Goal: Task Accomplishment & Management: Use online tool/utility

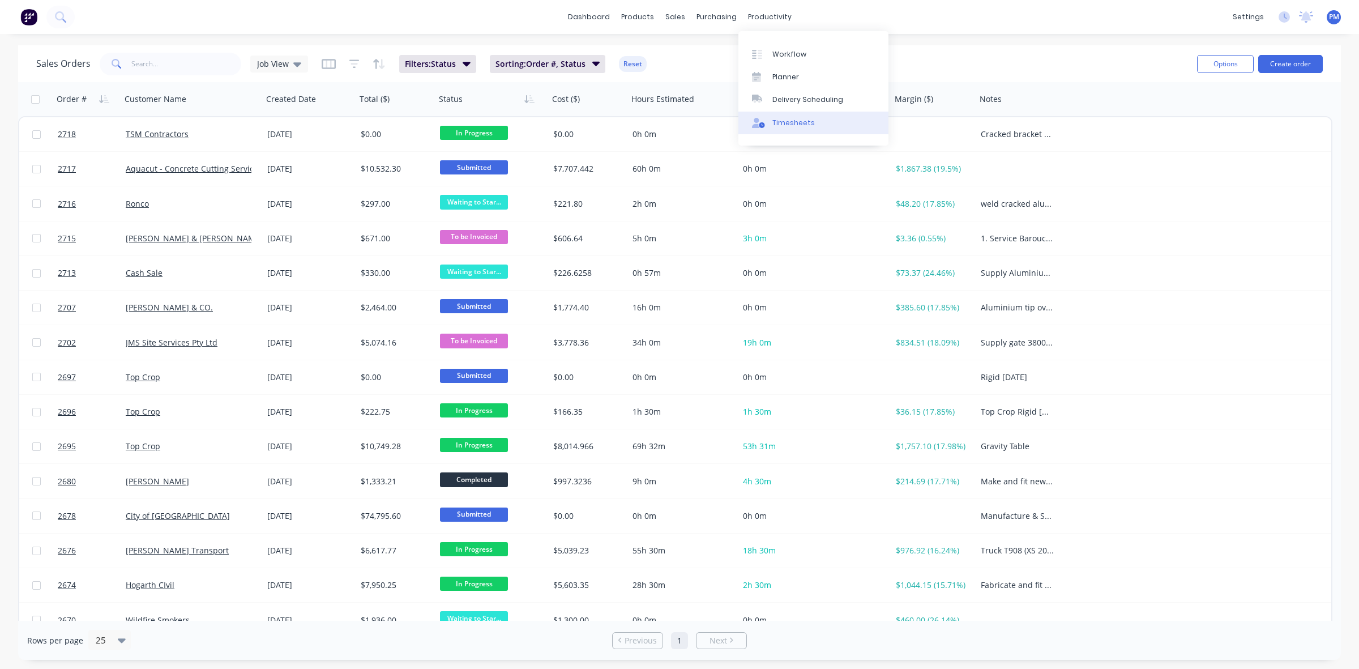
click at [794, 116] on link "Timesheets" at bounding box center [813, 123] width 150 height 23
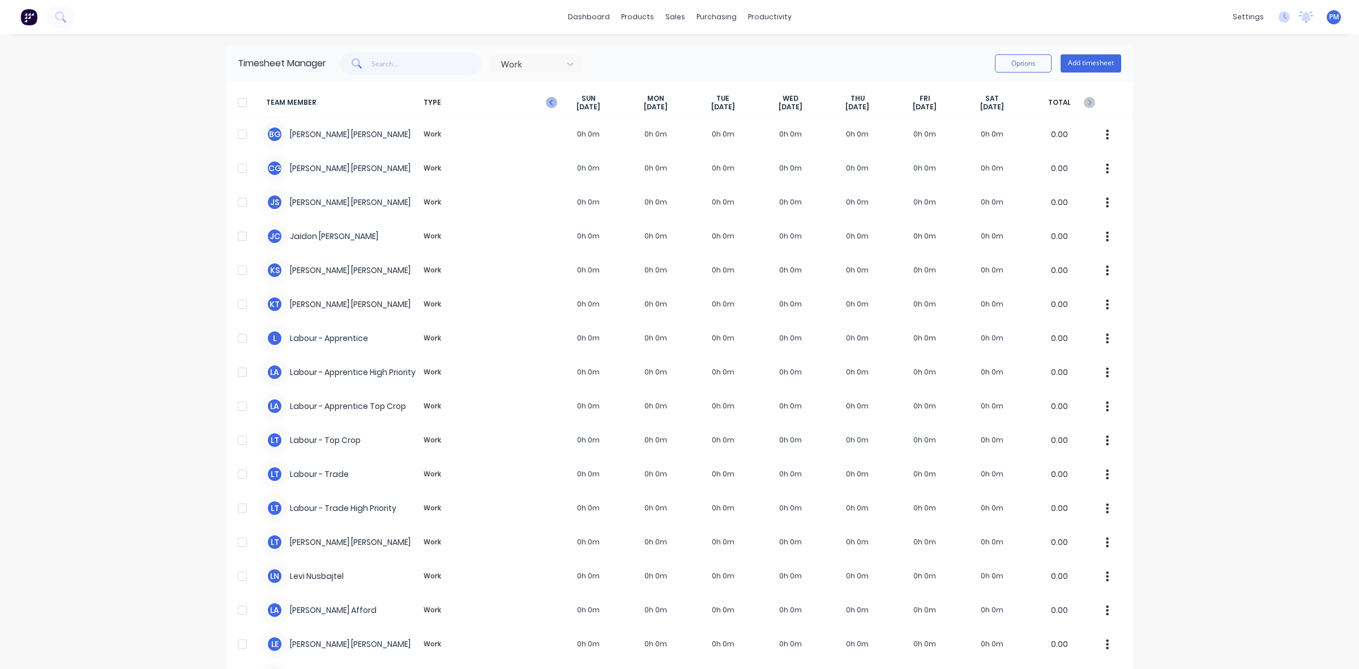
click at [546, 98] on icon "button" at bounding box center [551, 102] width 11 height 11
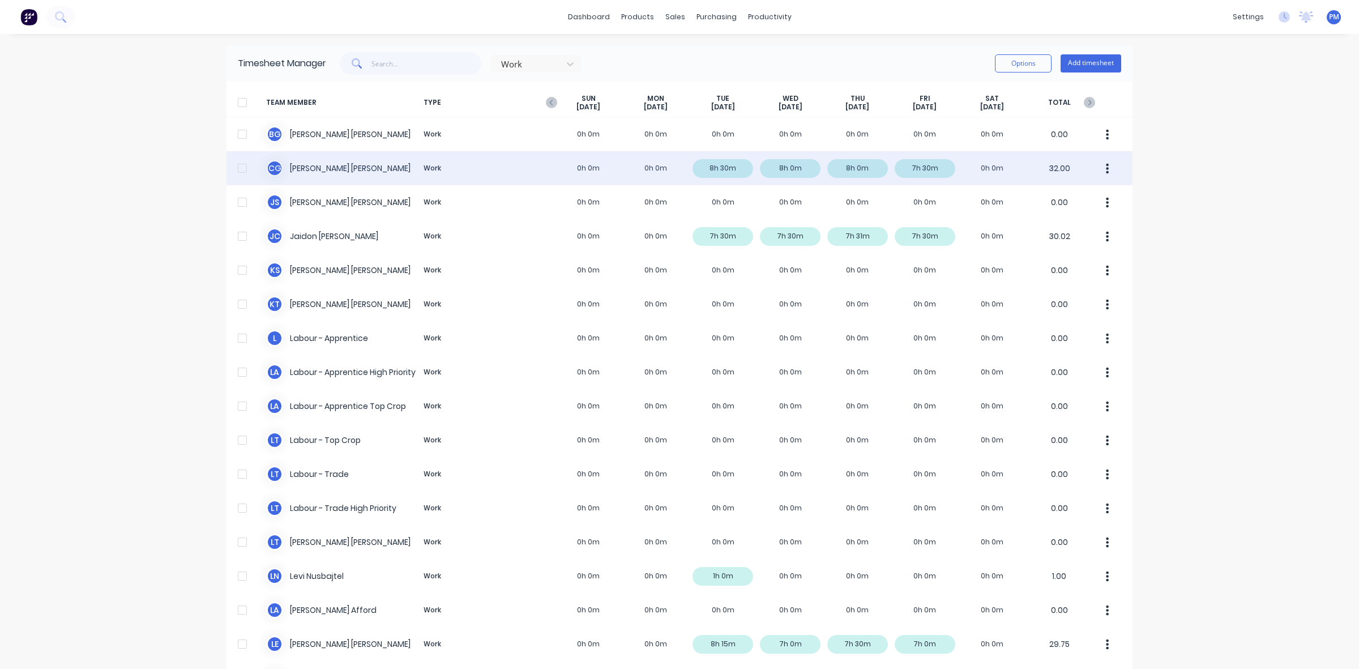
click at [712, 170] on div "C G [PERSON_NAME] Work 0h 0m 0h 0m 8h 30m 8h 0m 8h 0m 7h 30m 0h 0m 32.00" at bounding box center [679, 168] width 906 height 34
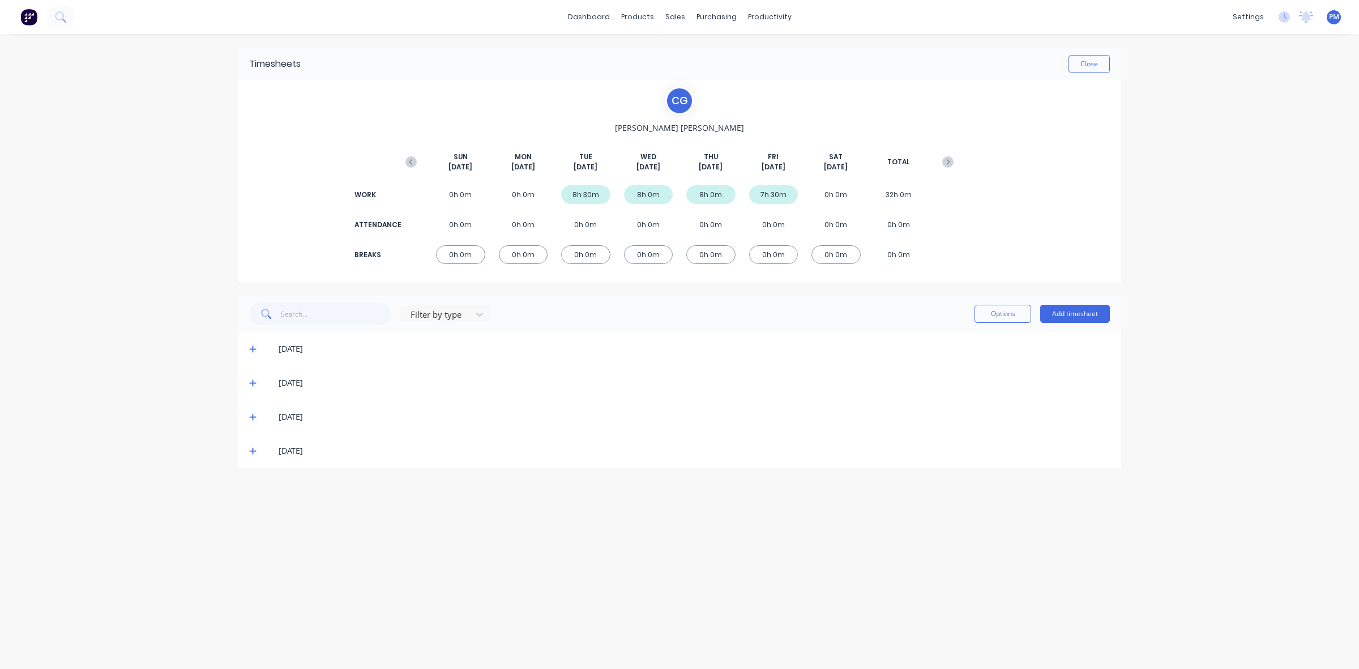
click at [251, 352] on icon at bounding box center [252, 349] width 7 height 8
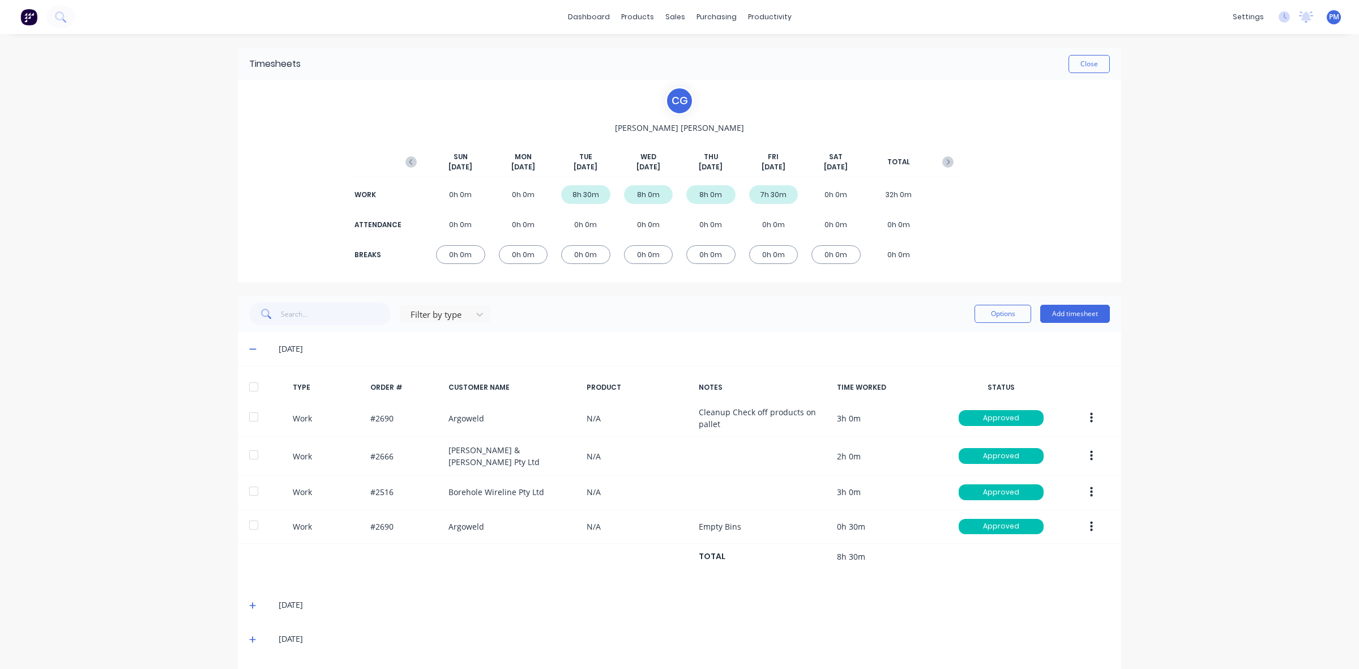
click at [250, 350] on icon at bounding box center [252, 349] width 7 height 8
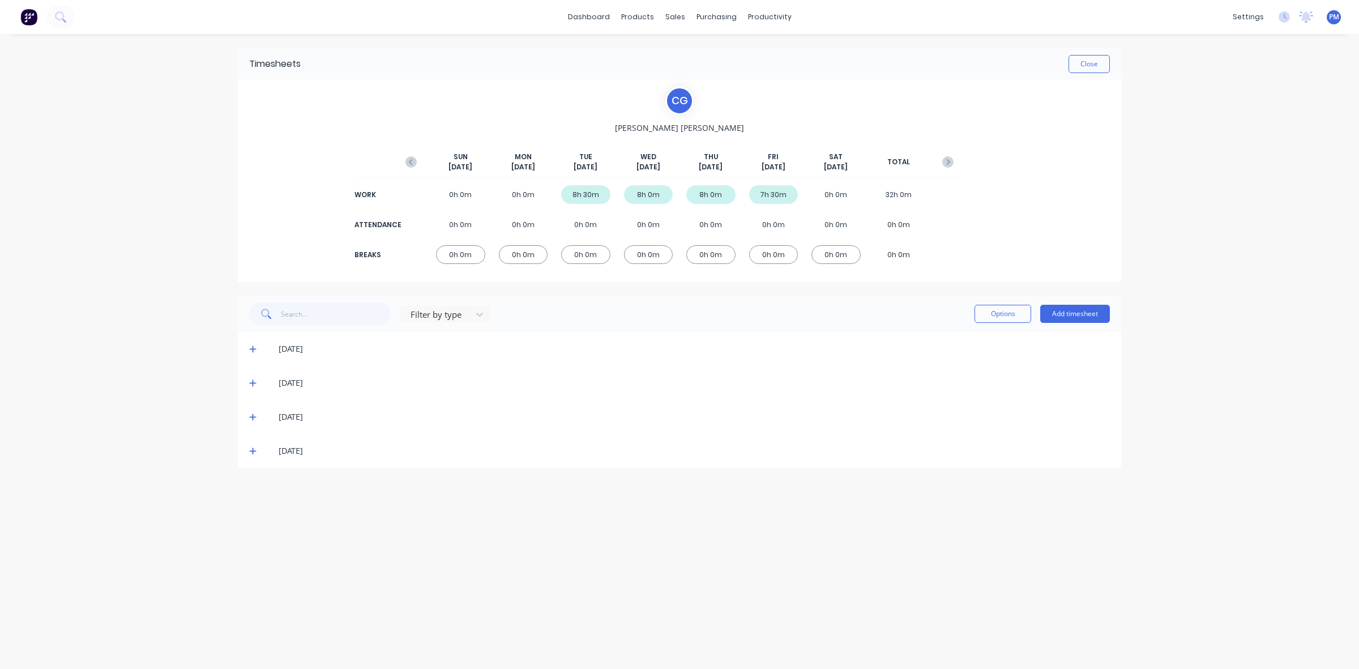
click at [254, 383] on icon at bounding box center [252, 383] width 7 height 7
click at [254, 383] on icon at bounding box center [252, 383] width 7 height 1
click at [253, 414] on icon at bounding box center [252, 417] width 7 height 7
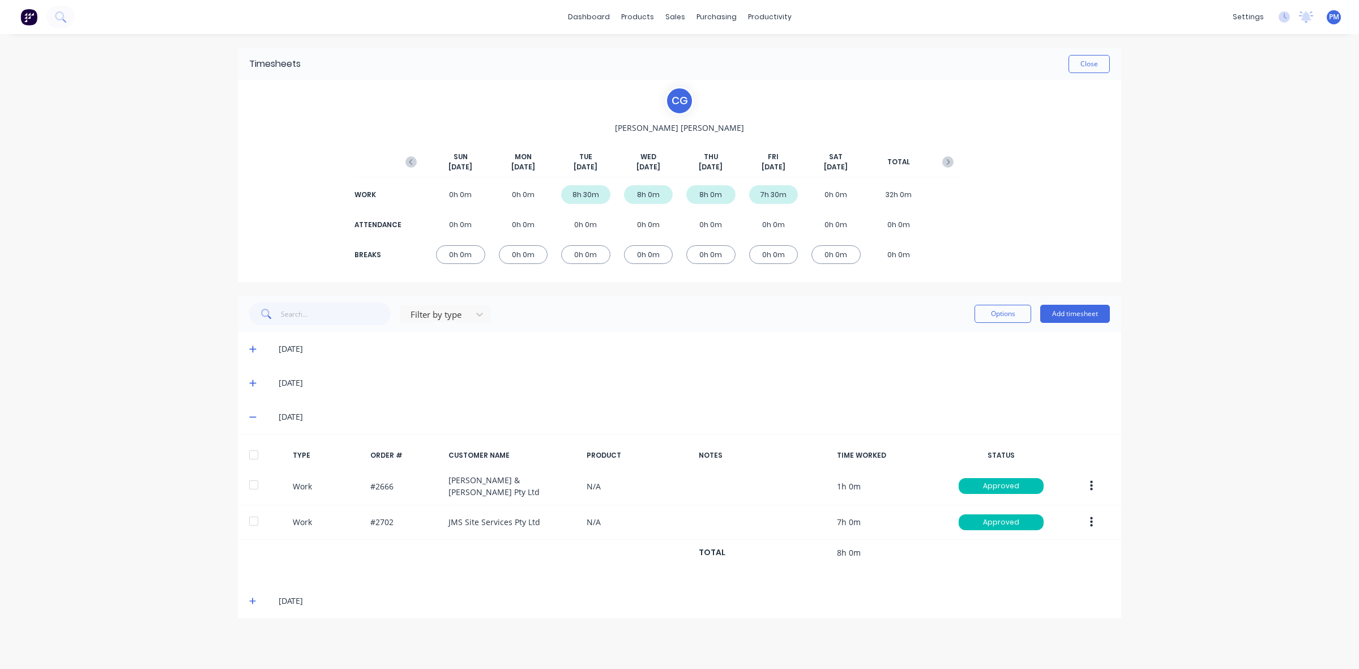
click at [253, 414] on icon at bounding box center [252, 417] width 7 height 8
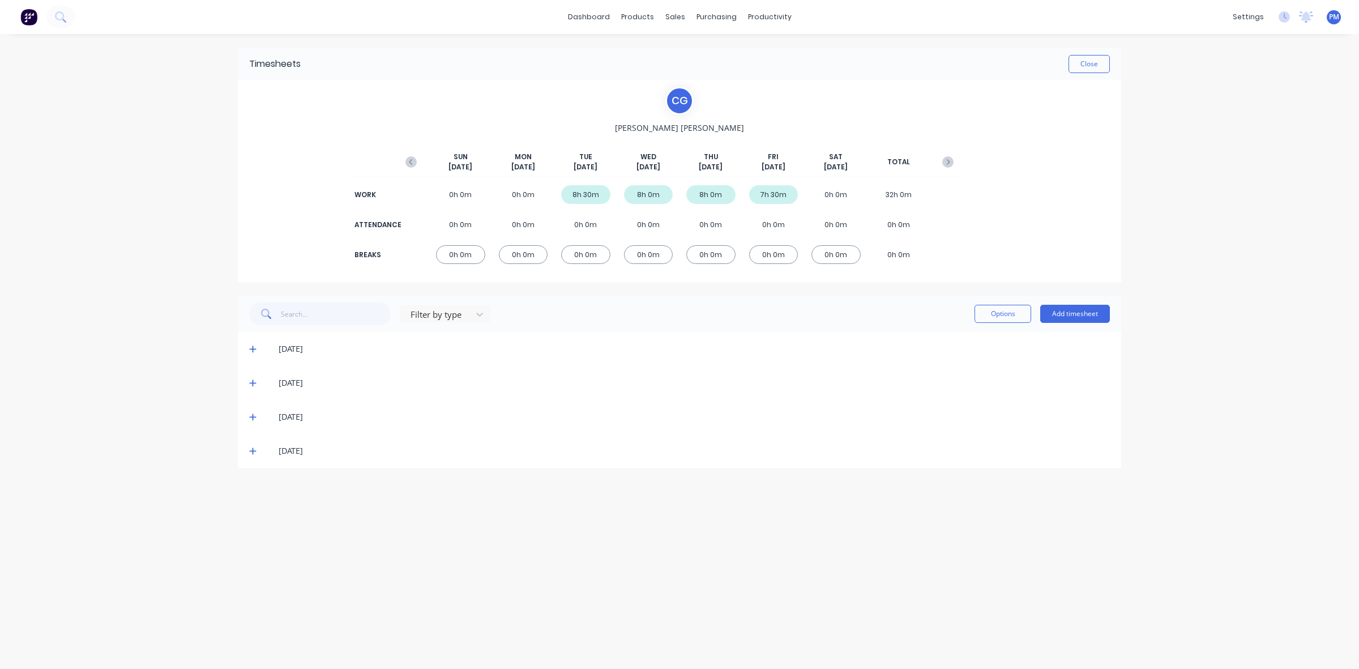
click at [253, 447] on icon at bounding box center [252, 451] width 7 height 8
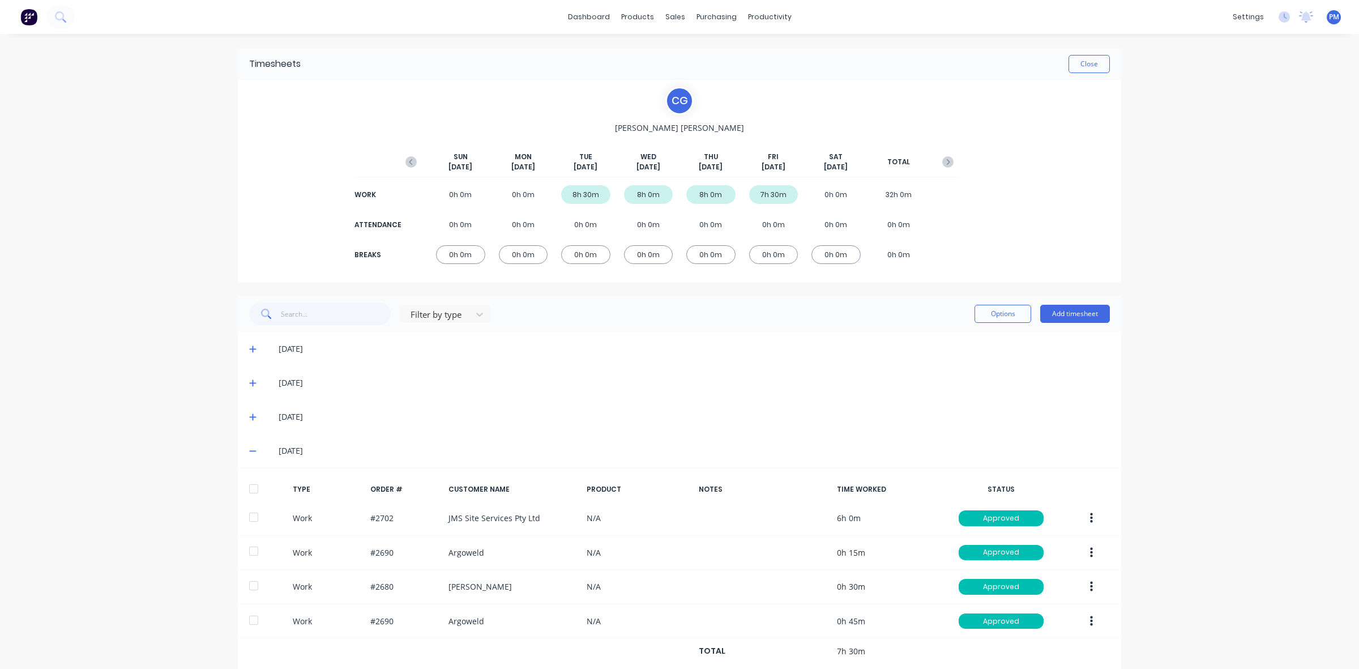
click at [249, 449] on icon at bounding box center [252, 451] width 7 height 8
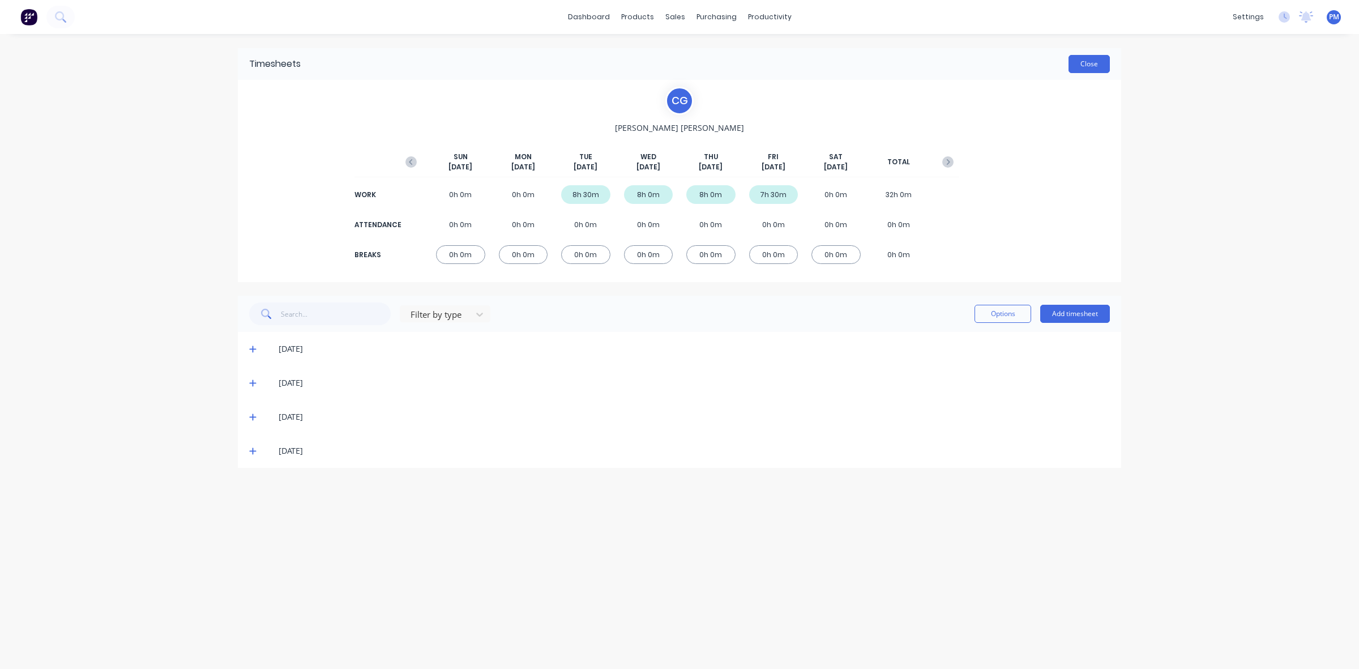
click at [1094, 68] on button "Close" at bounding box center [1088, 64] width 41 height 18
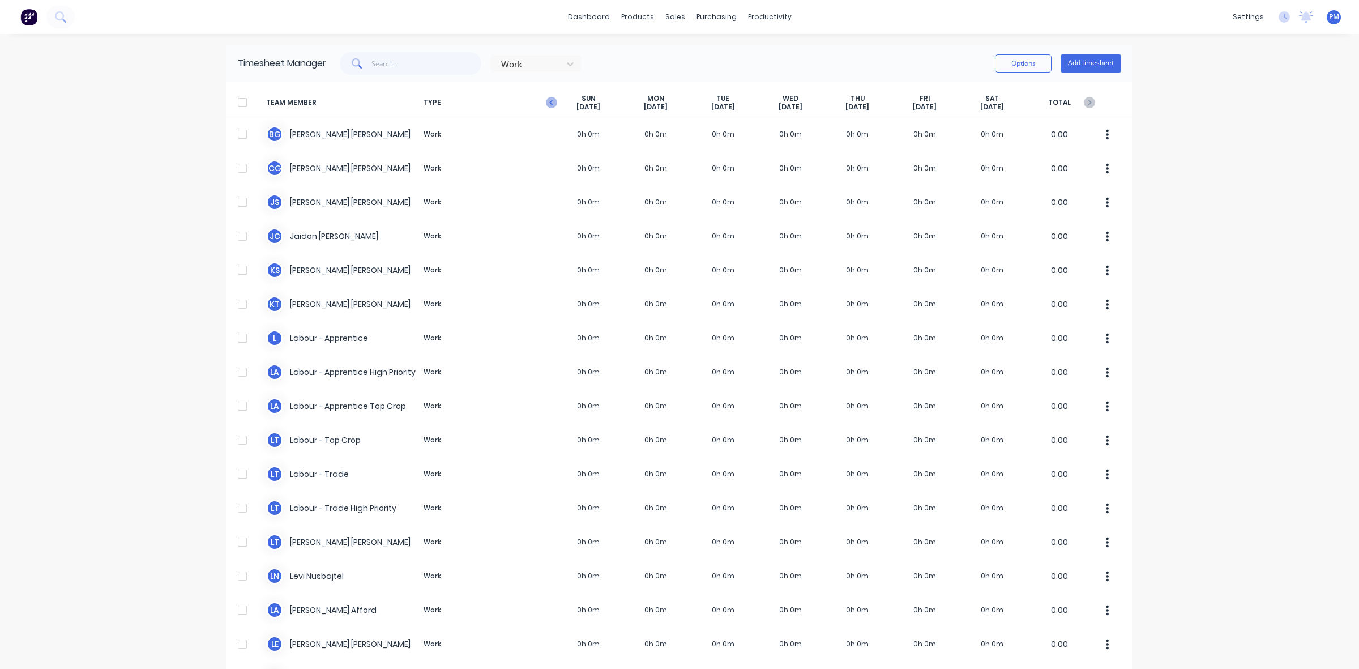
click at [548, 102] on icon "button" at bounding box center [551, 102] width 11 height 11
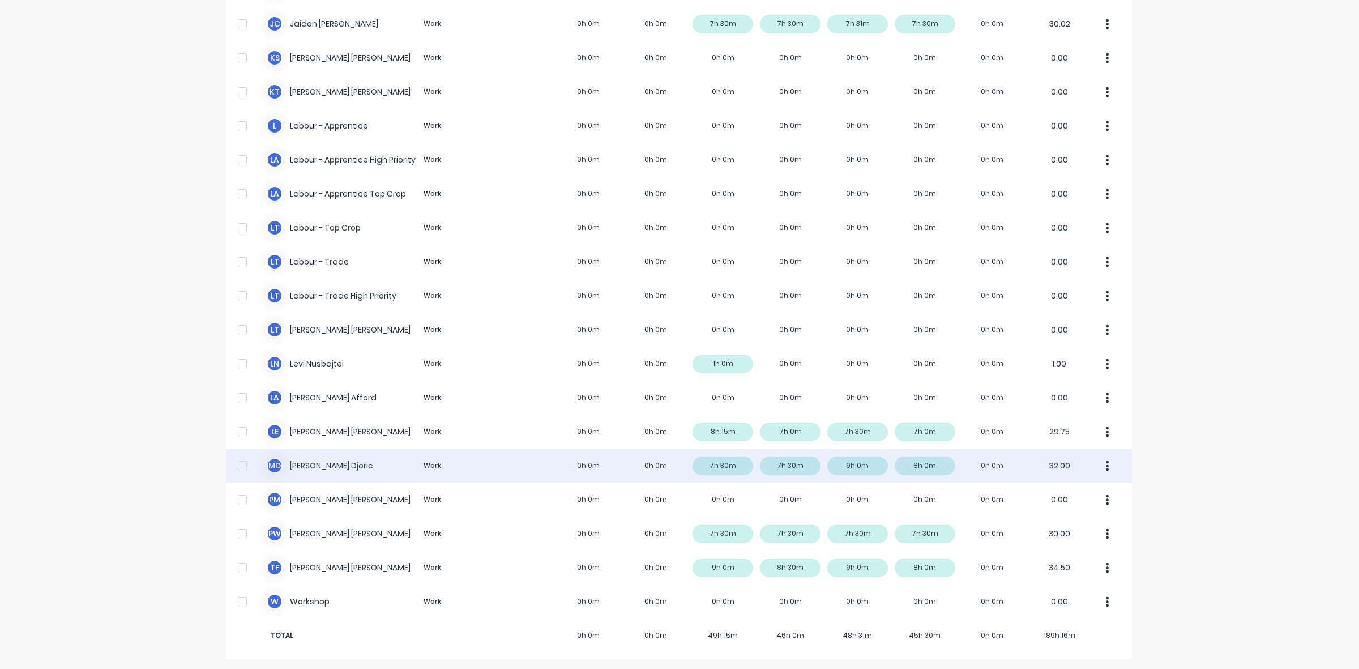
scroll to position [214, 0]
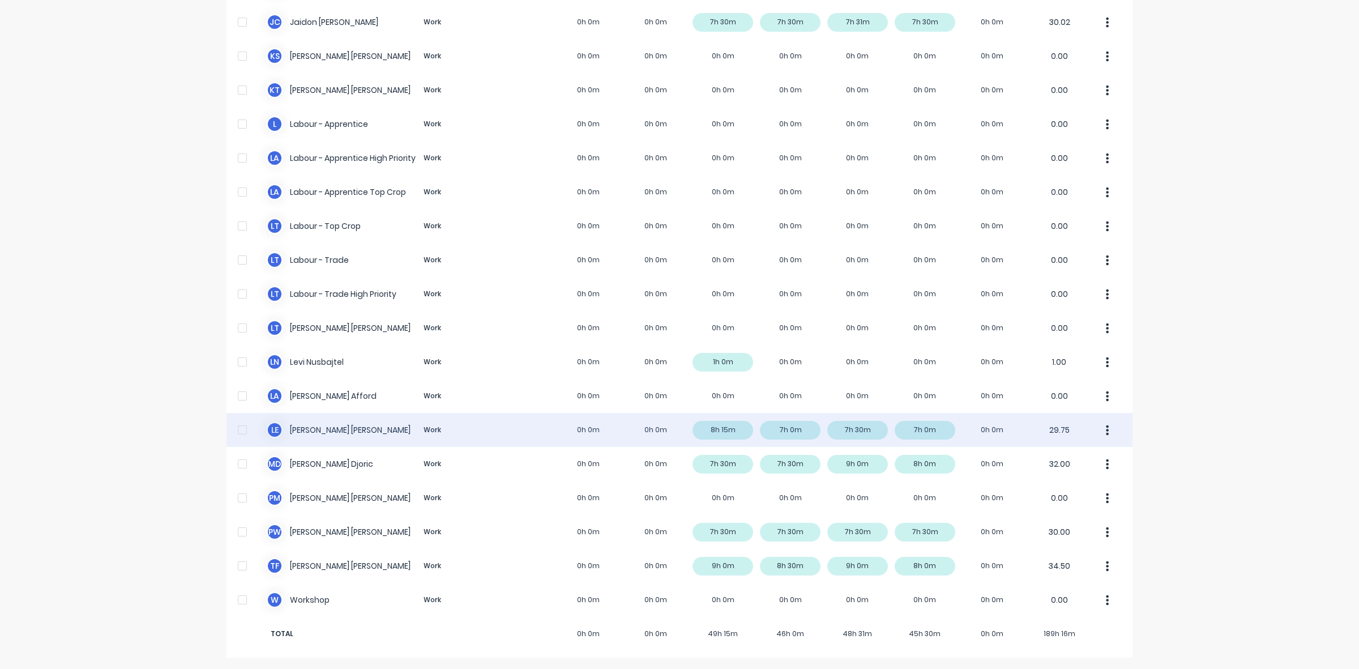
click at [723, 428] on div "L E [PERSON_NAME] Work 0h 0m 0h 0m 8h 15m 7h 0m 7h 30m 7h 0m 0h 0m 29.75" at bounding box center [679, 430] width 906 height 34
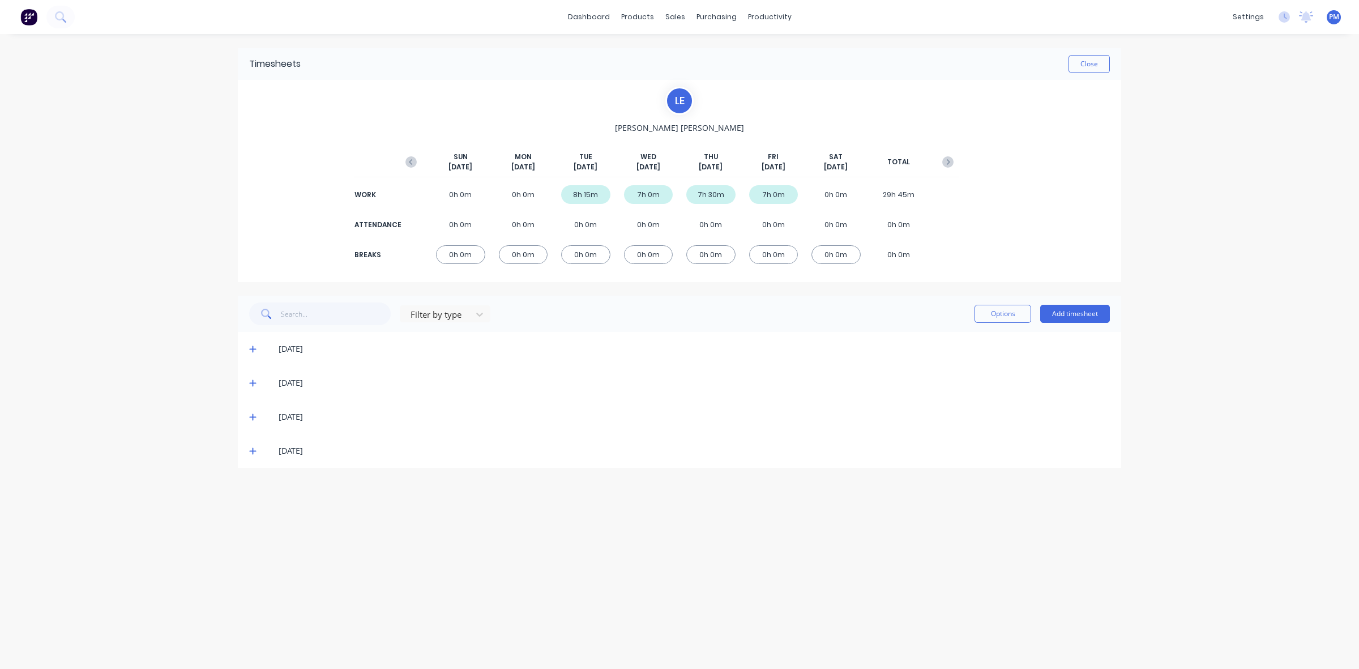
click at [250, 349] on icon at bounding box center [252, 349] width 7 height 7
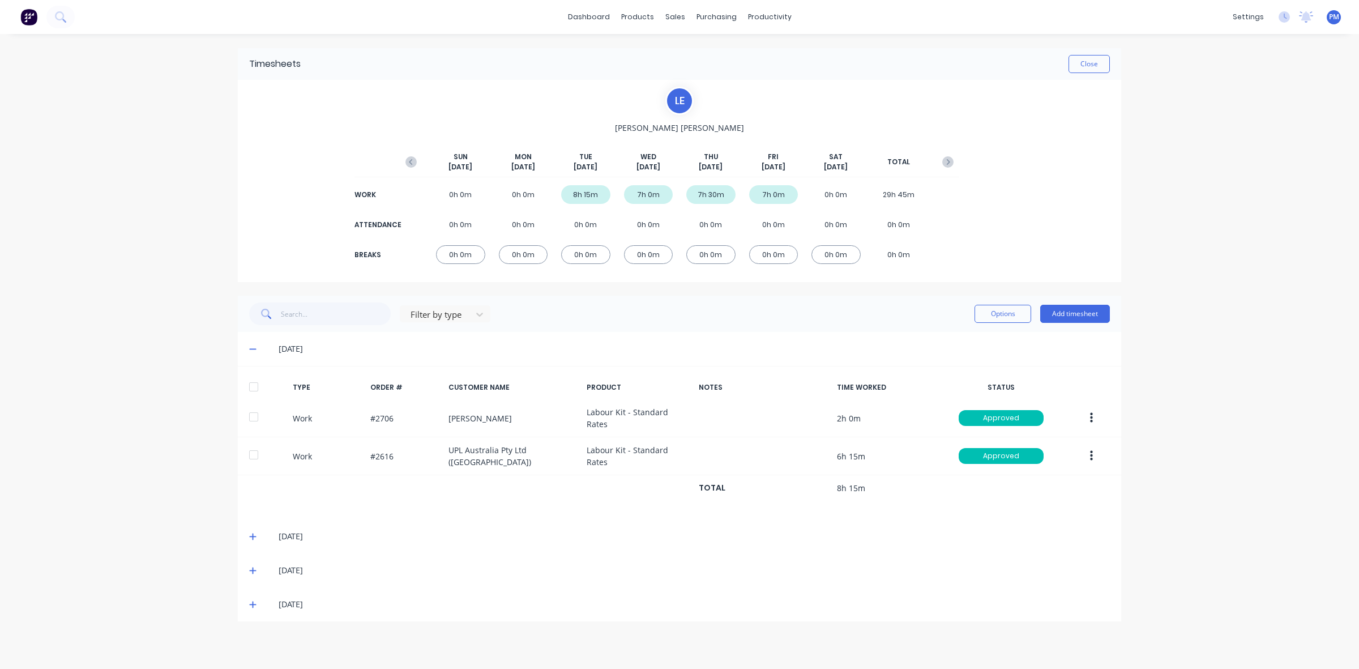
click at [250, 349] on icon at bounding box center [252, 349] width 7 height 1
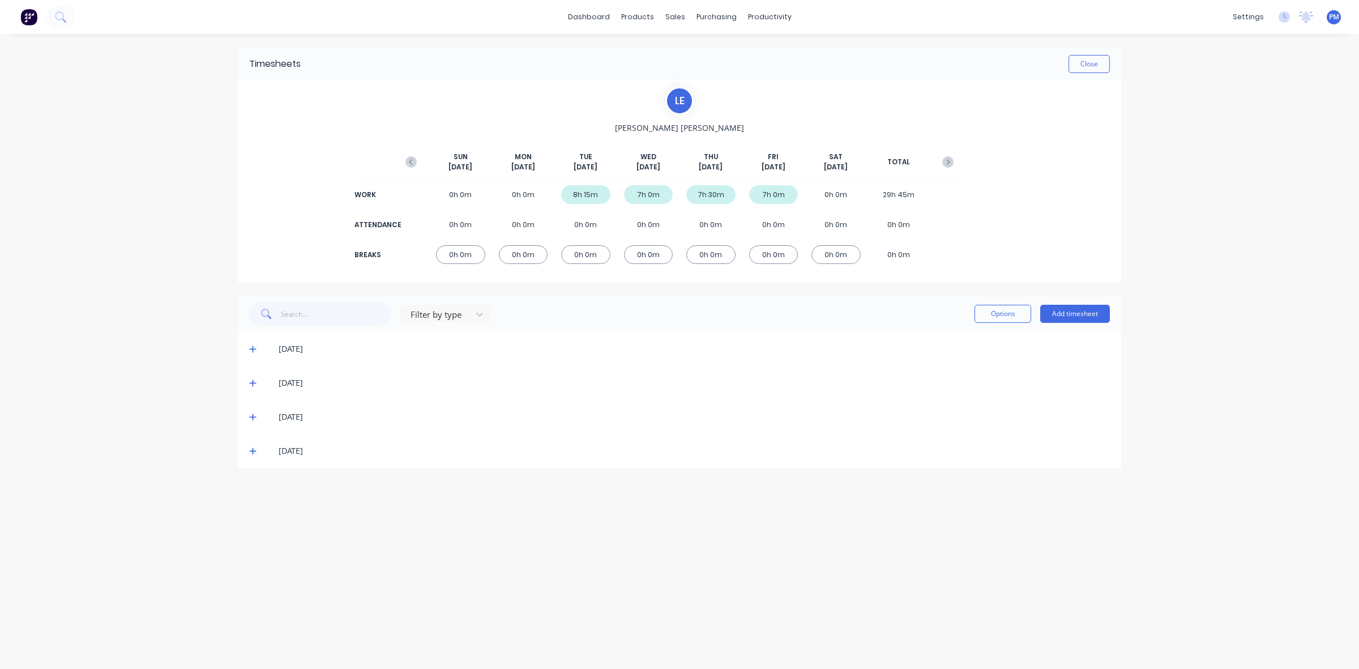
click at [253, 383] on icon at bounding box center [252, 383] width 7 height 7
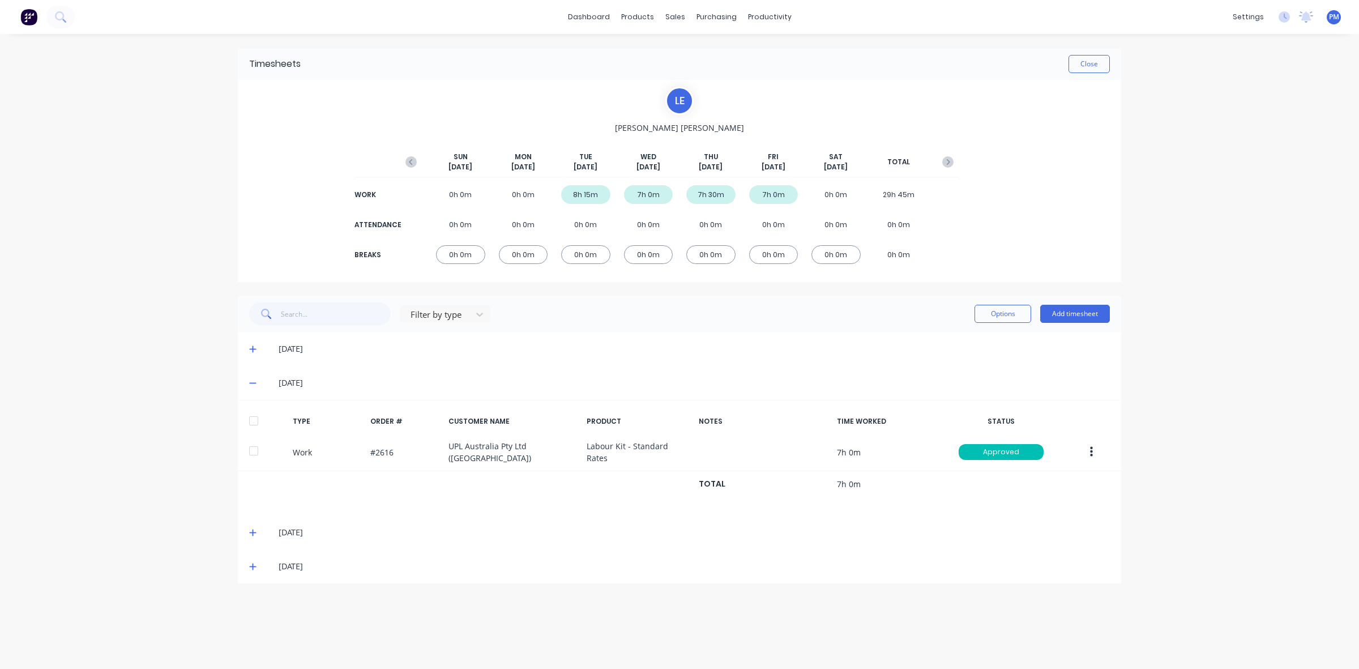
click at [253, 383] on icon at bounding box center [252, 383] width 7 height 1
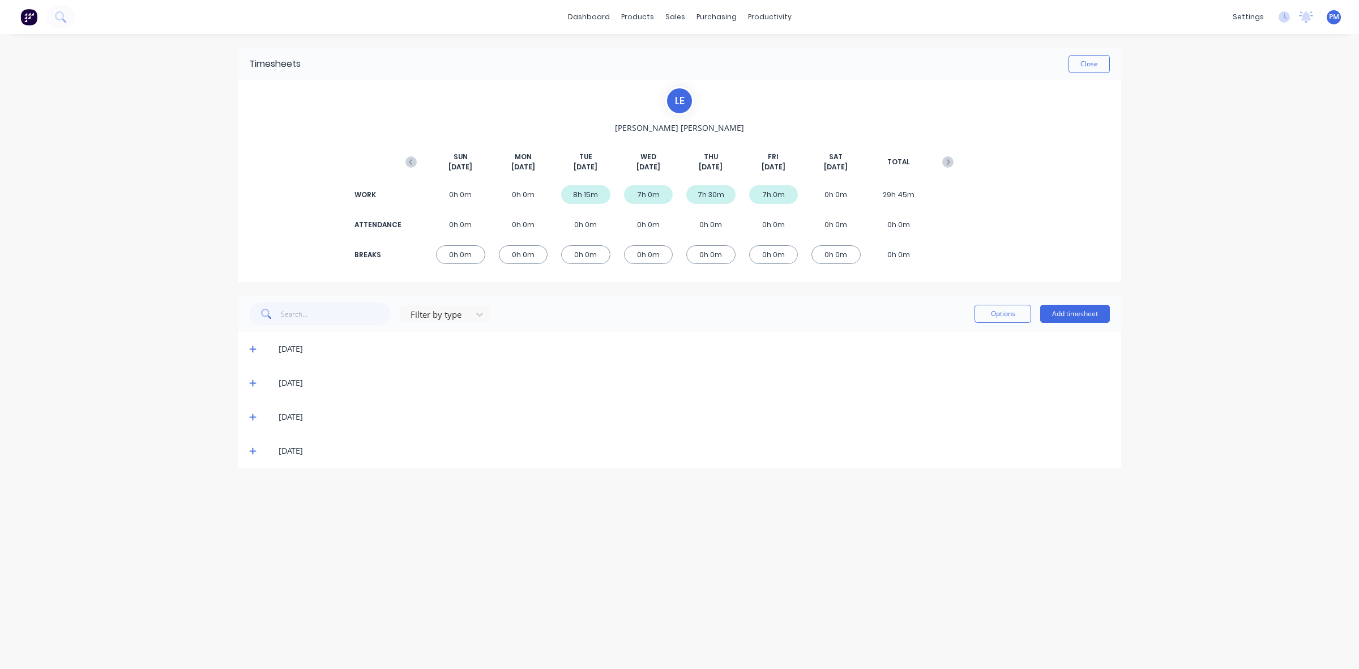
click at [250, 415] on icon at bounding box center [252, 417] width 7 height 8
click at [251, 453] on icon at bounding box center [252, 451] width 7 height 8
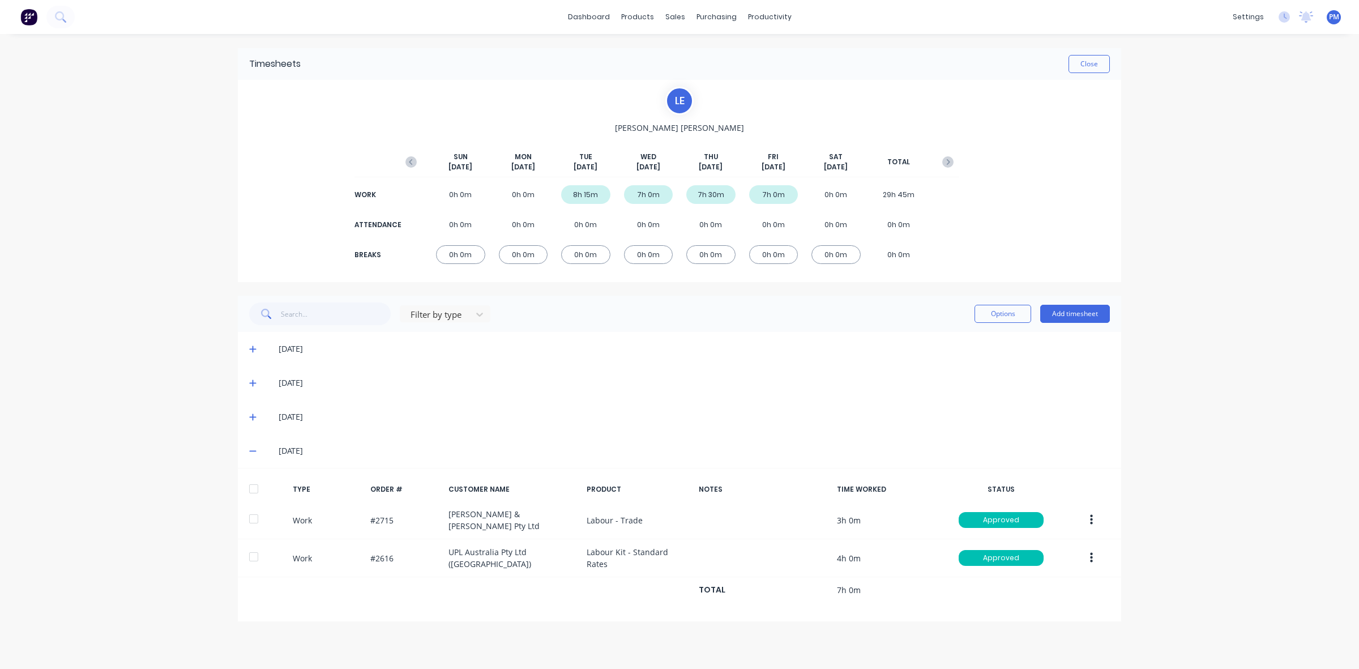
click at [251, 453] on icon at bounding box center [252, 451] width 7 height 8
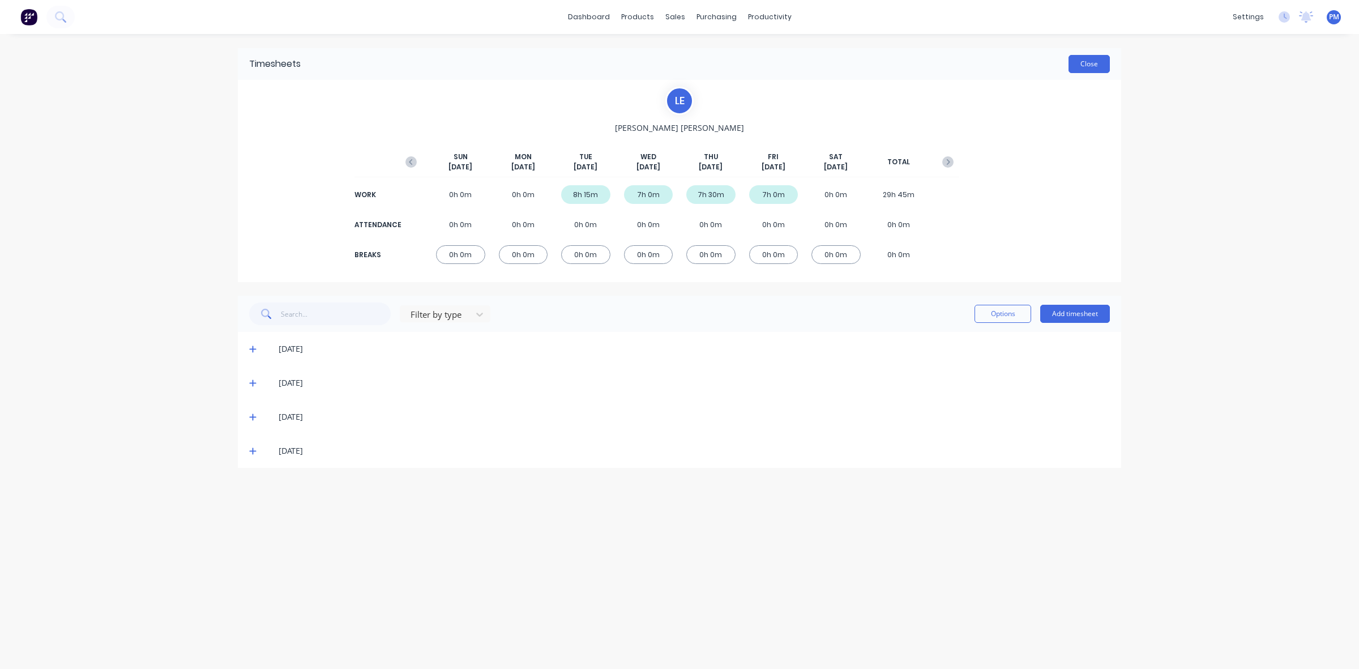
click at [1090, 68] on button "Close" at bounding box center [1088, 64] width 41 height 18
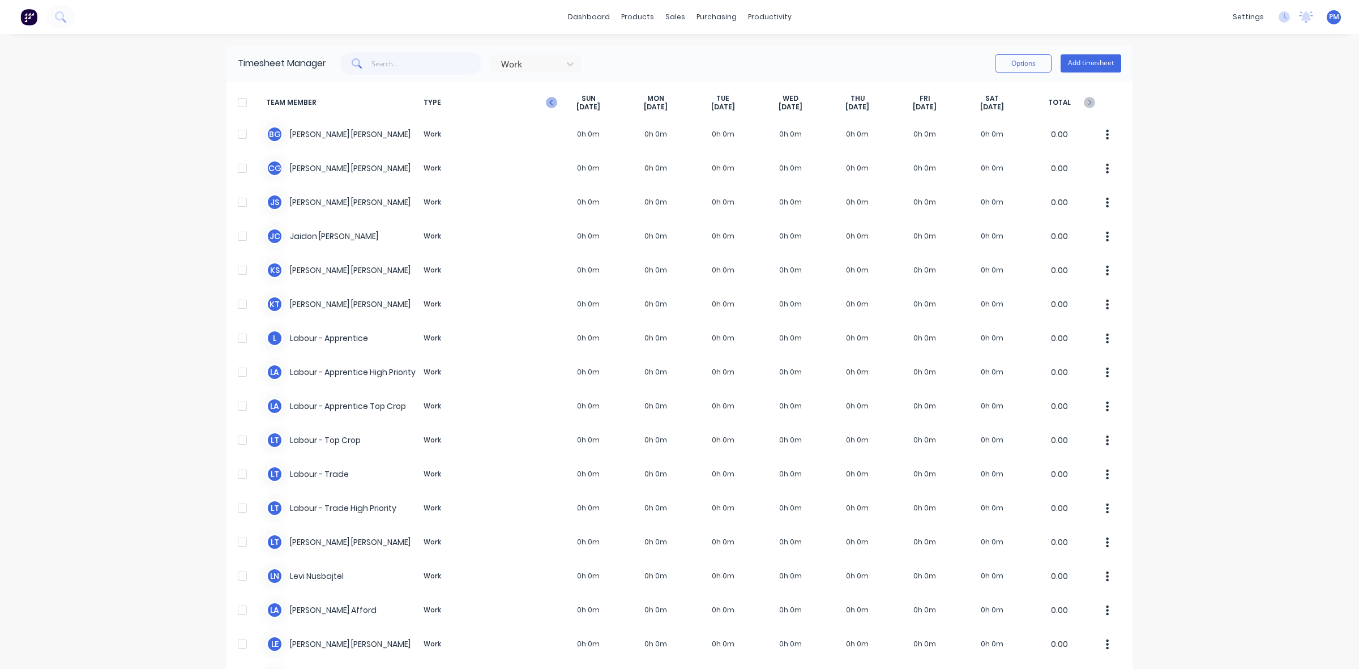
click at [547, 103] on icon "button" at bounding box center [551, 102] width 11 height 11
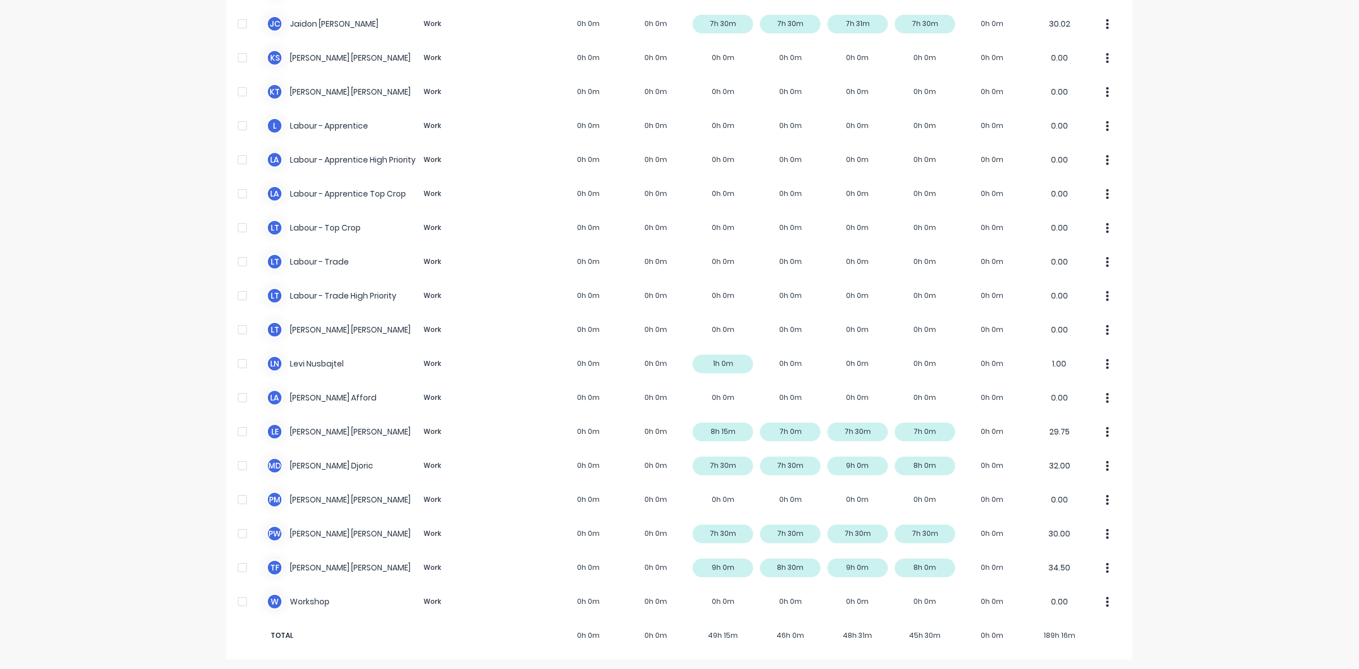
scroll to position [214, 0]
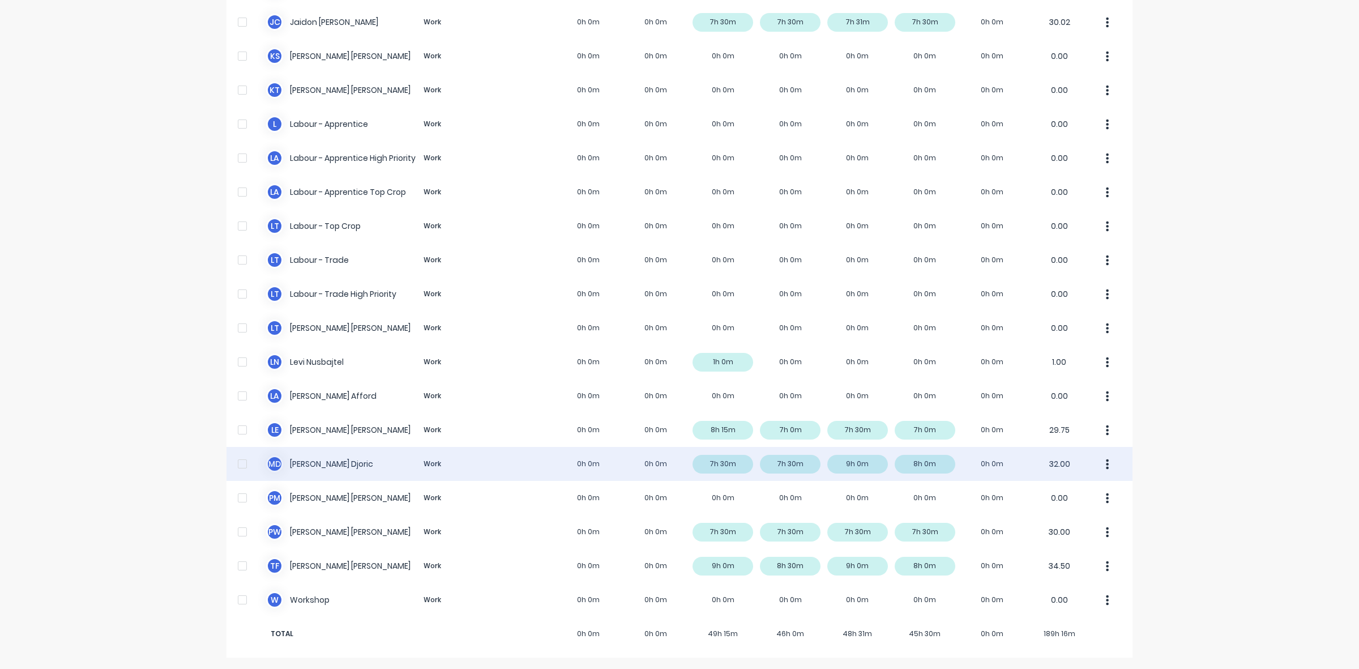
click at [722, 465] on div "M D [PERSON_NAME] Work 0h 0m 0h 0m 7h 30m 7h 30m 9h 0m 8h 0m 0h 0m 32.00" at bounding box center [679, 464] width 906 height 34
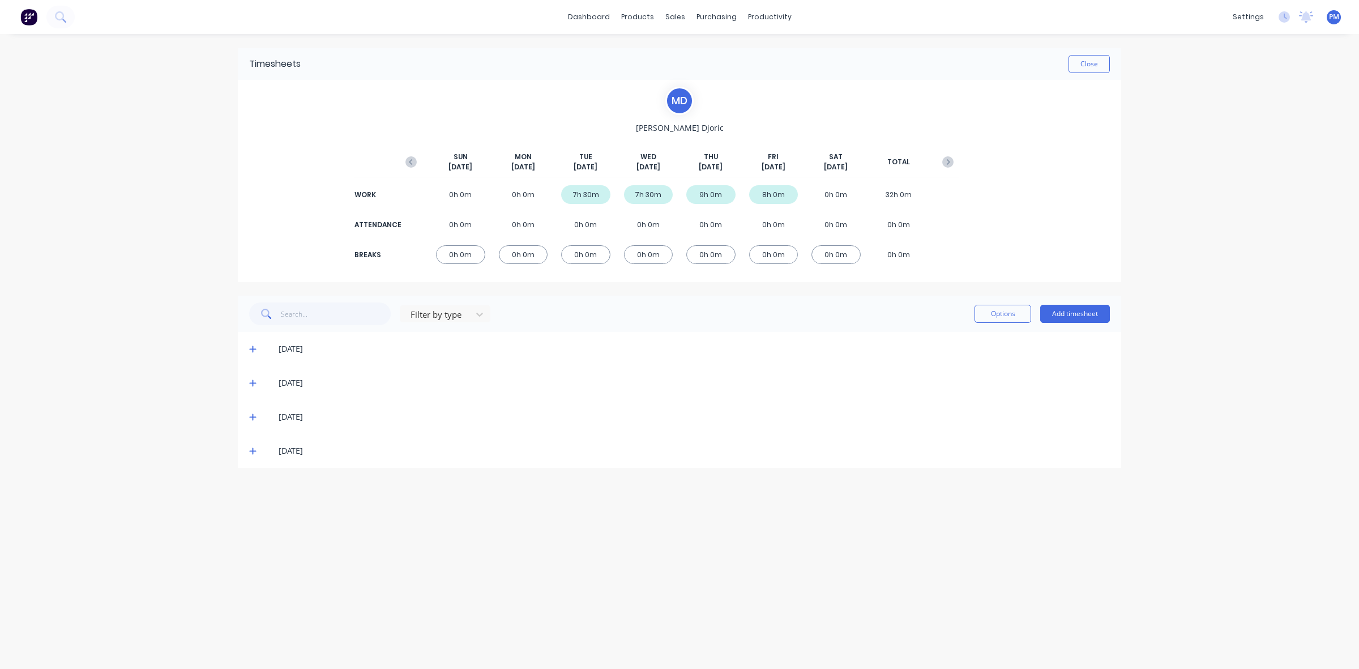
click at [254, 349] on icon at bounding box center [252, 349] width 7 height 8
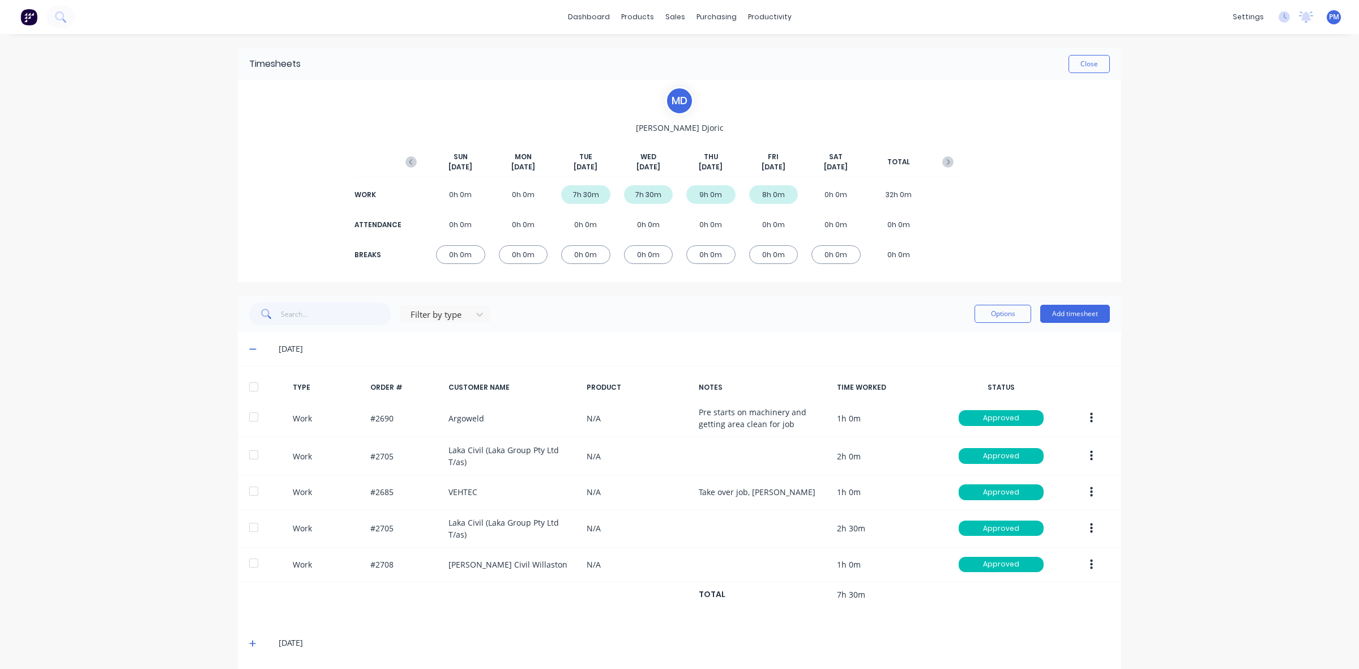
click at [250, 349] on icon at bounding box center [252, 349] width 7 height 8
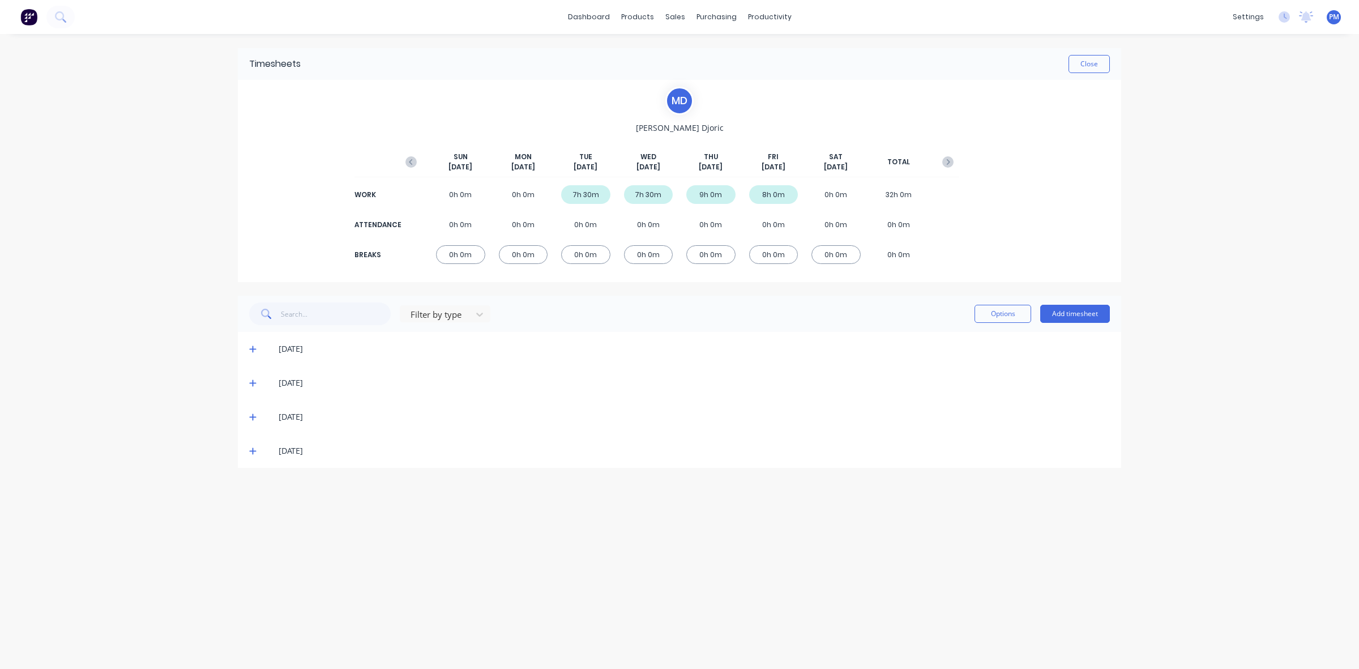
click at [253, 381] on icon at bounding box center [252, 383] width 7 height 7
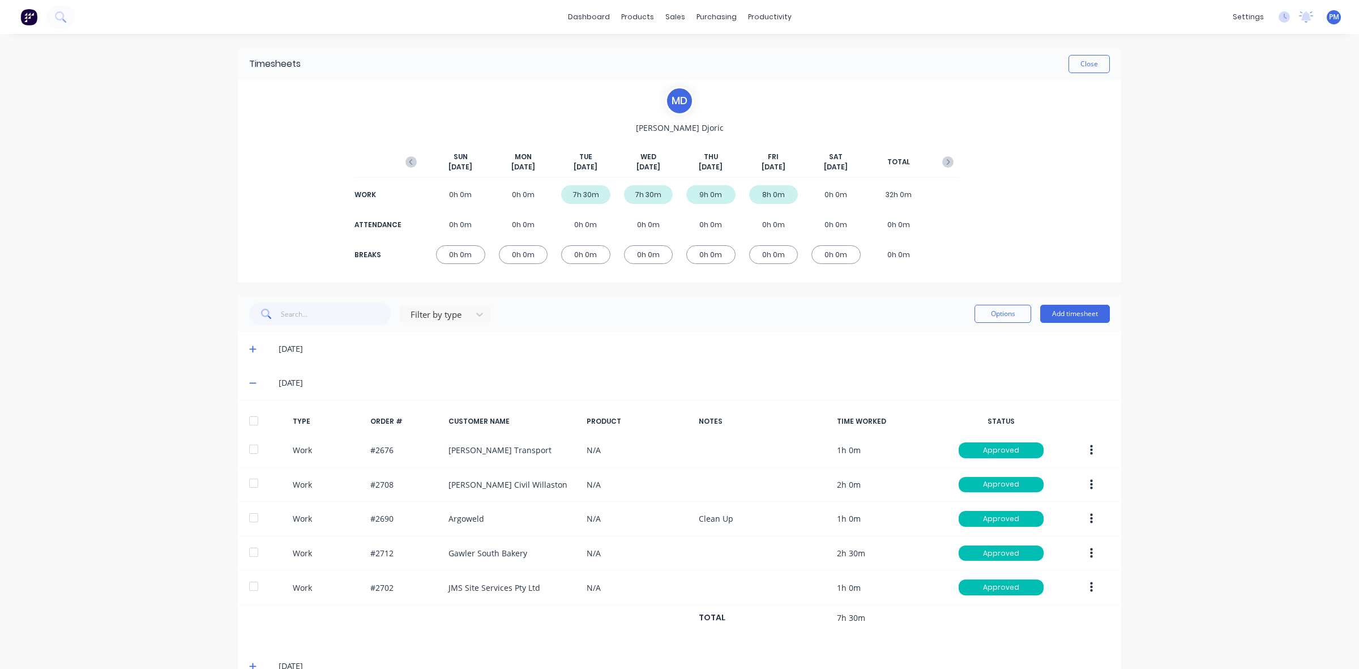
click at [253, 381] on span at bounding box center [254, 382] width 11 height 11
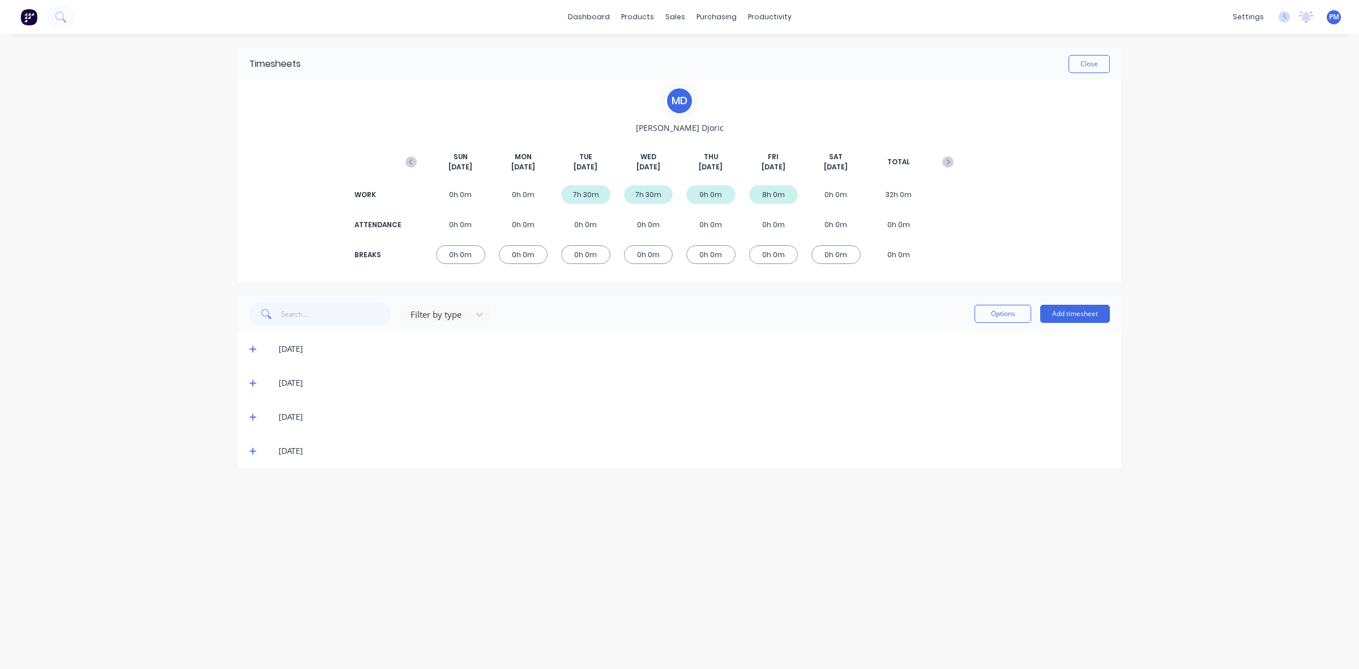
click at [250, 414] on icon at bounding box center [252, 417] width 7 height 8
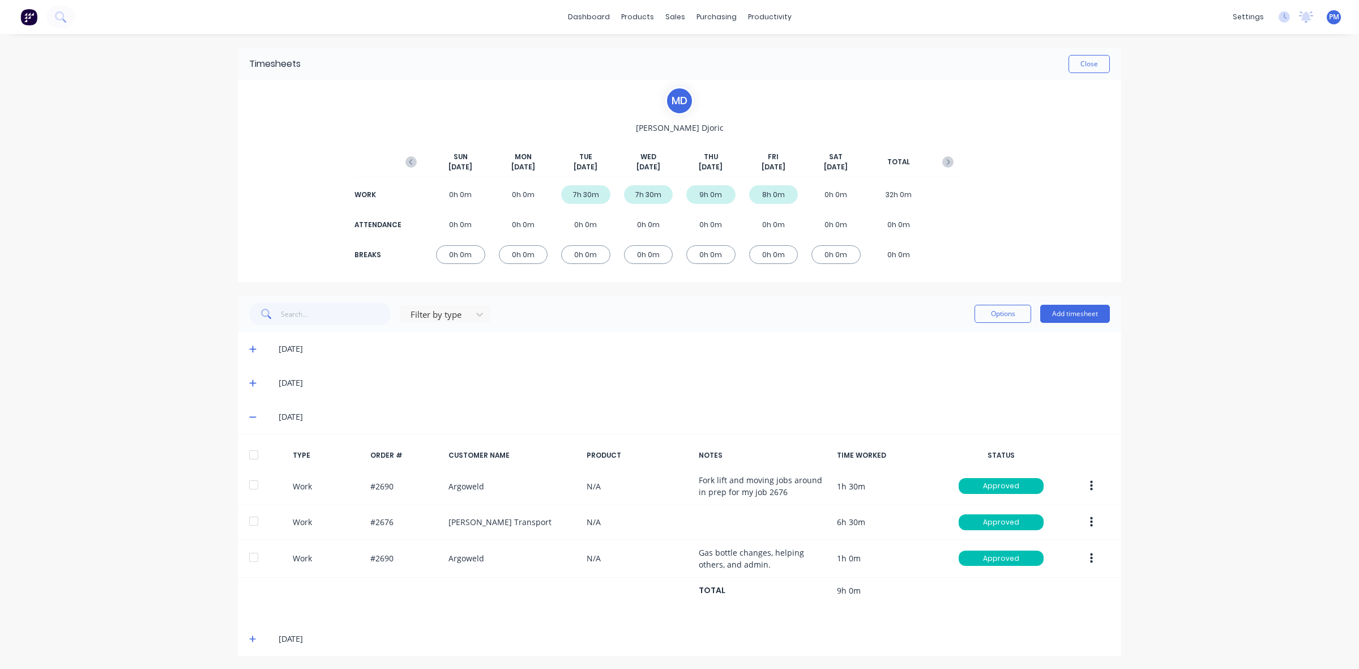
click at [250, 414] on icon at bounding box center [252, 417] width 7 height 8
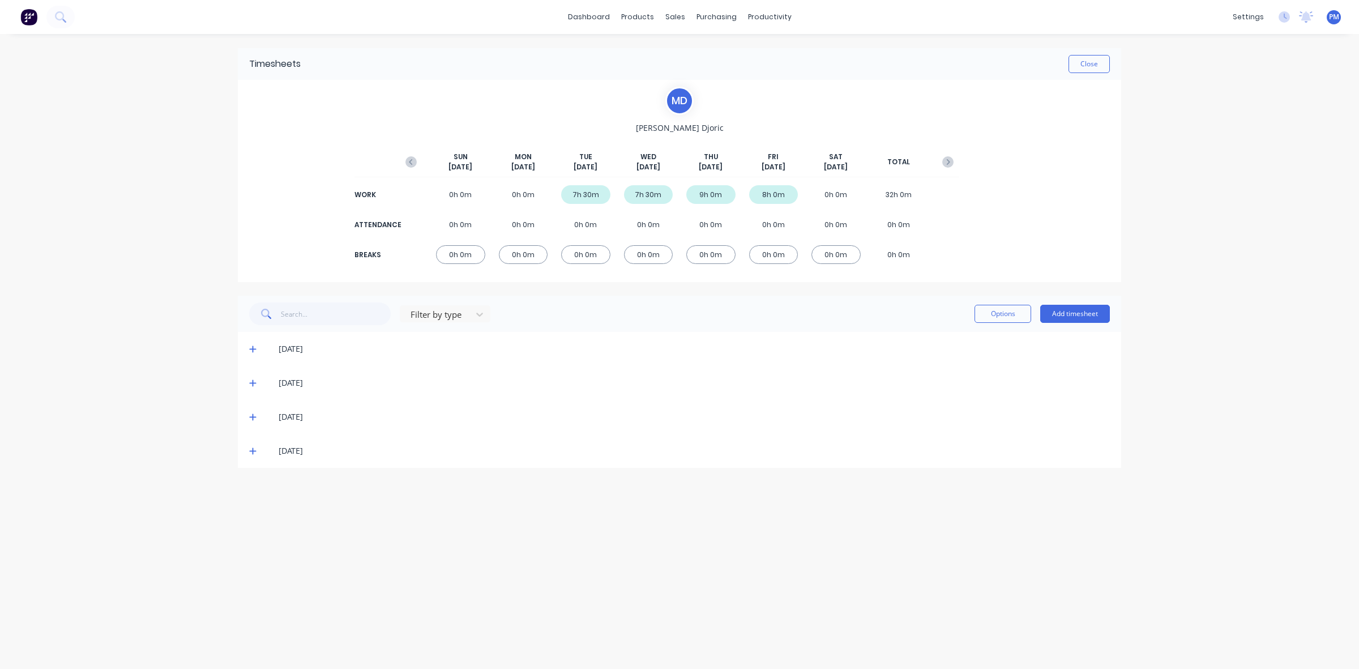
click at [250, 449] on icon at bounding box center [252, 451] width 7 height 8
click at [1080, 64] on button "Close" at bounding box center [1088, 64] width 41 height 18
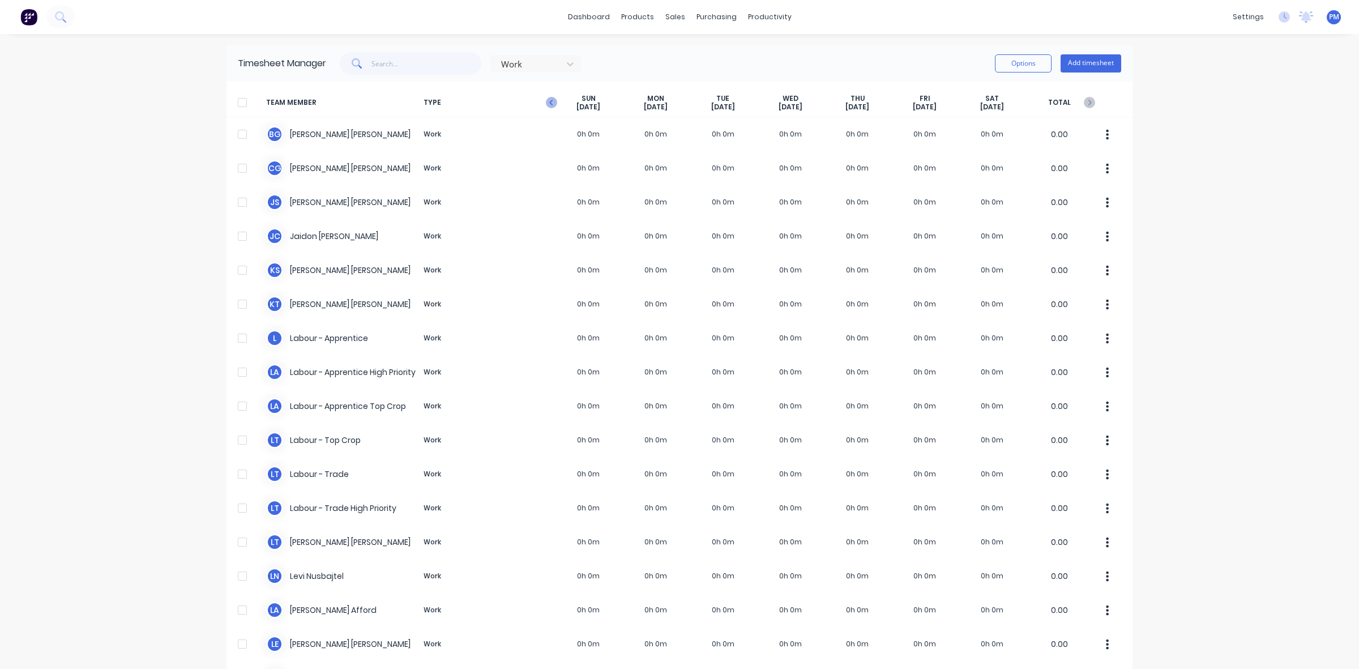
click at [546, 102] on g "button" at bounding box center [551, 102] width 11 height 11
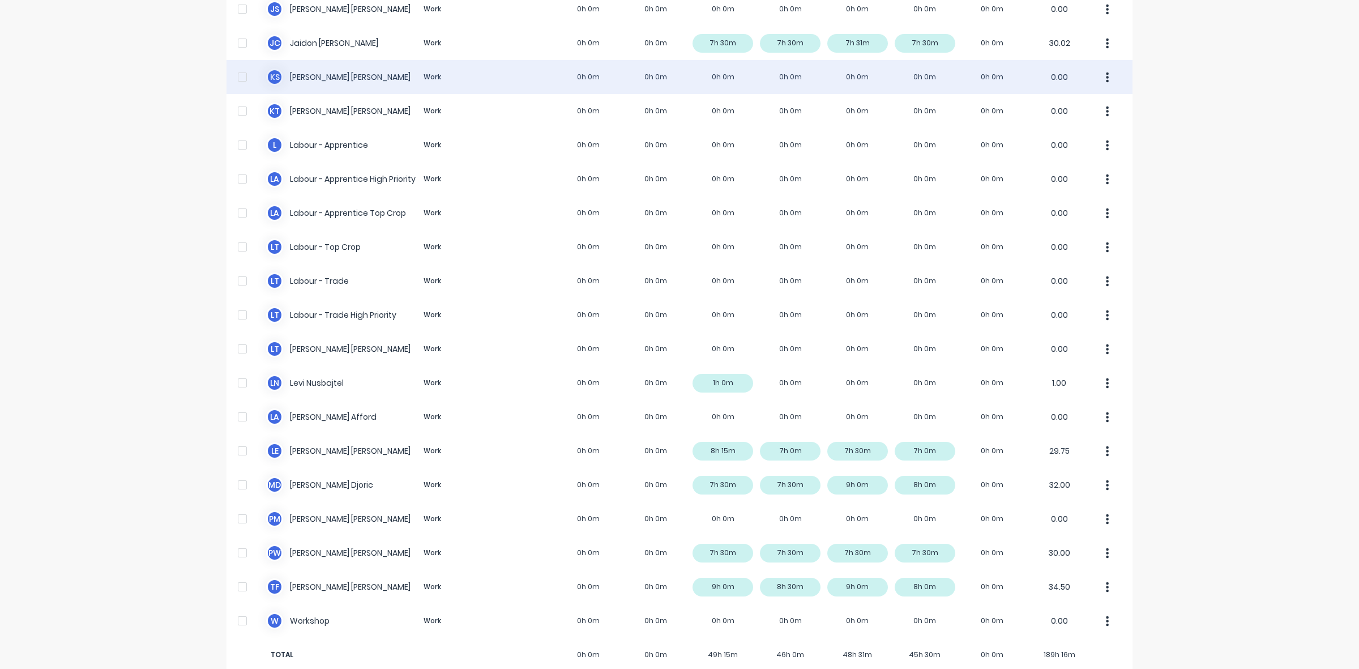
scroll to position [214, 0]
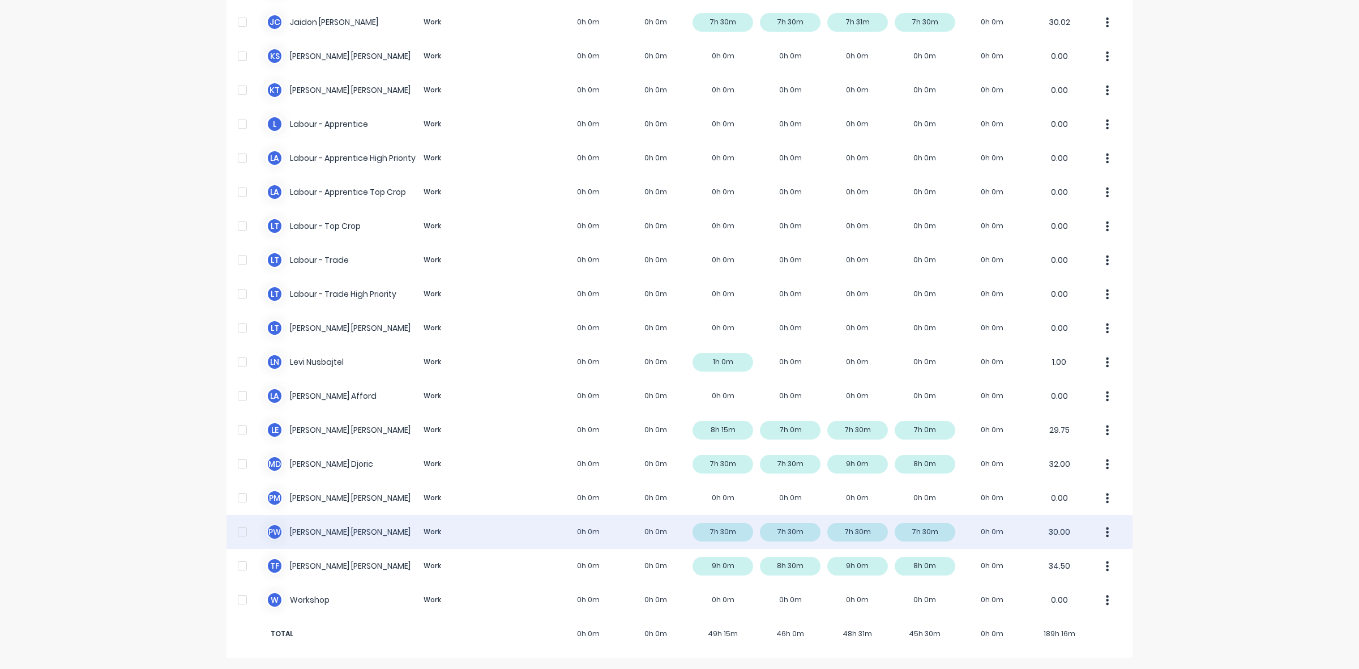
click at [728, 532] on div "P W [PERSON_NAME] Work 0h 0m 0h 0m 7h 30m 7h 30m 7h 30m 7h 30m 0h 0m 30.00" at bounding box center [679, 532] width 906 height 34
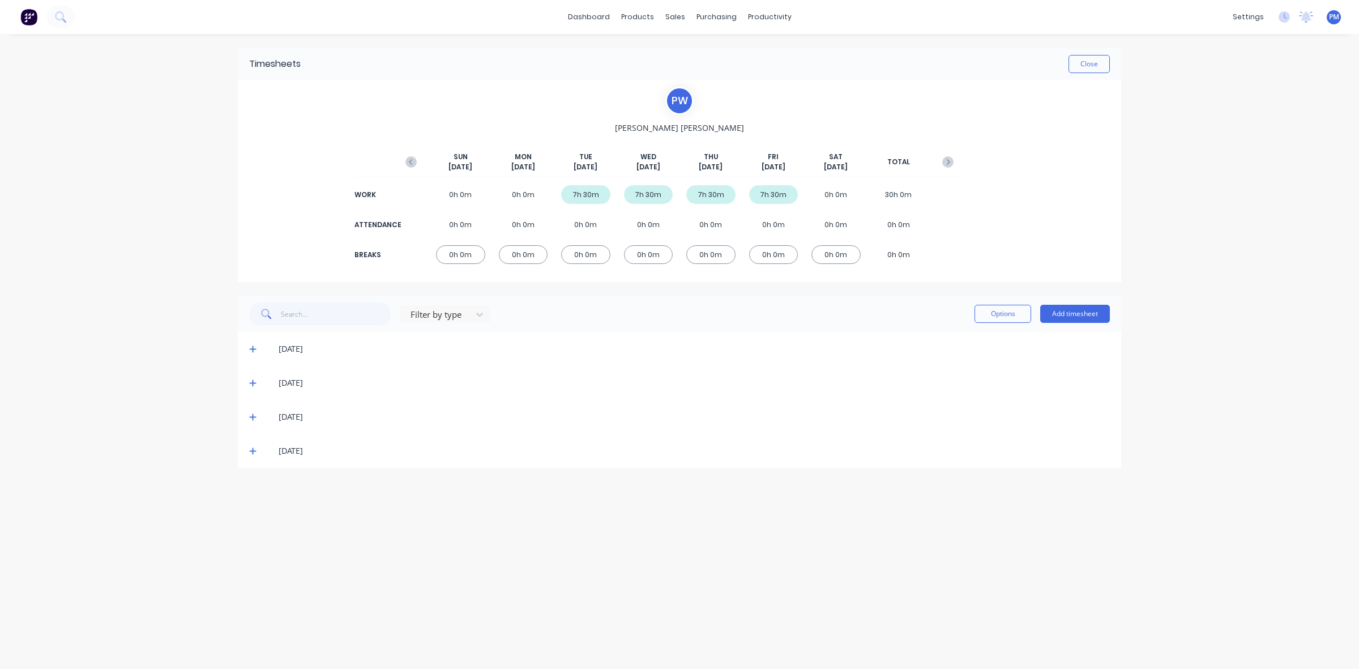
click at [251, 346] on icon at bounding box center [252, 349] width 7 height 8
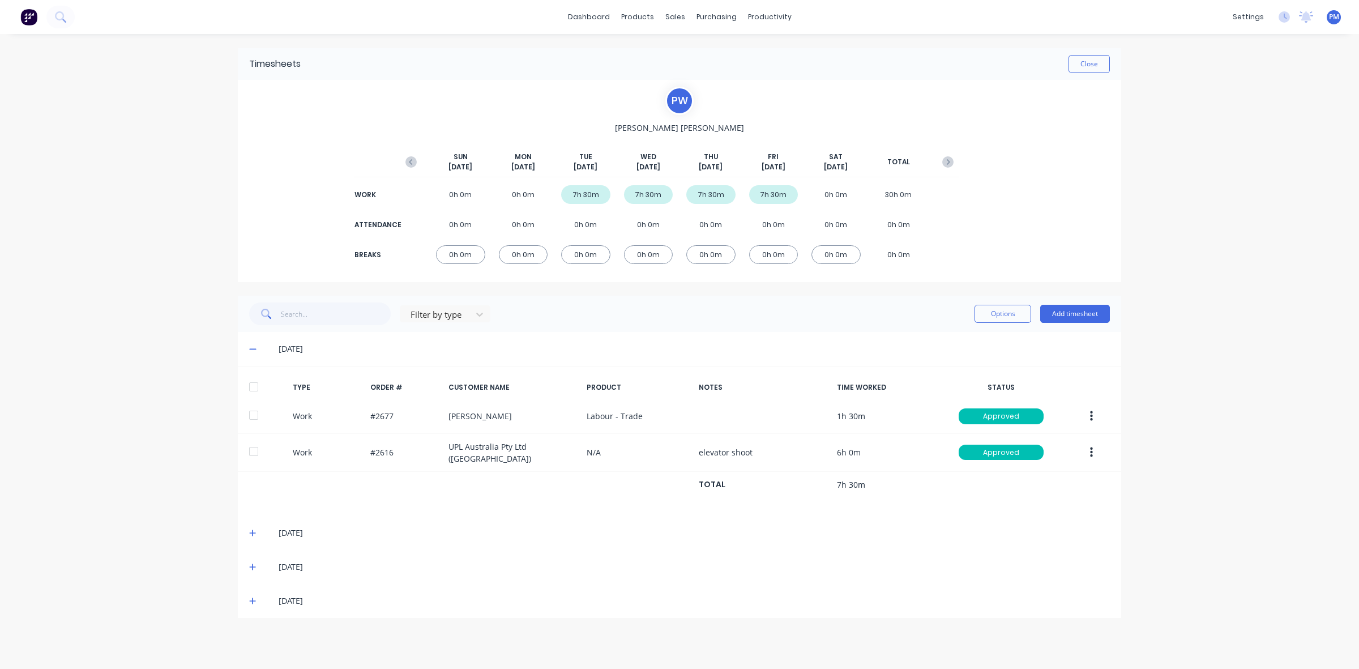
click at [251, 346] on icon at bounding box center [252, 349] width 7 height 8
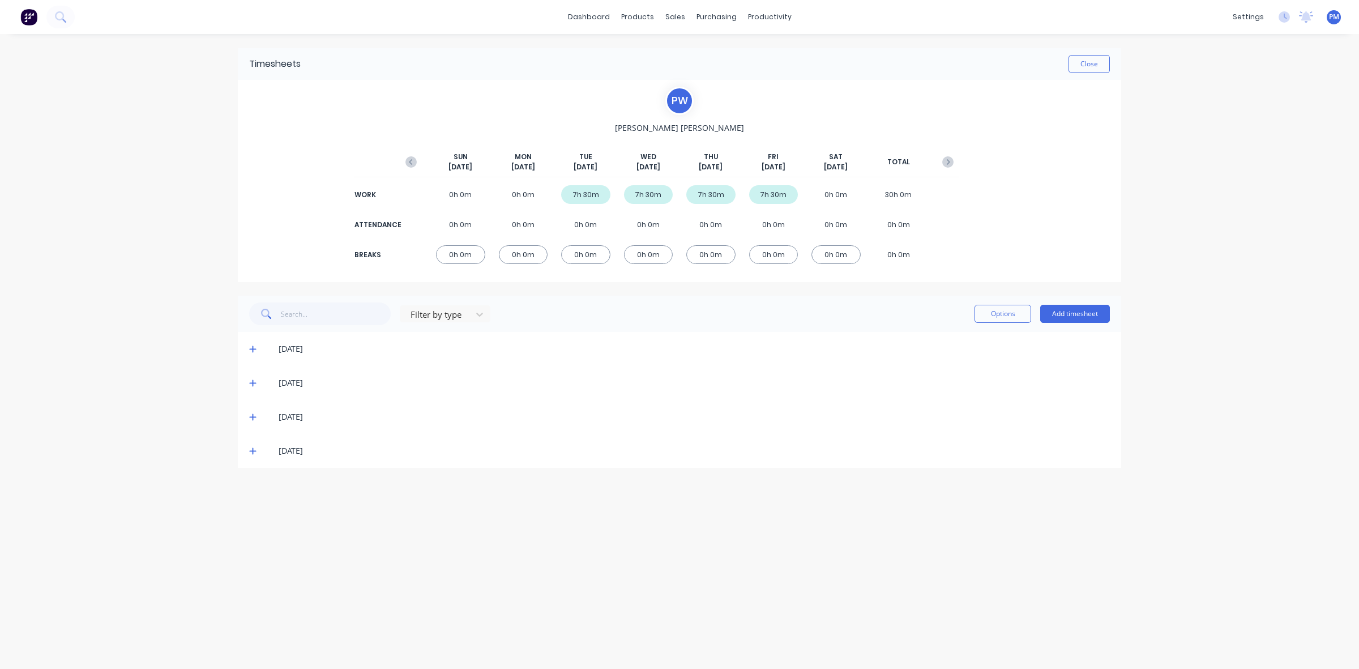
click at [251, 382] on icon at bounding box center [252, 383] width 7 height 8
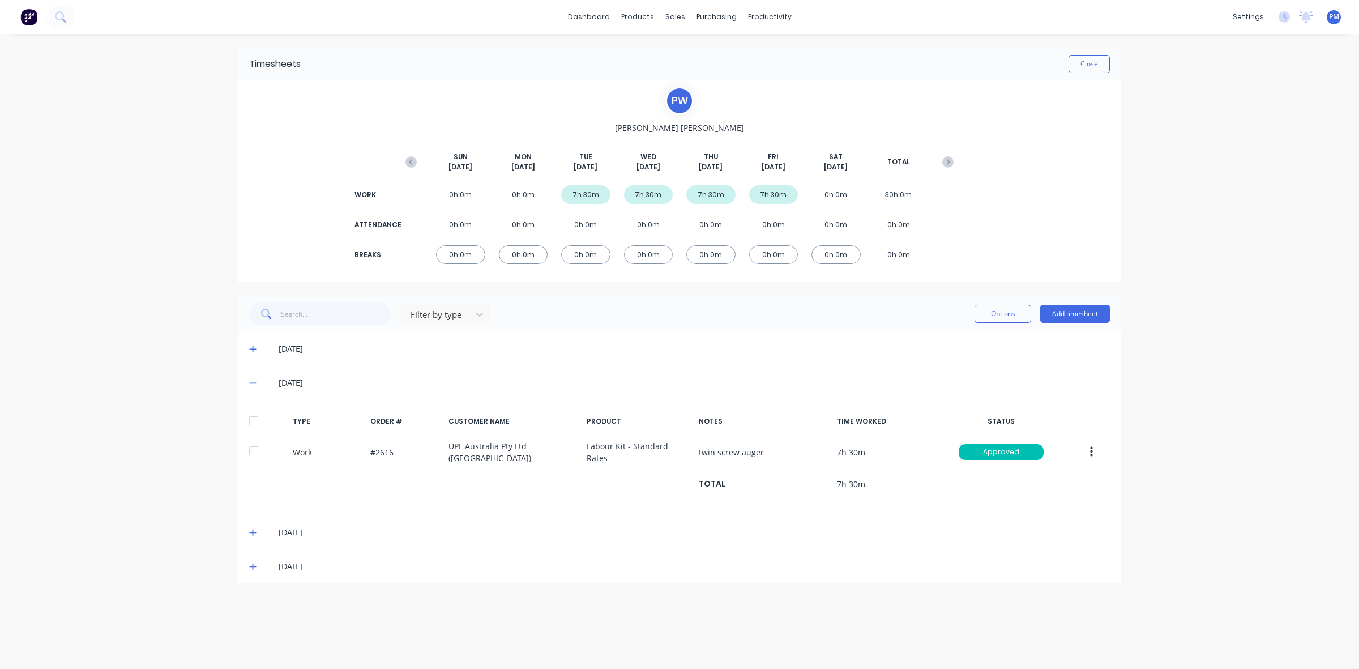
click at [251, 382] on icon at bounding box center [252, 383] width 7 height 8
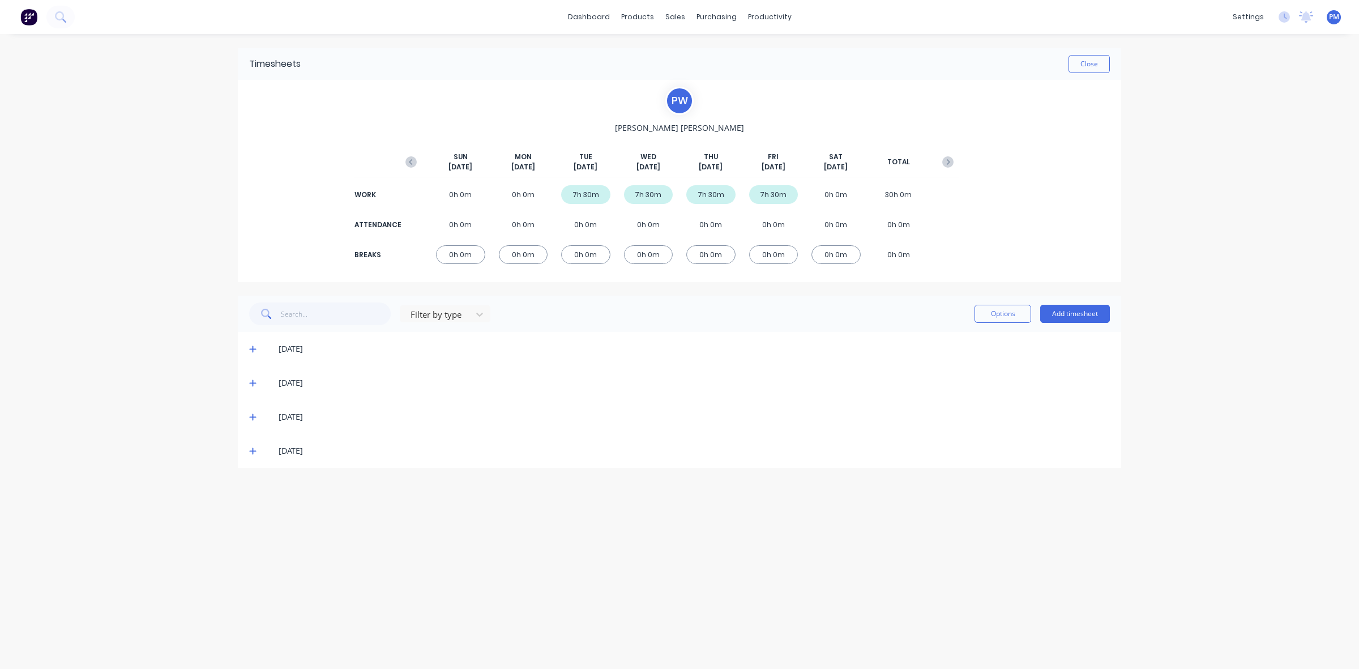
click at [251, 413] on icon at bounding box center [252, 417] width 7 height 8
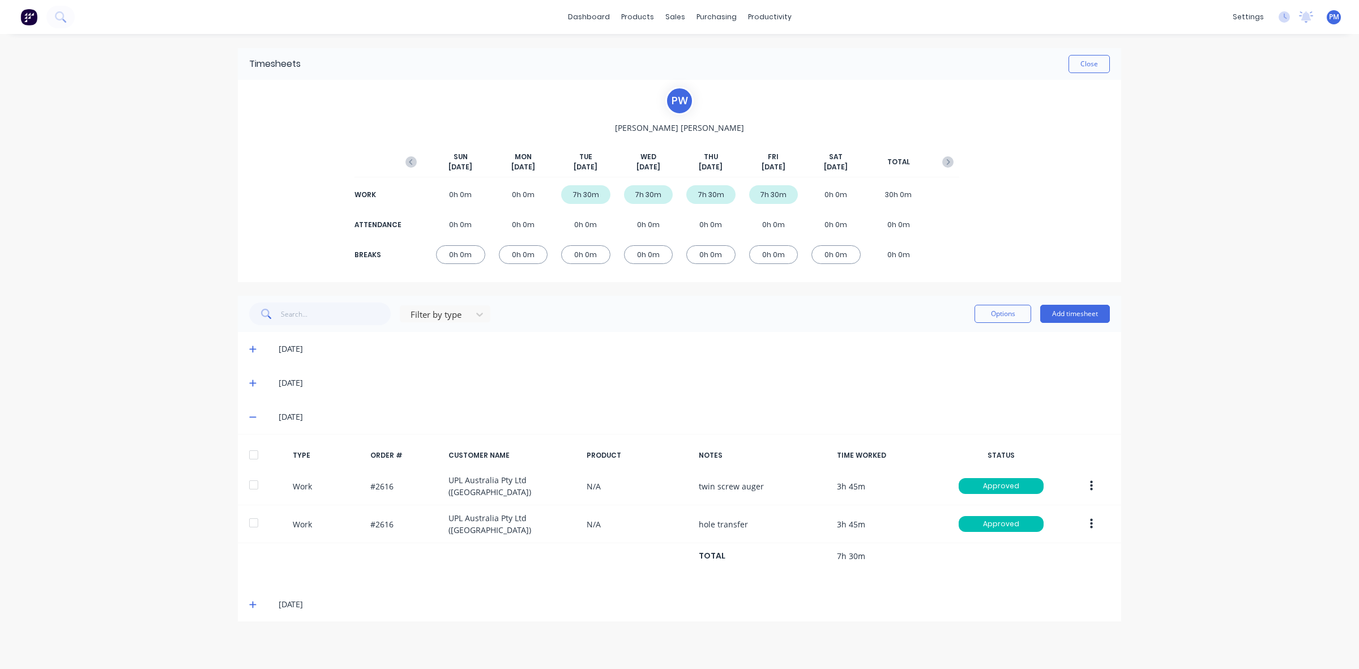
click at [251, 413] on icon at bounding box center [252, 417] width 7 height 8
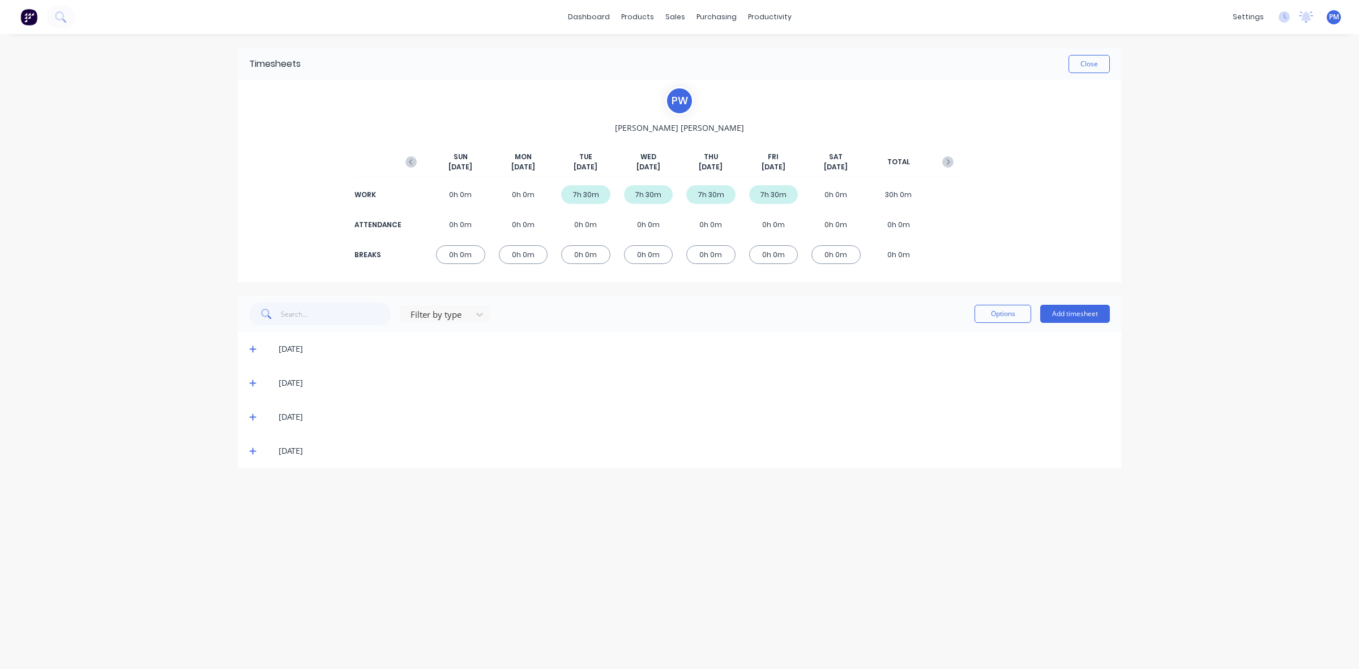
click at [253, 450] on icon at bounding box center [252, 451] width 7 height 8
click at [1096, 66] on button "Close" at bounding box center [1088, 64] width 41 height 18
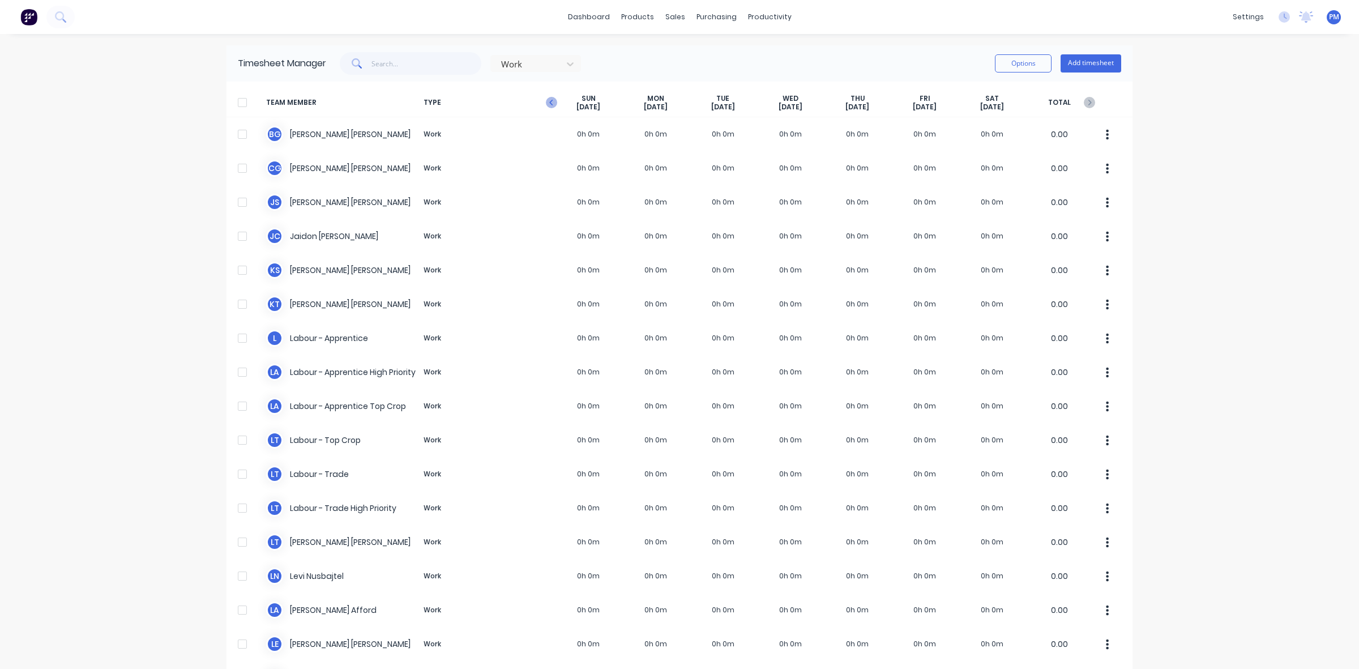
click at [547, 105] on icon "button" at bounding box center [551, 102] width 11 height 11
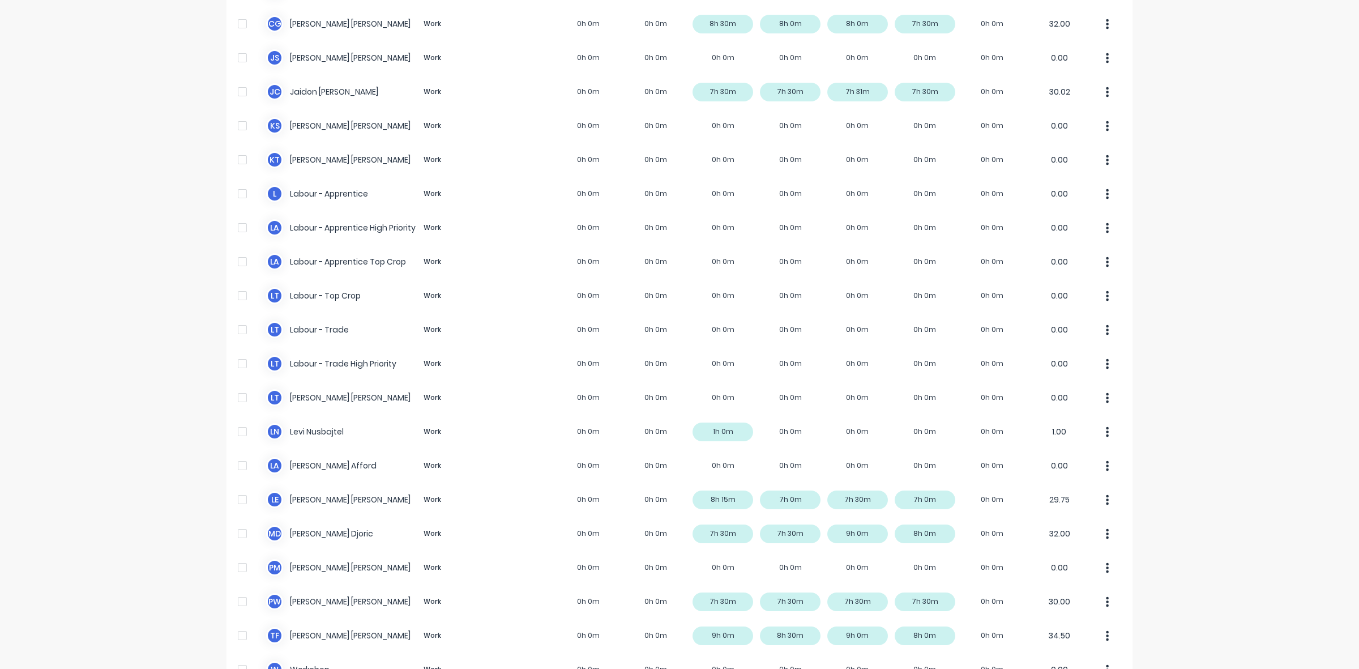
scroll to position [214, 0]
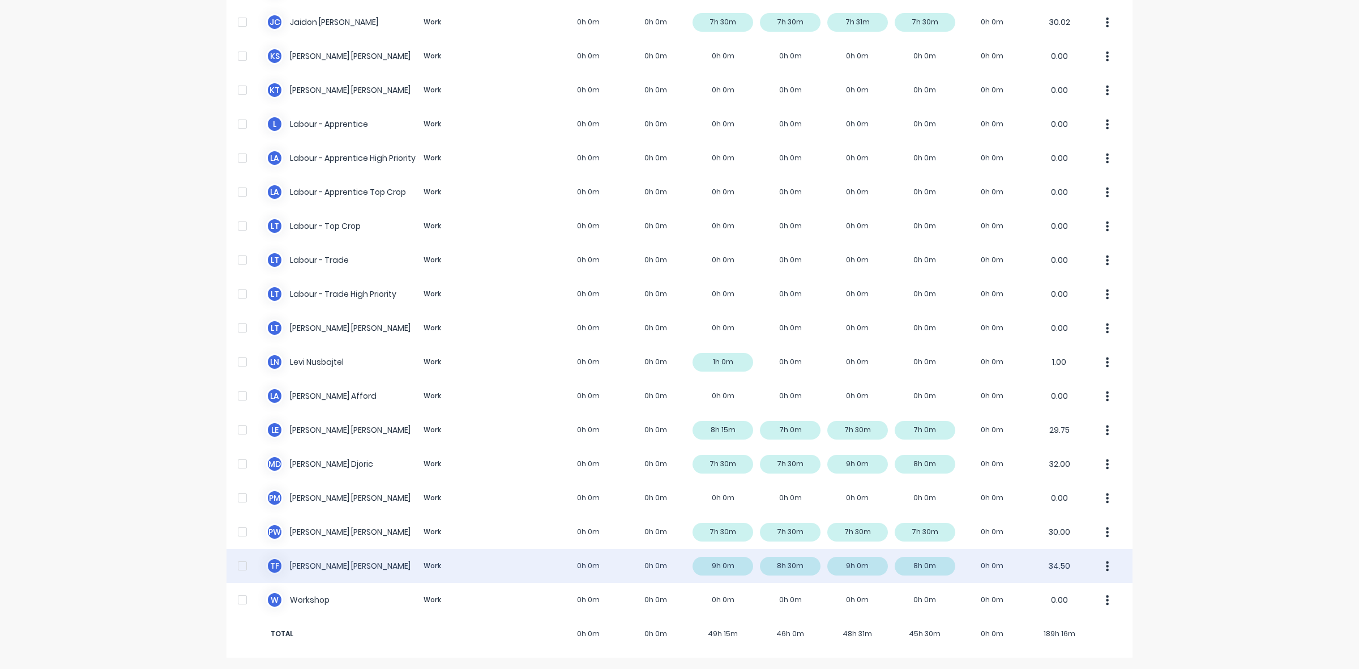
click at [711, 568] on div "T F [PERSON_NAME] Work 0h 0m 0h 0m 9h 0m 8h 30m 9h 0m 8h 0m 0h 0m 34.50" at bounding box center [679, 566] width 906 height 34
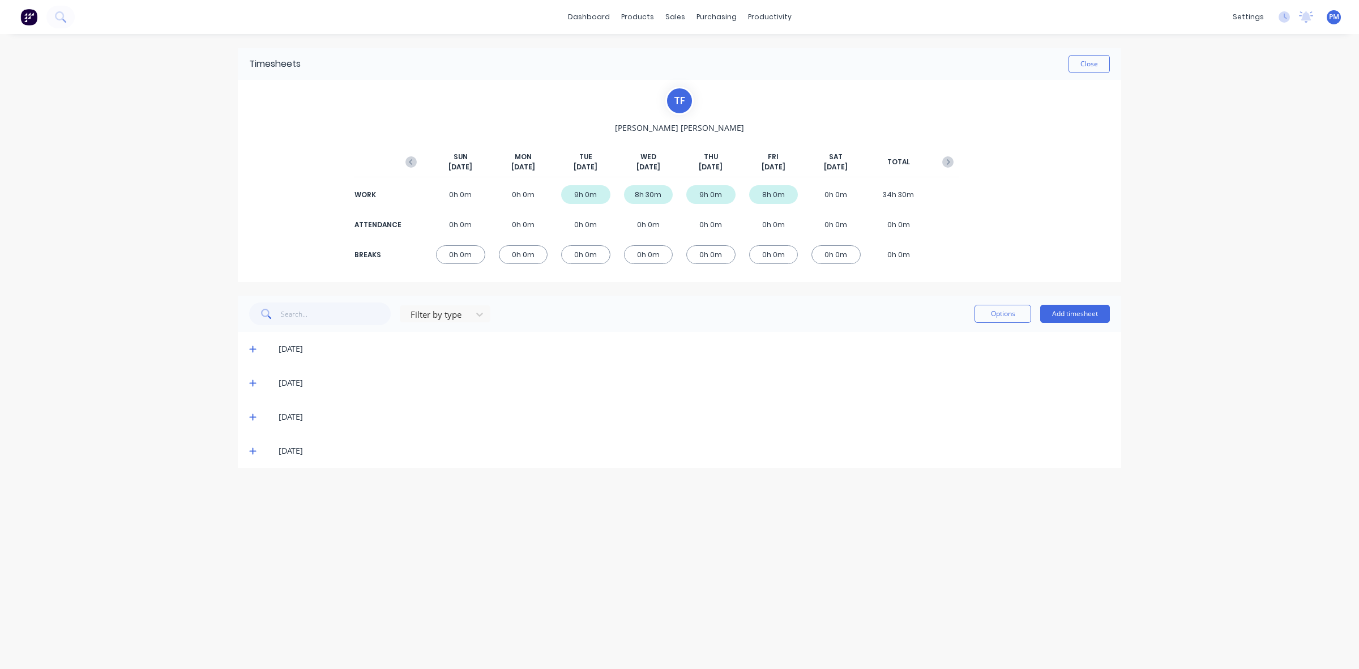
click at [253, 346] on icon at bounding box center [252, 349] width 7 height 7
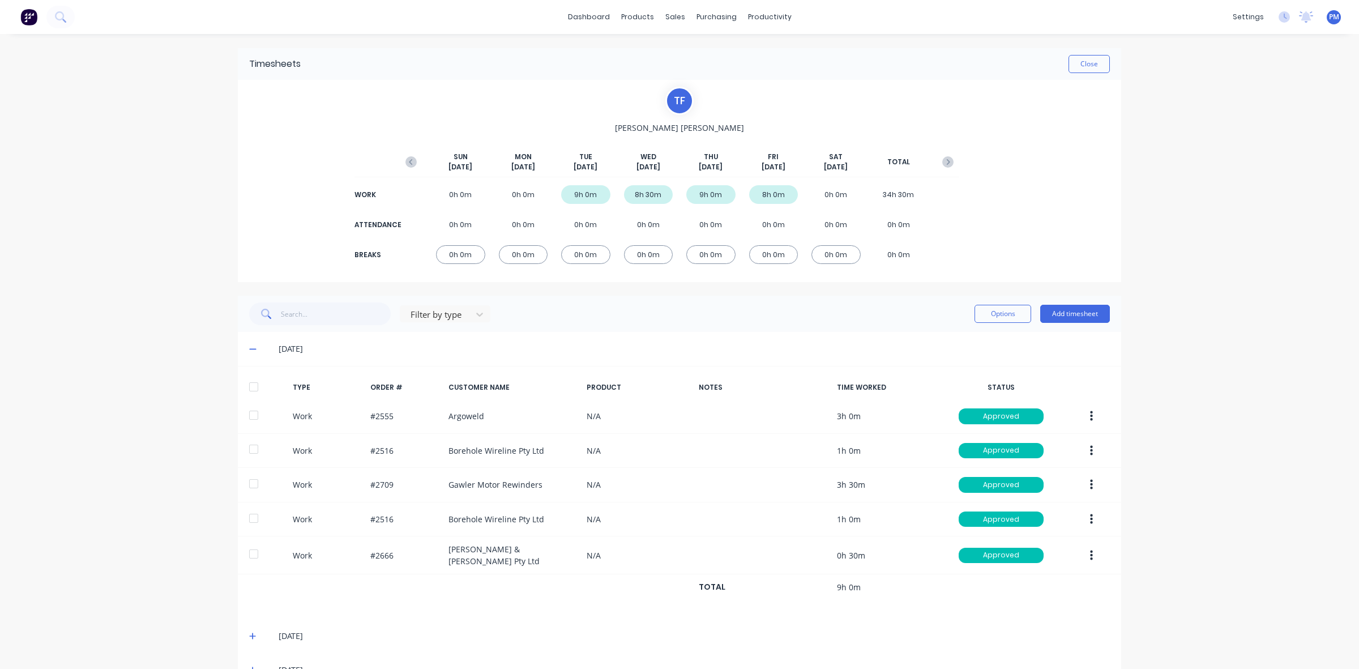
click at [253, 346] on span at bounding box center [254, 348] width 11 height 11
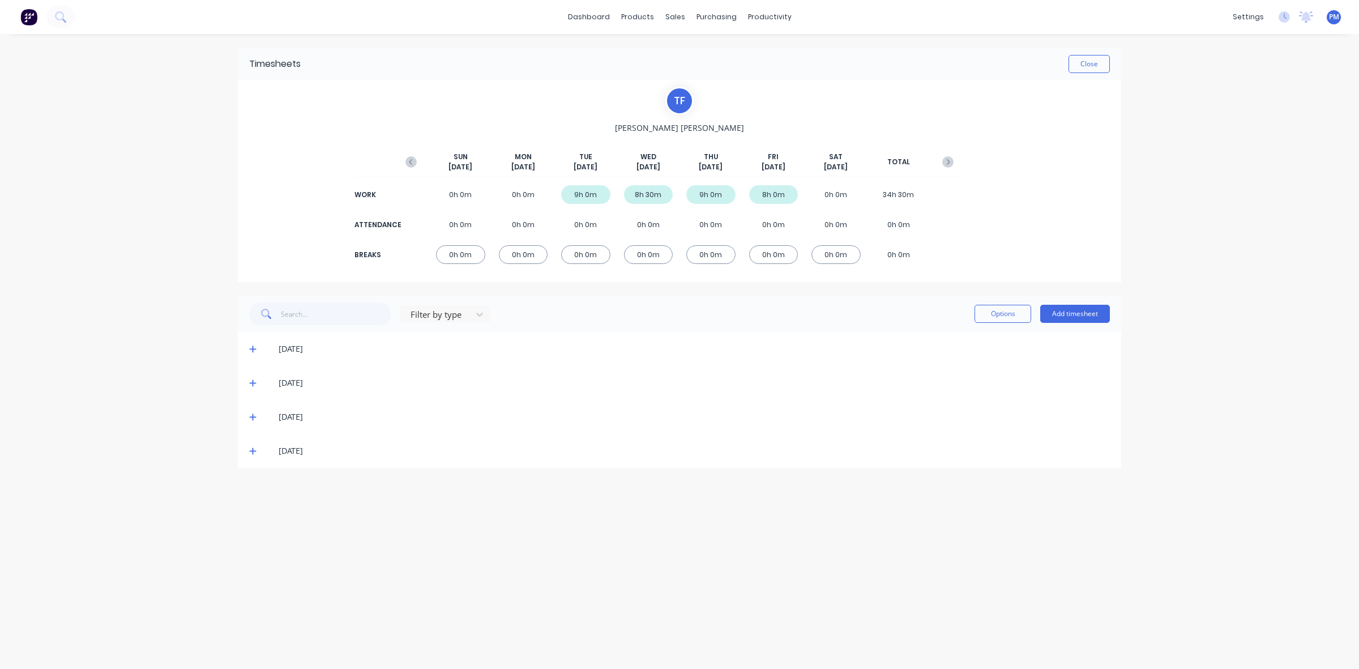
click at [252, 380] on icon at bounding box center [252, 383] width 7 height 8
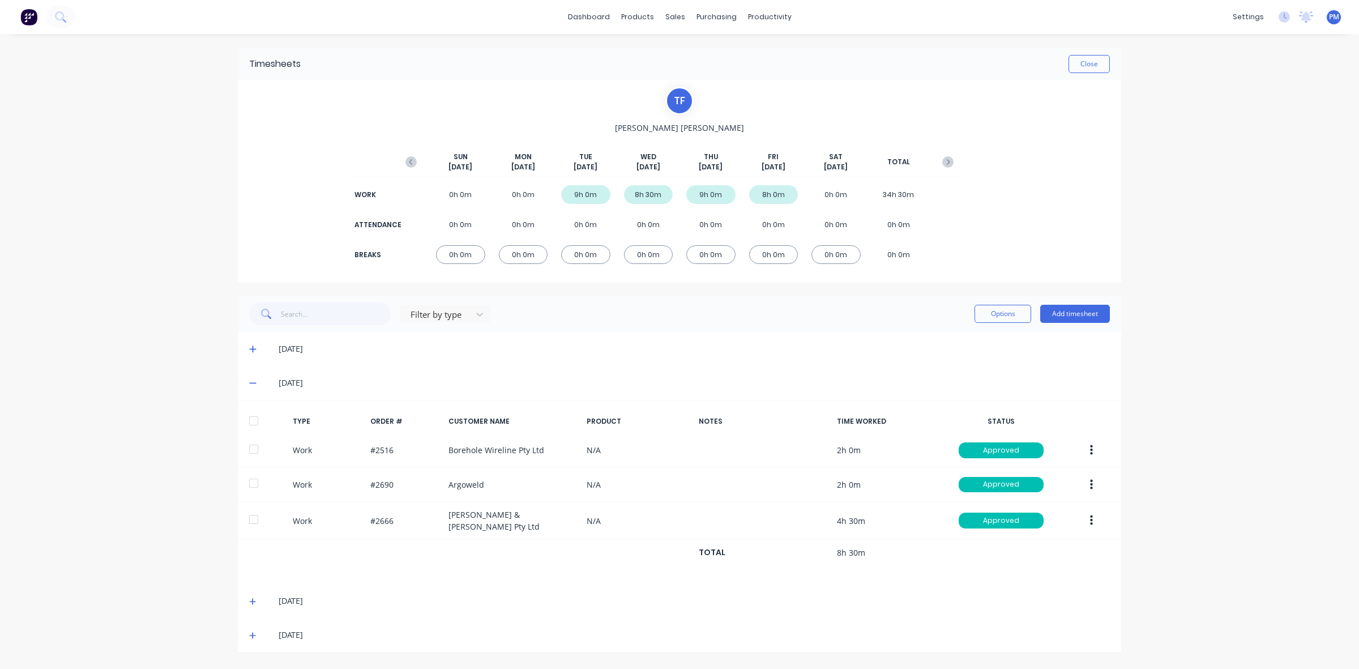
click at [252, 380] on icon at bounding box center [252, 383] width 7 height 8
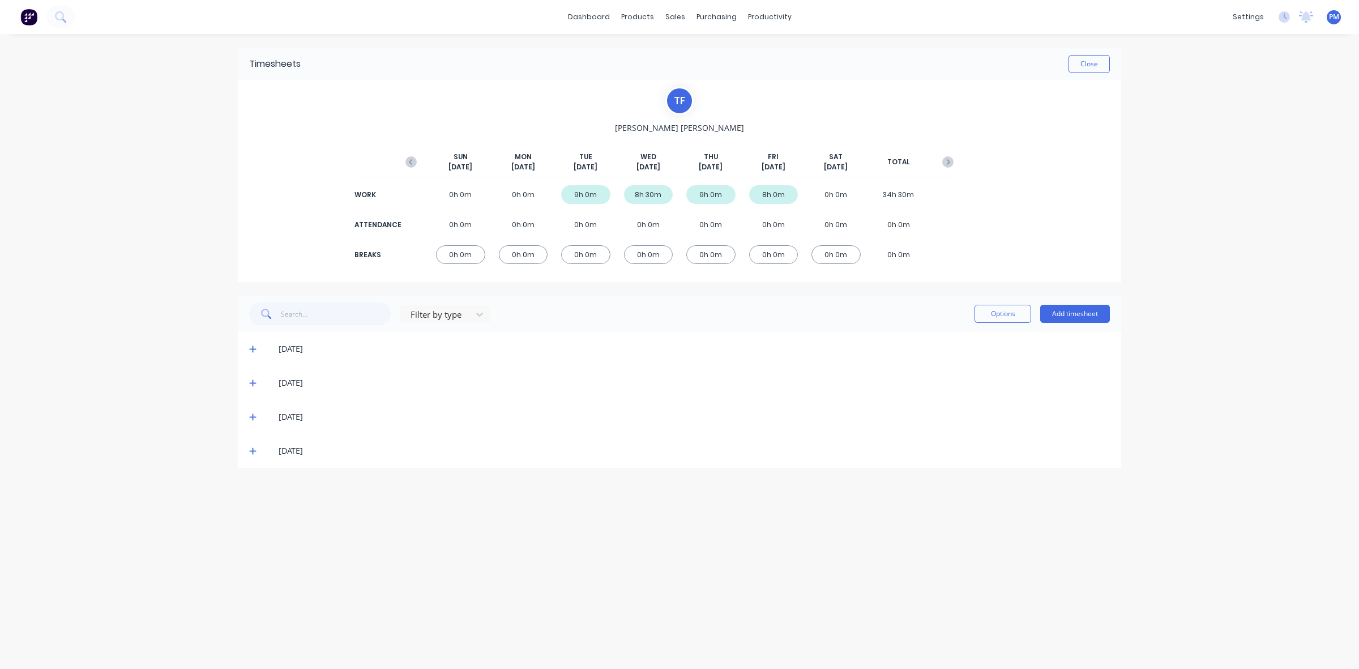
click at [253, 414] on icon at bounding box center [252, 417] width 7 height 7
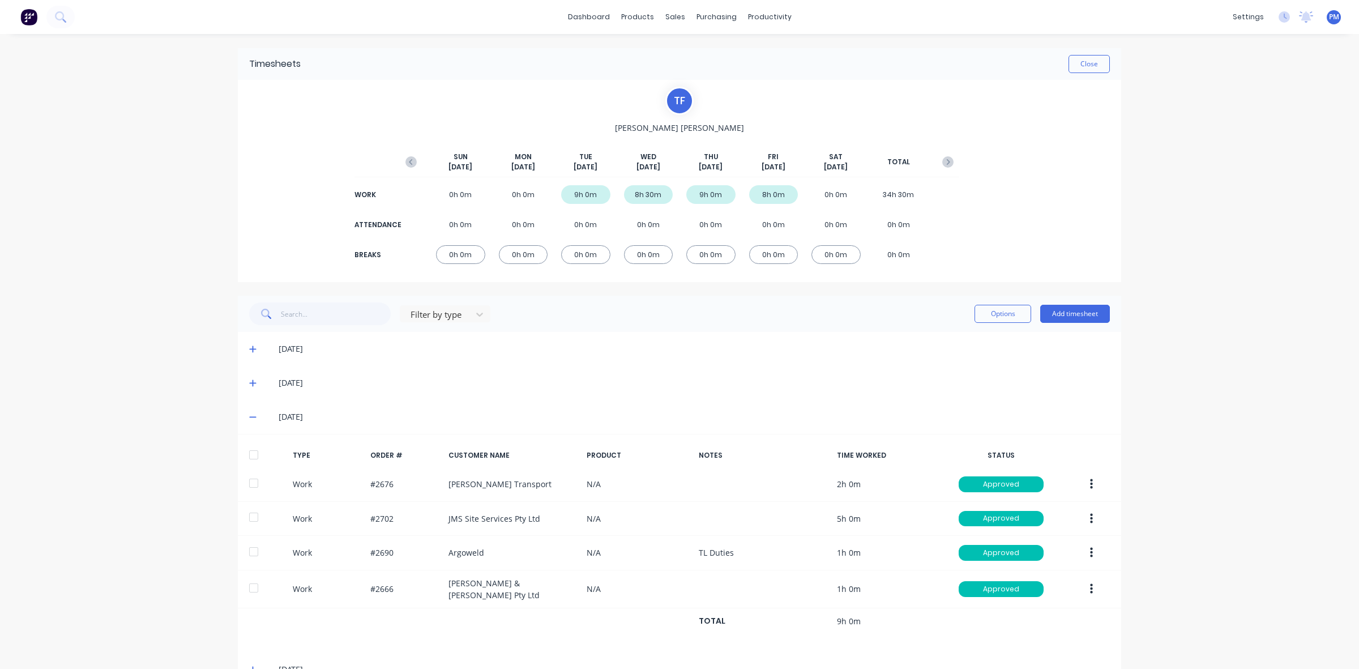
click at [251, 417] on span at bounding box center [254, 416] width 11 height 11
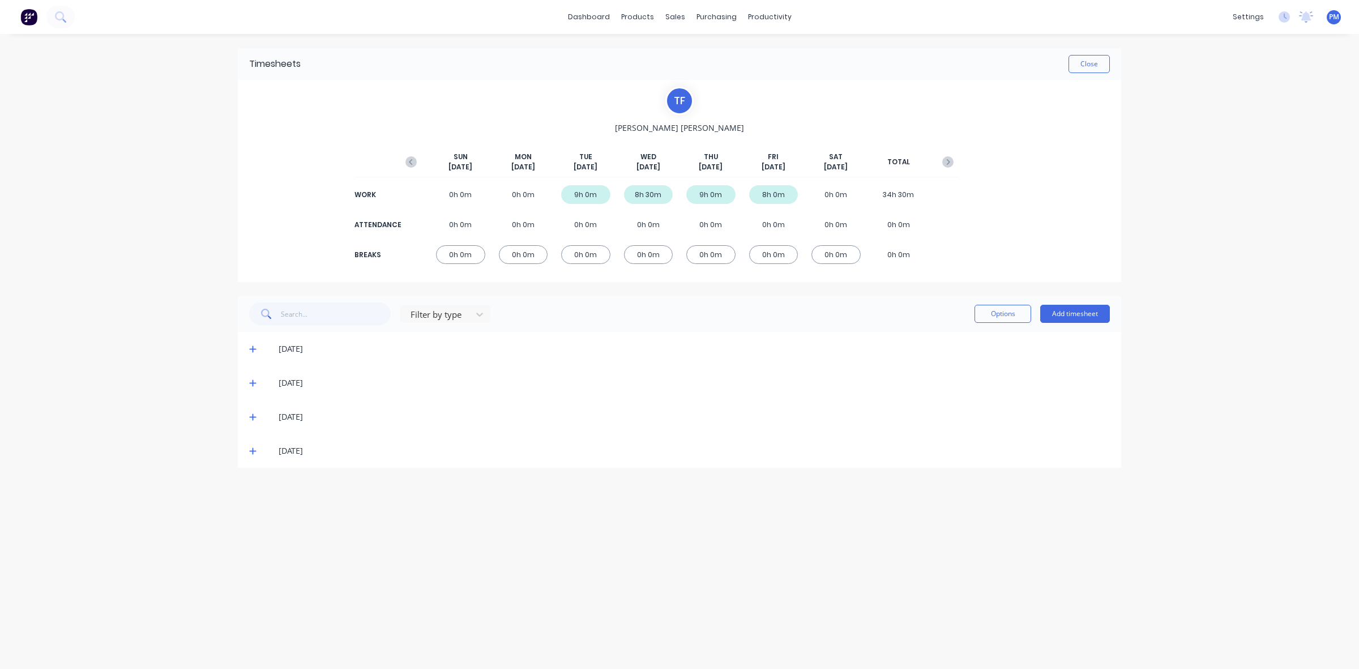
click at [253, 449] on icon at bounding box center [252, 451] width 7 height 7
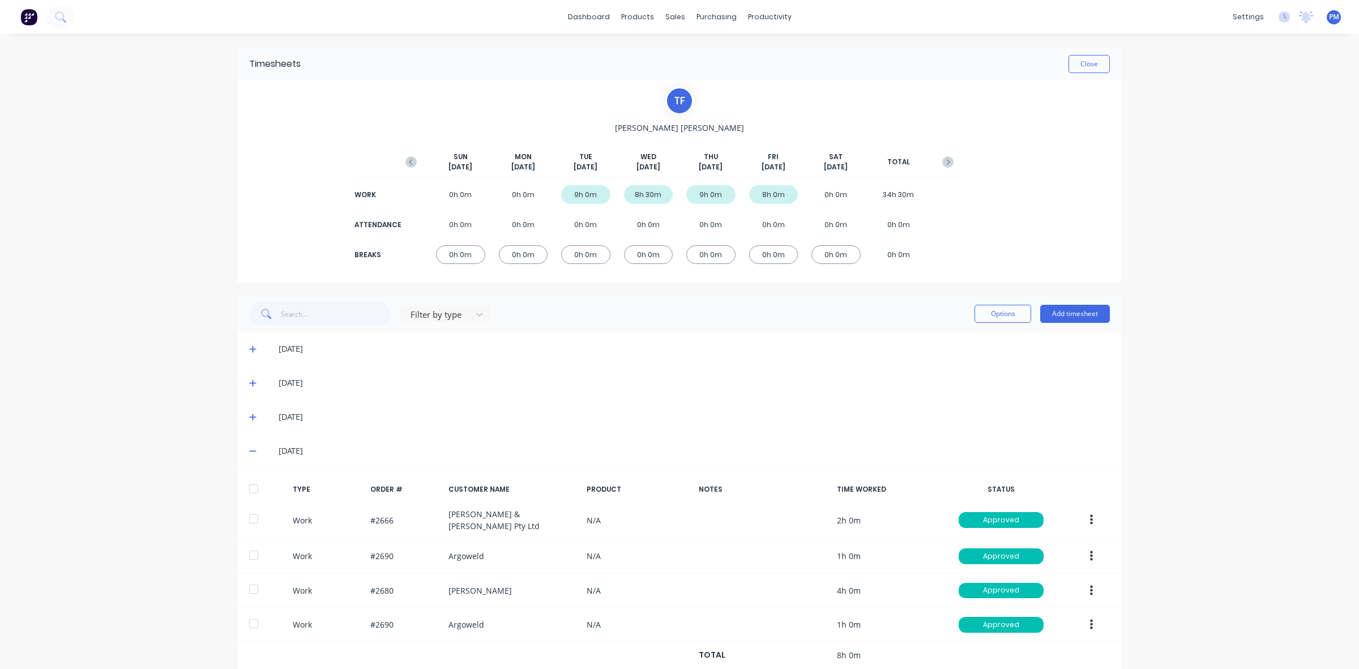
click at [253, 449] on span at bounding box center [254, 450] width 11 height 11
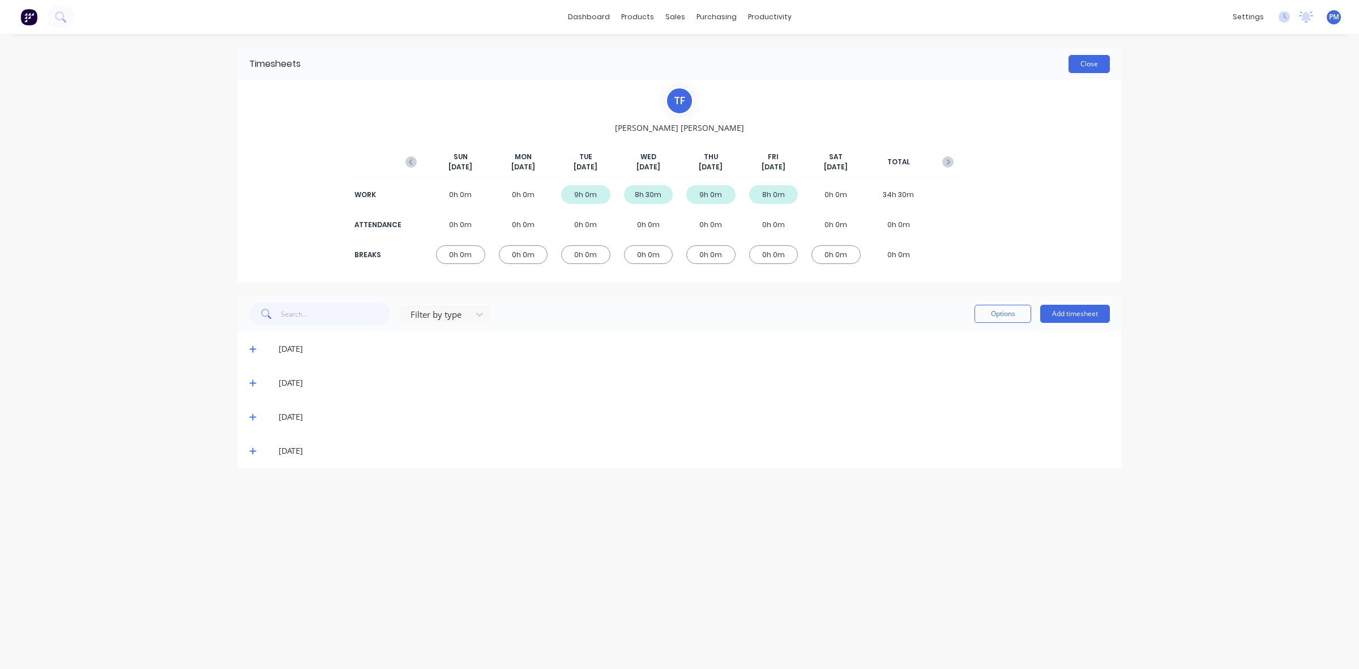
click at [1075, 58] on button "Close" at bounding box center [1088, 64] width 41 height 18
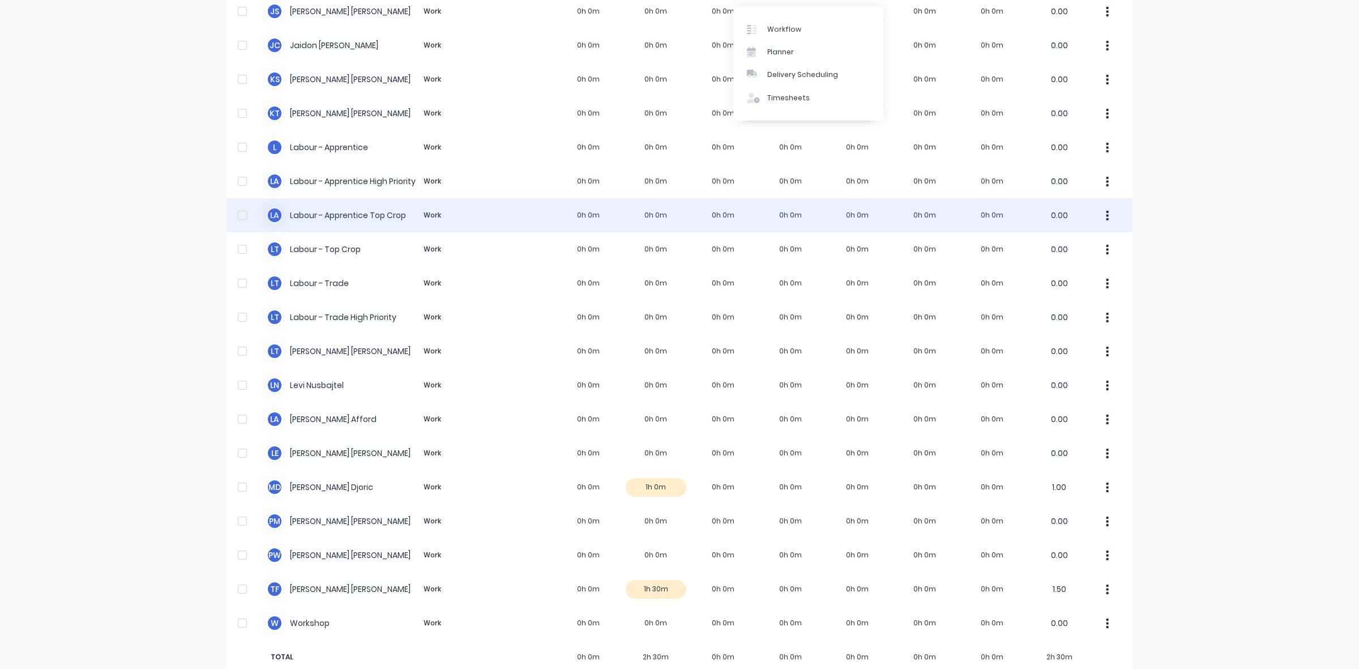
scroll to position [214, 0]
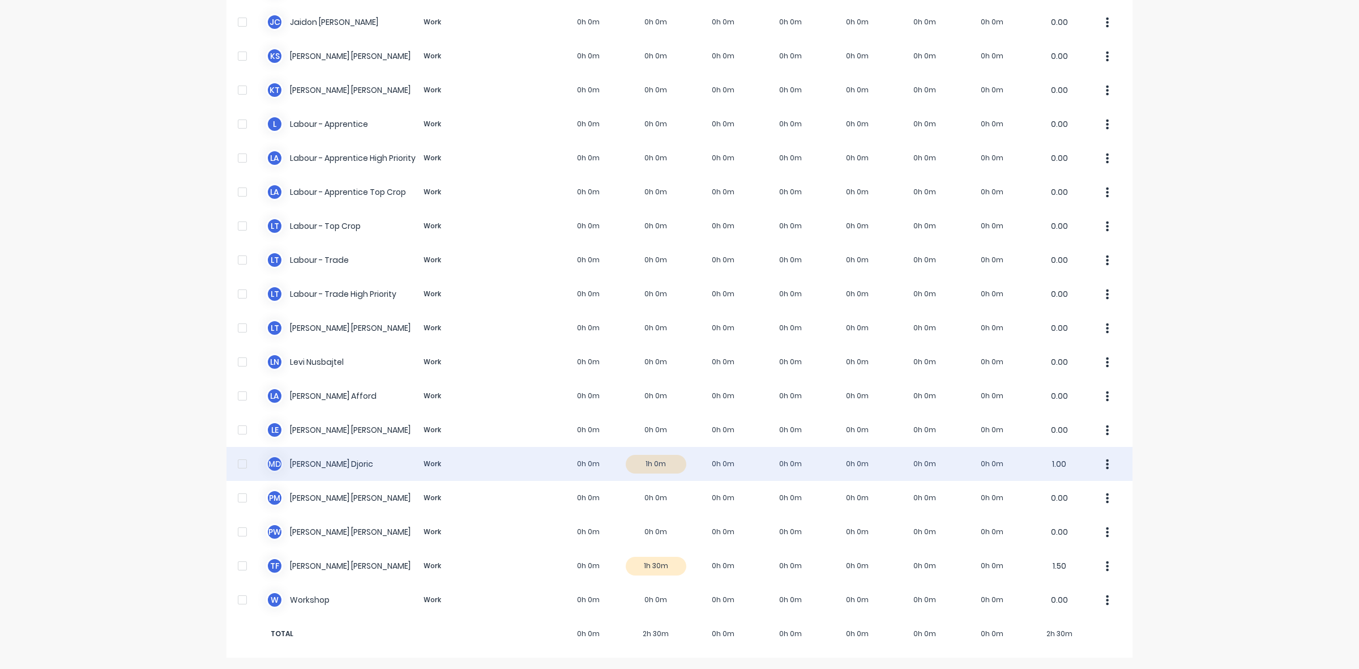
click at [660, 462] on div "M D [PERSON_NAME] Work 0h 0m 1h 0m 0h 0m 0h 0m 0h 0m 0h 0m 0h 0m 1.00" at bounding box center [679, 464] width 906 height 34
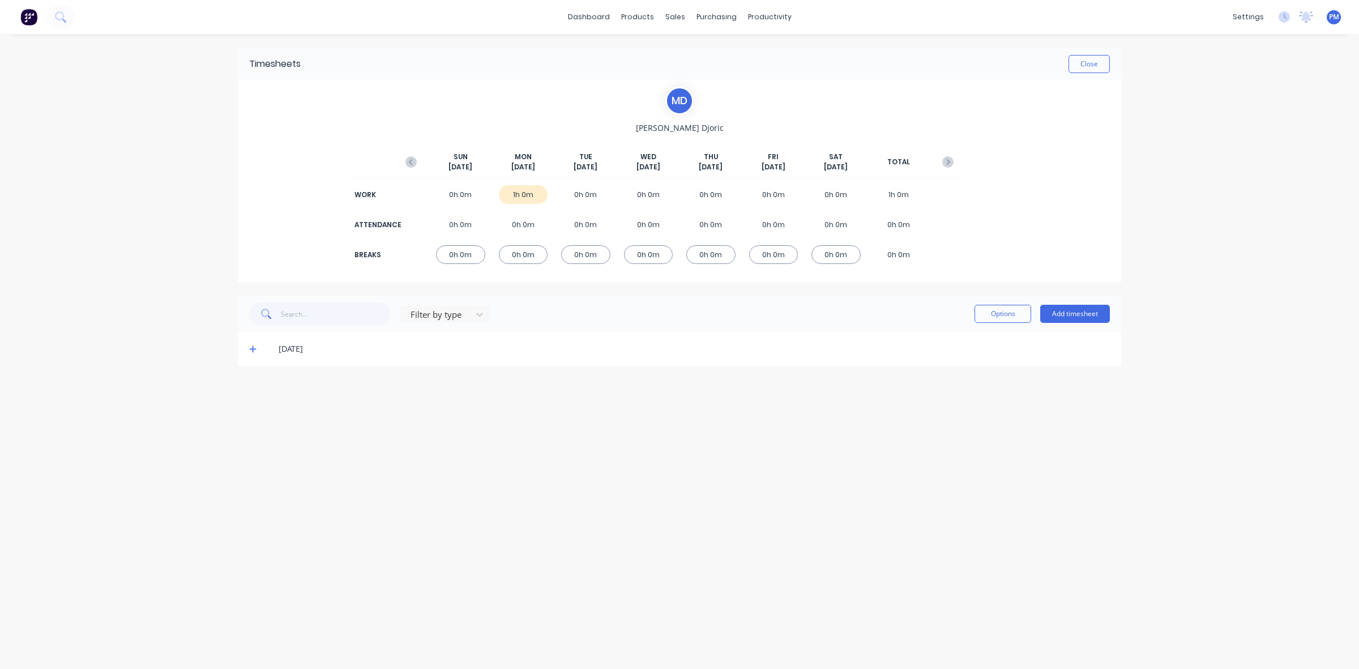
click at [253, 349] on icon at bounding box center [252, 349] width 7 height 8
click at [1099, 68] on button "Close" at bounding box center [1088, 64] width 41 height 18
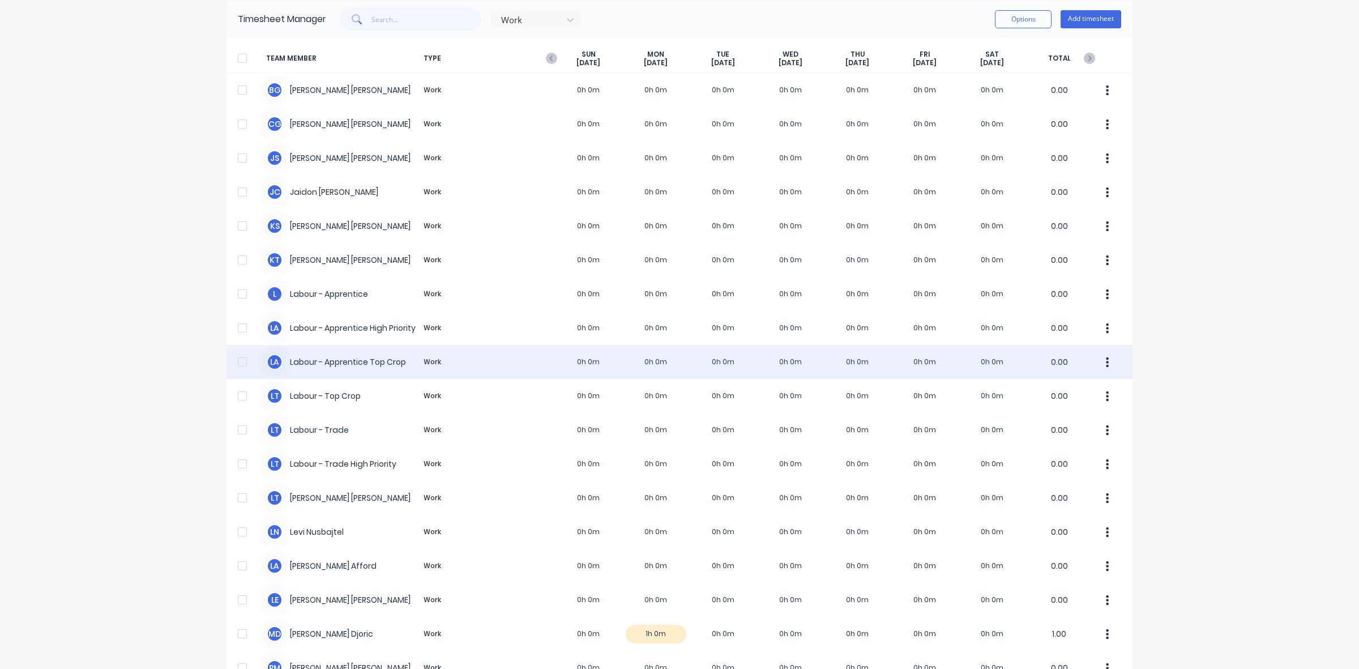
scroll to position [214, 0]
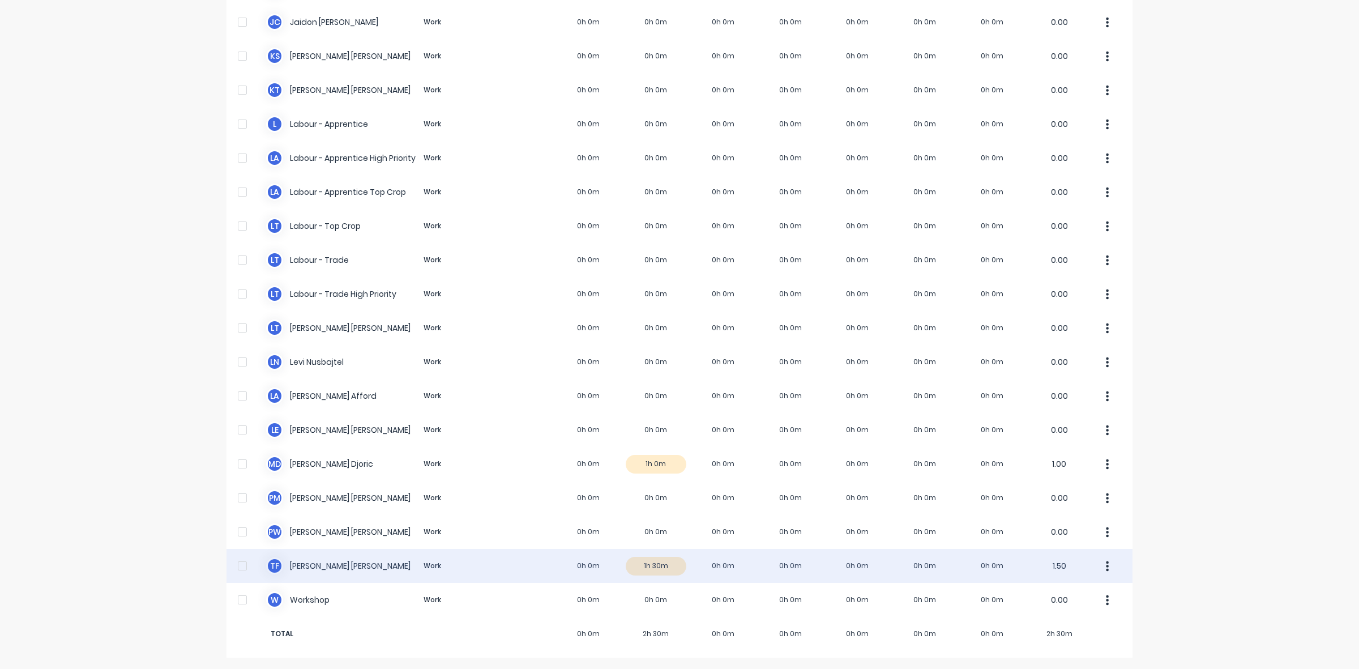
click at [660, 570] on div "T F [PERSON_NAME] Work 0h 0m 1h 30m 0h 0m 0h 0m 0h 0m 0h 0m 0h 0m 1.50" at bounding box center [679, 566] width 906 height 34
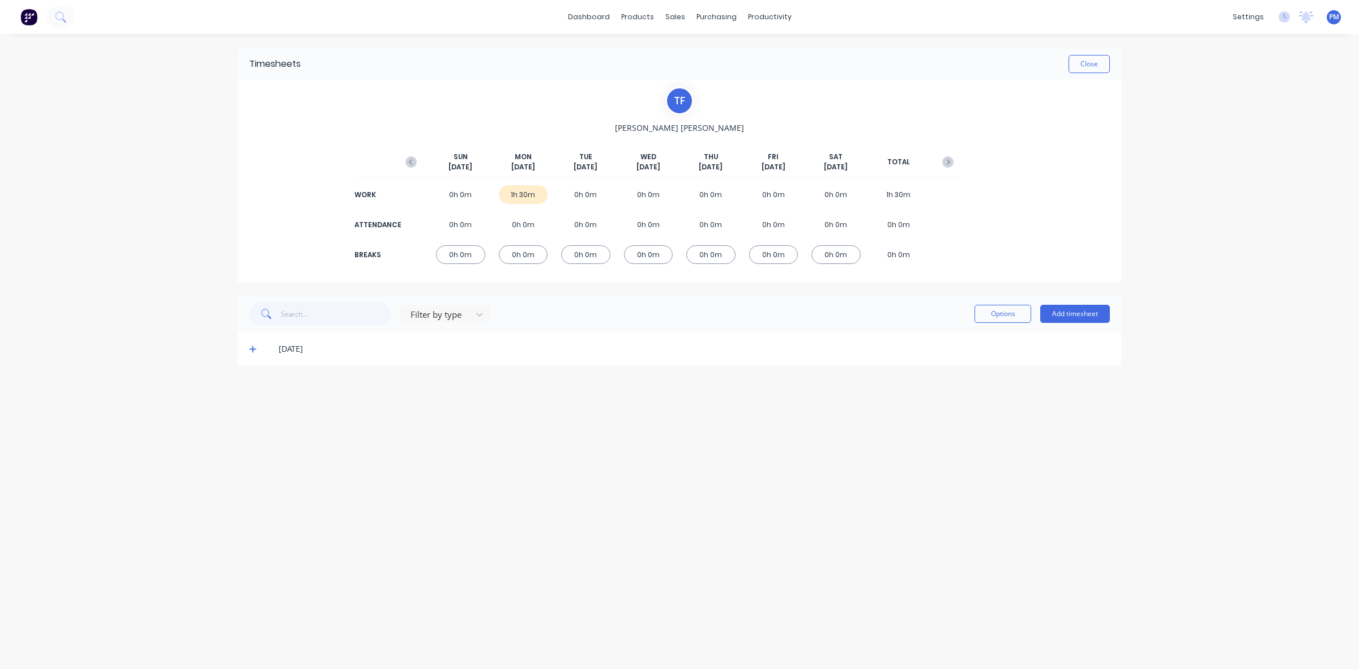
click at [252, 352] on icon at bounding box center [252, 349] width 7 height 8
click at [1094, 66] on button "Close" at bounding box center [1088, 64] width 41 height 18
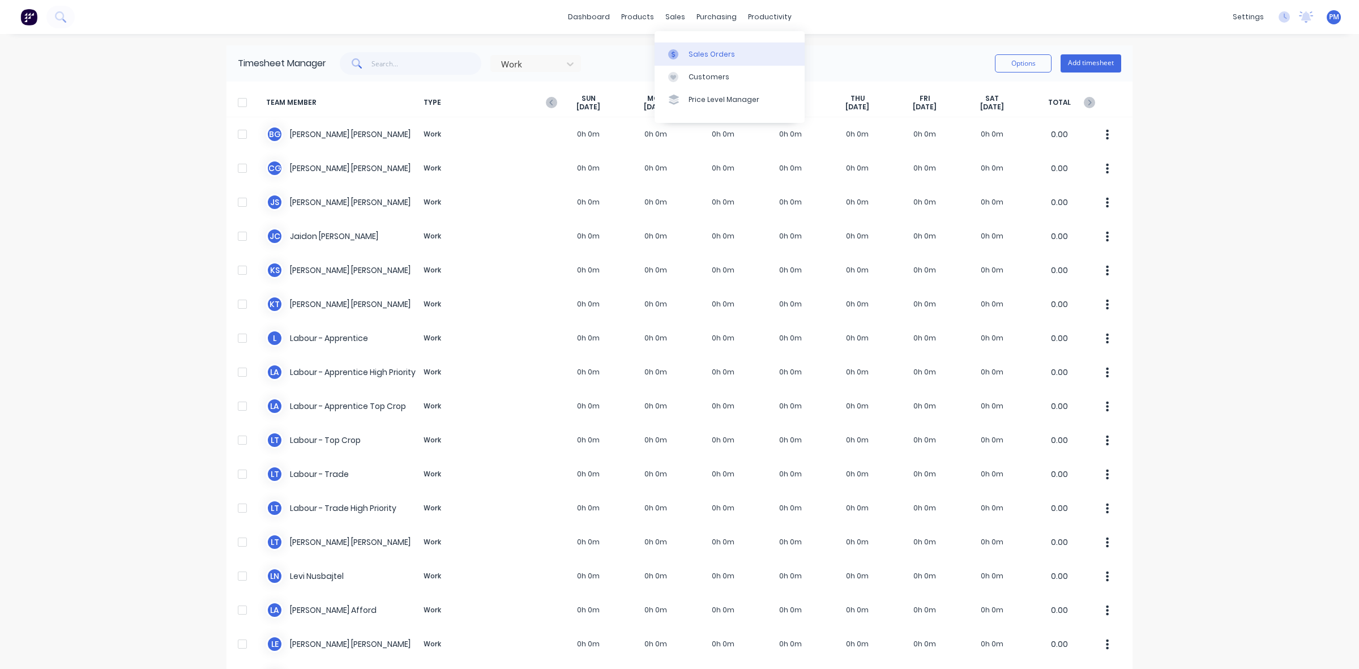
click at [703, 54] on div "Sales Orders" at bounding box center [711, 54] width 46 height 10
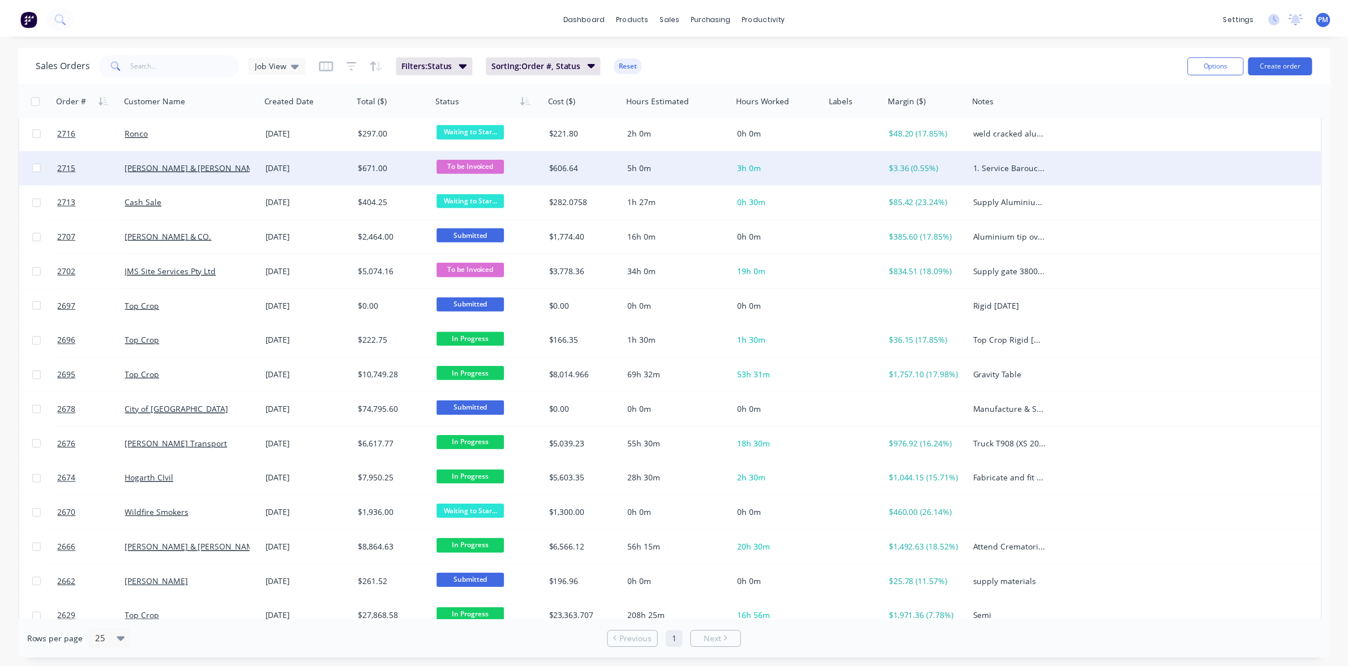
scroll to position [142, 0]
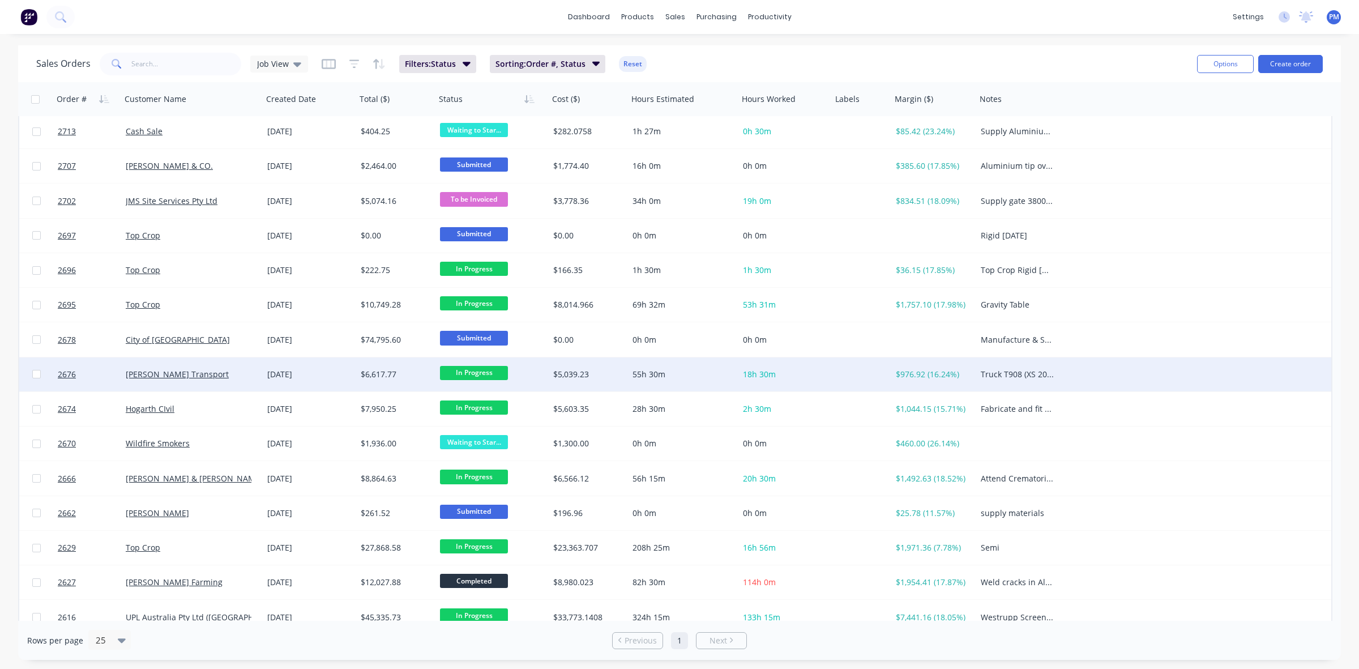
click at [610, 378] on div "$5,039.23" at bounding box center [586, 374] width 67 height 11
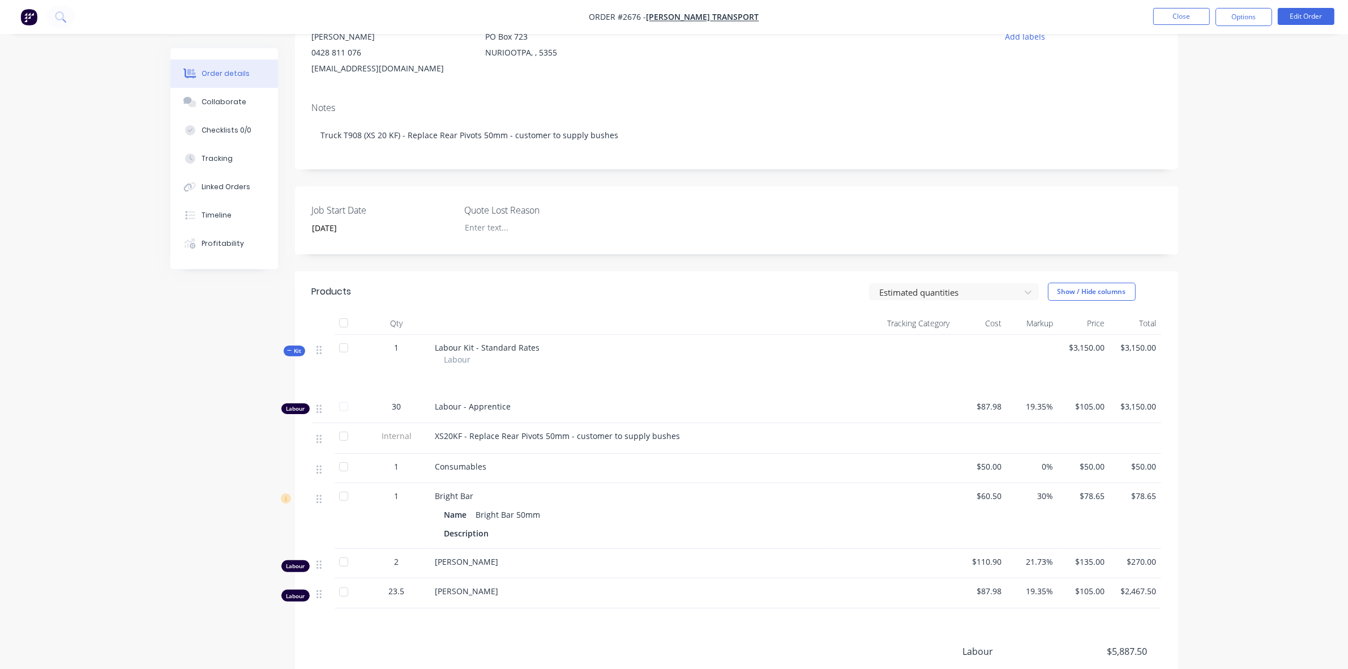
scroll to position [142, 0]
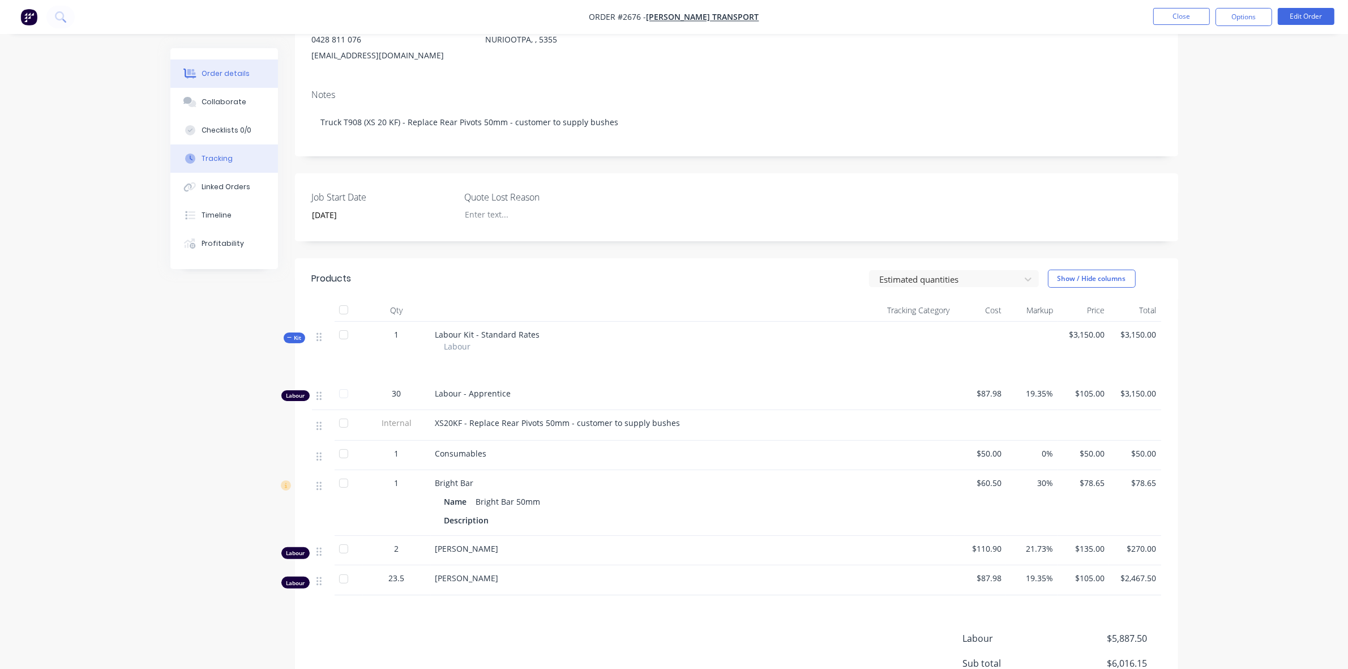
click at [221, 151] on button "Tracking" at bounding box center [224, 158] width 108 height 28
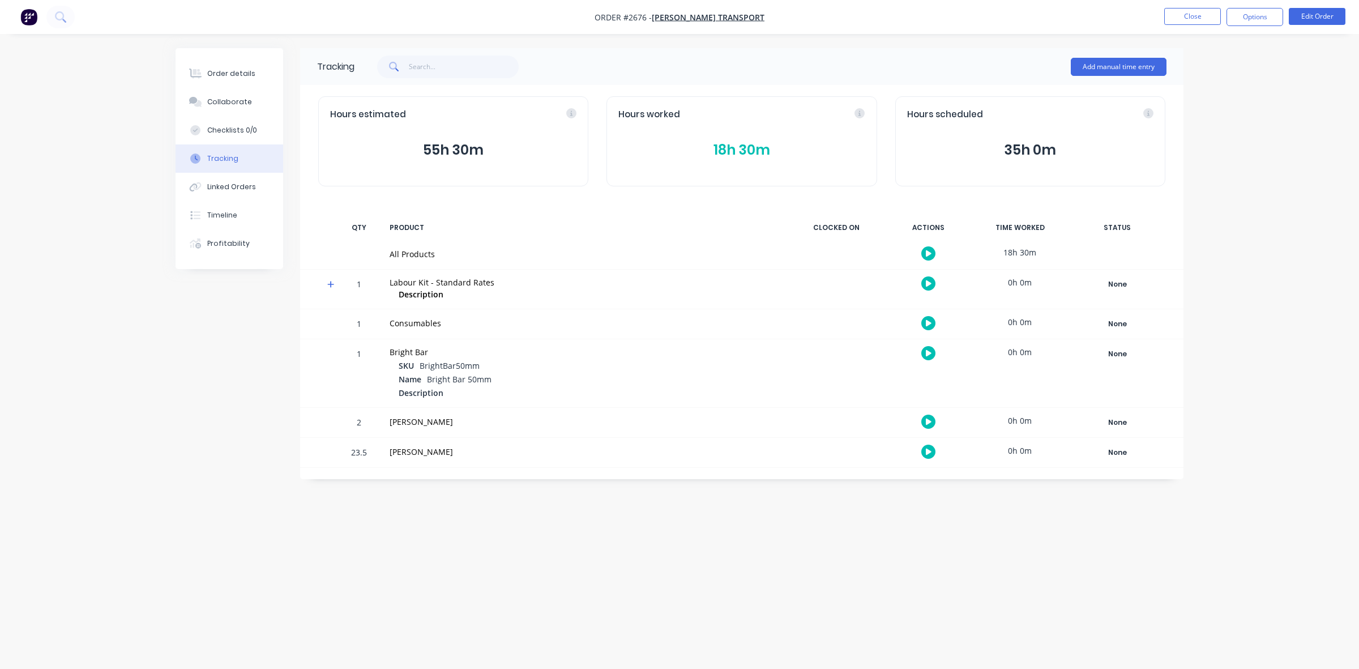
click at [749, 151] on button "18h 30m" at bounding box center [741, 150] width 246 height 22
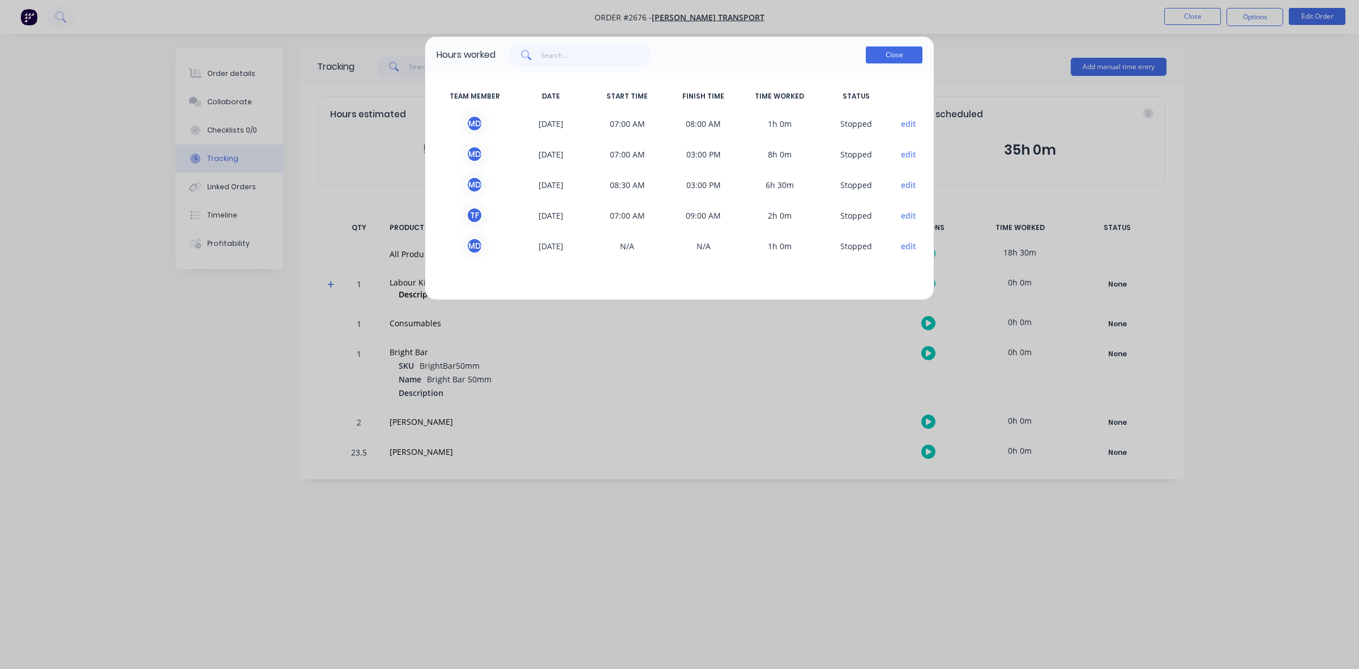
click at [892, 59] on button "Close" at bounding box center [894, 54] width 57 height 17
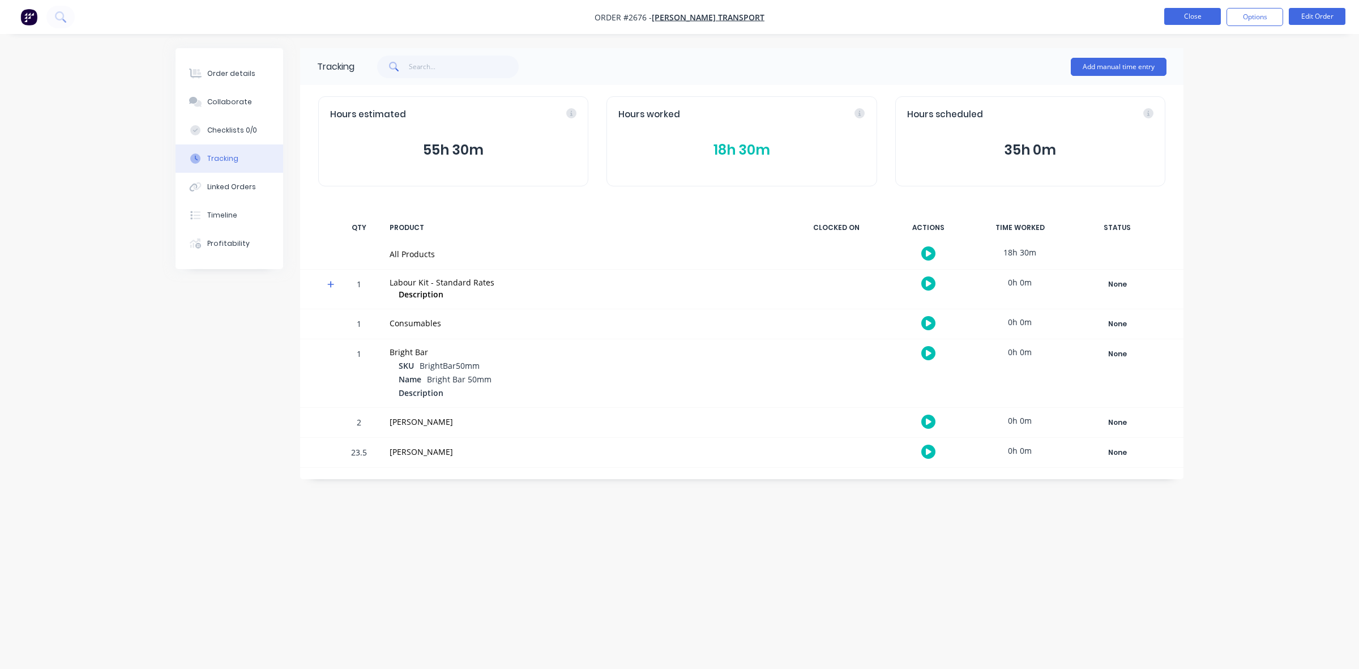
click at [1187, 21] on button "Close" at bounding box center [1192, 16] width 57 height 17
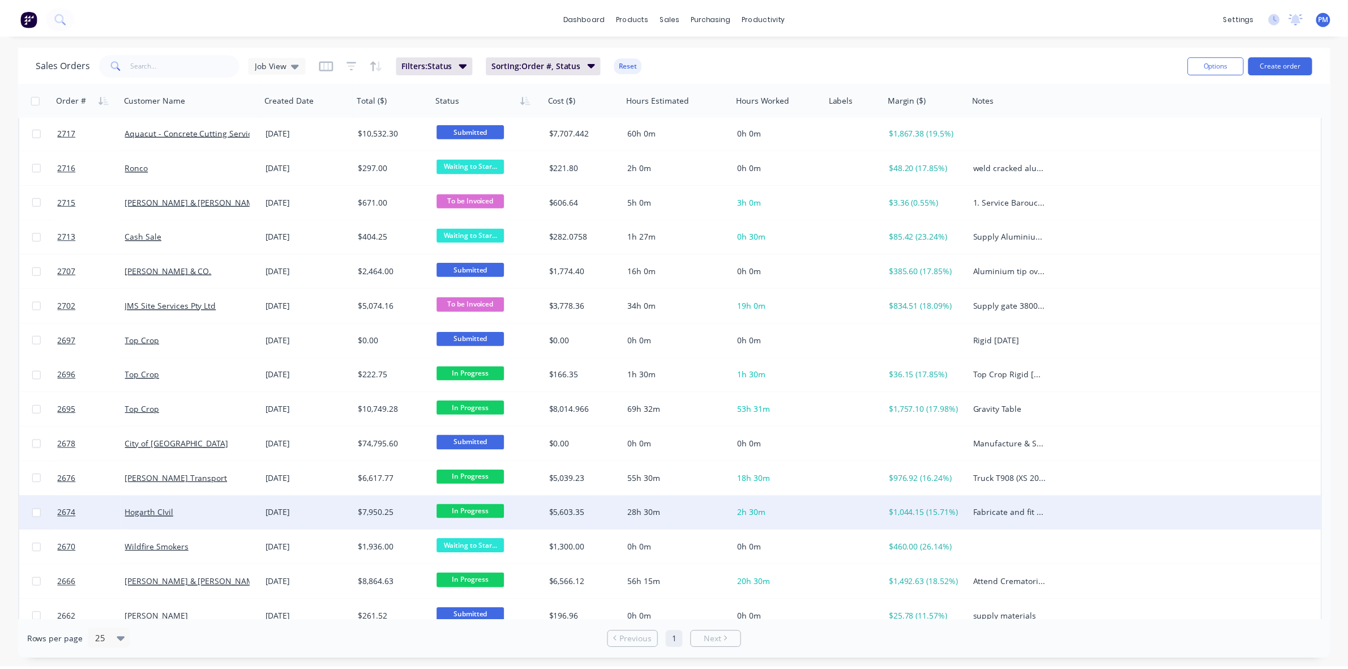
scroll to position [142, 0]
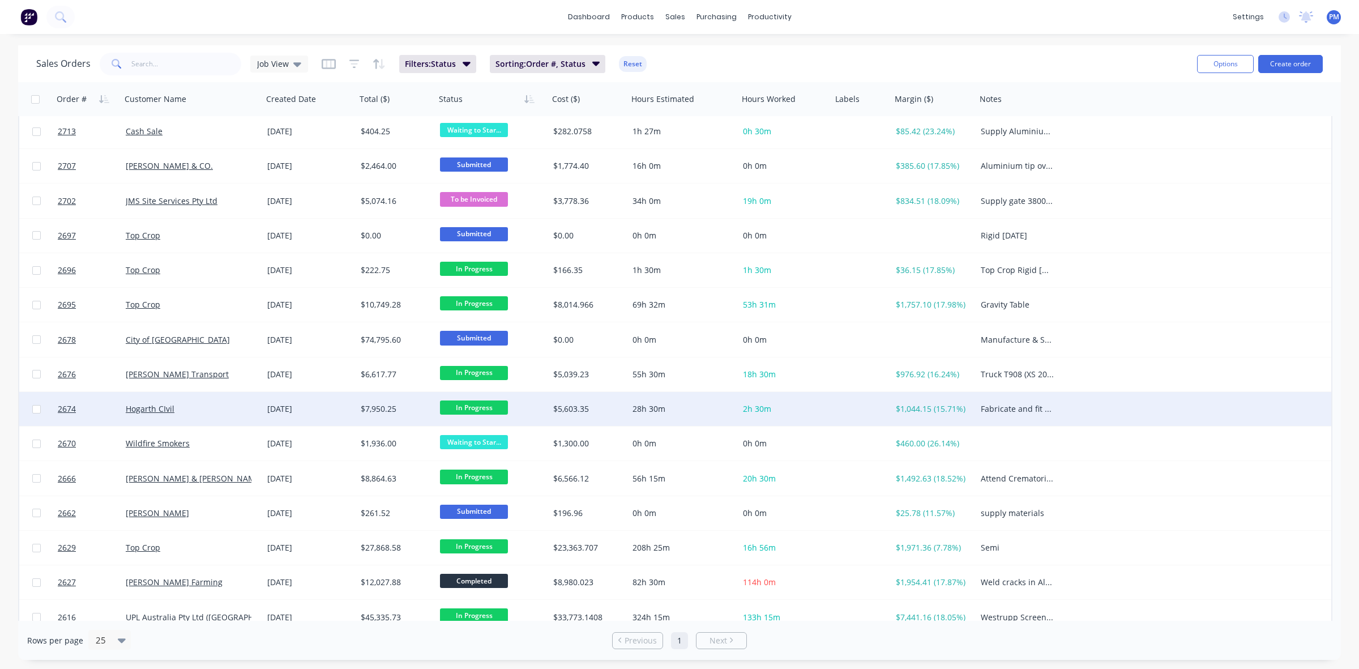
click at [214, 401] on div "Hogarth CIvil" at bounding box center [192, 409] width 142 height 34
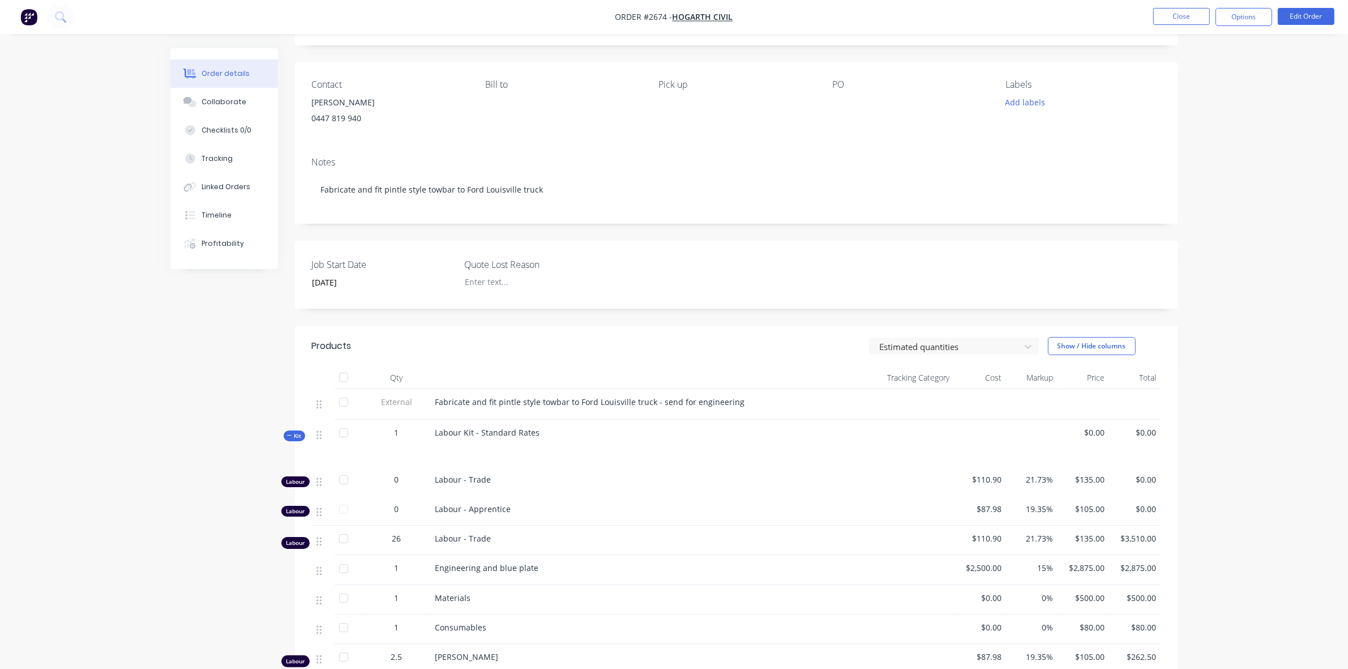
scroll to position [62, 0]
click at [1171, 21] on button "Close" at bounding box center [1181, 16] width 57 height 17
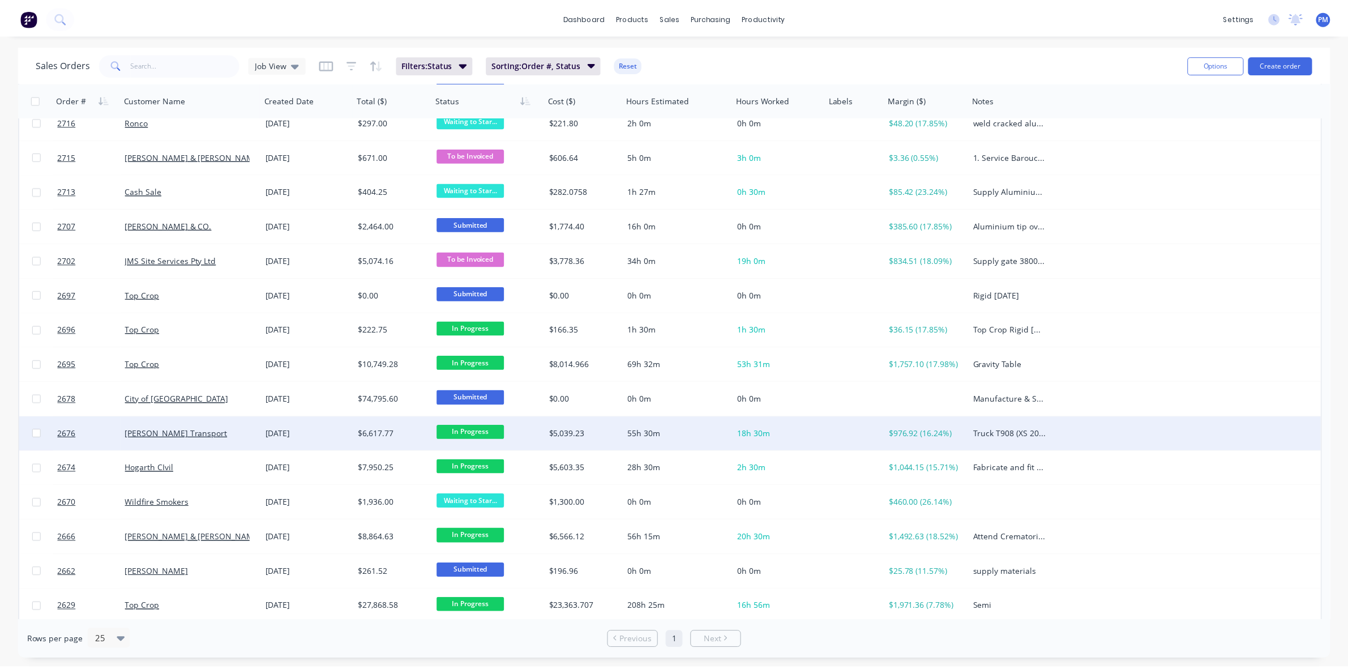
scroll to position [117, 0]
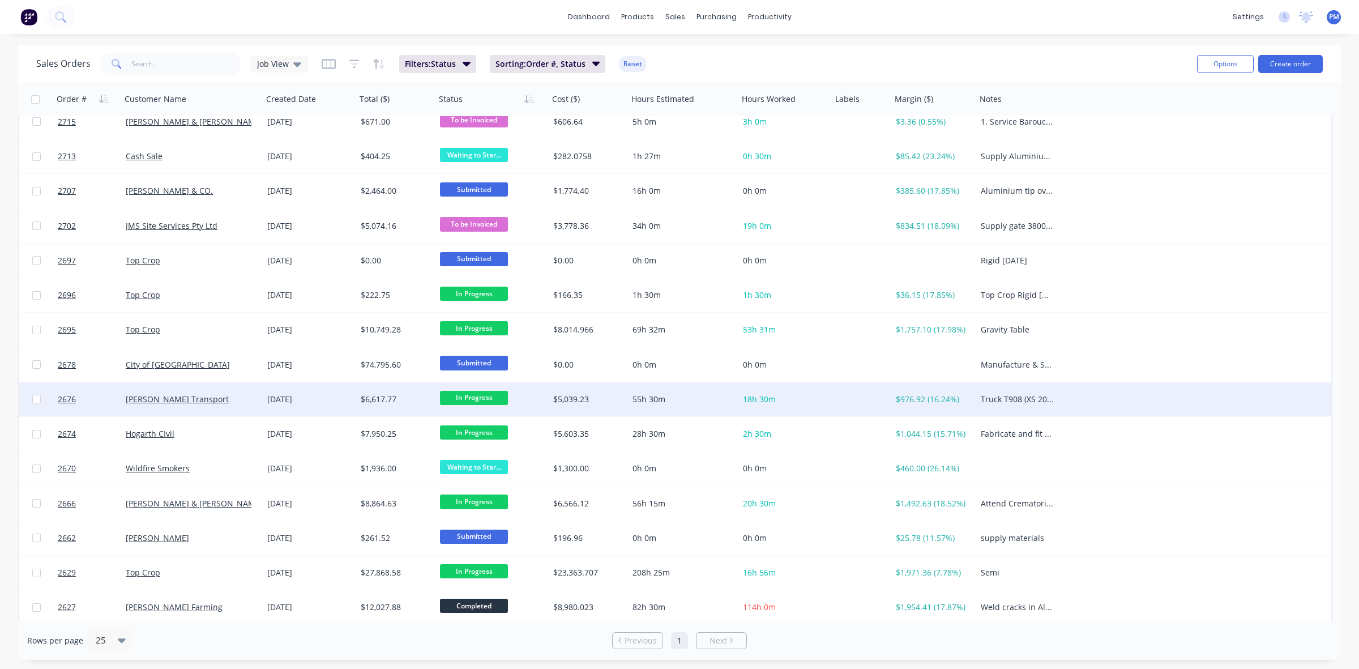
click at [231, 397] on div "[PERSON_NAME] Transport" at bounding box center [189, 398] width 126 height 11
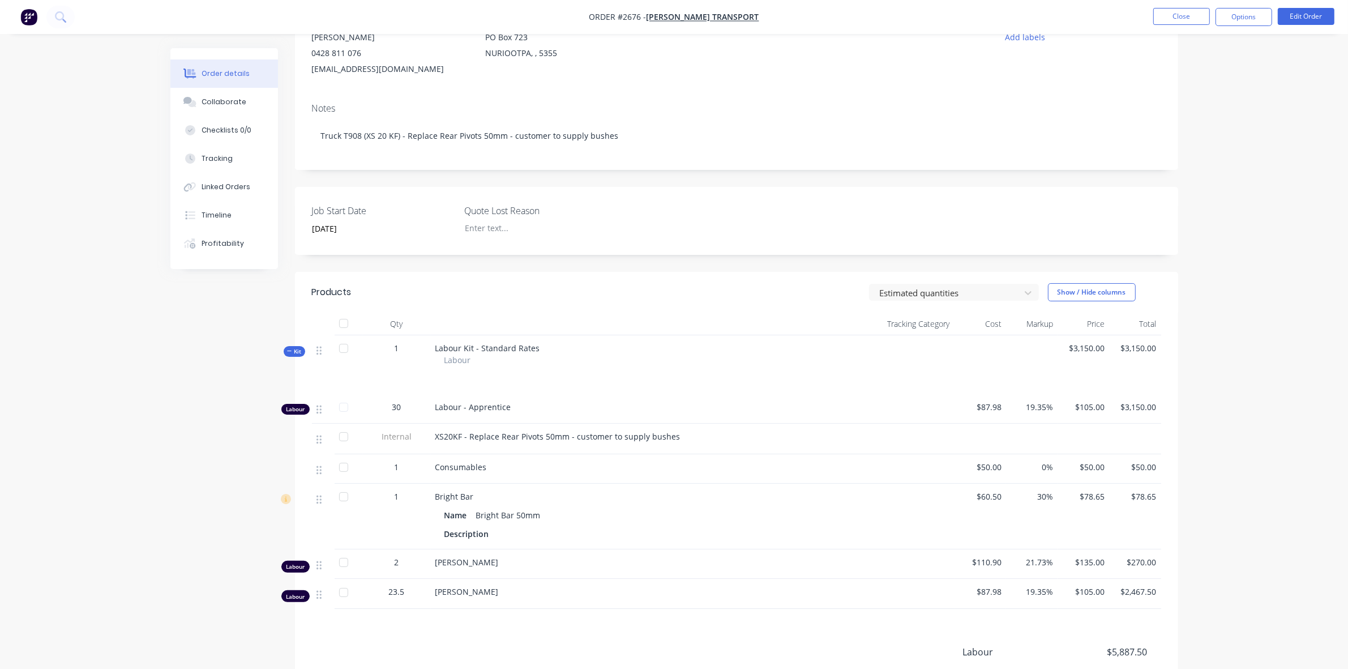
scroll to position [142, 0]
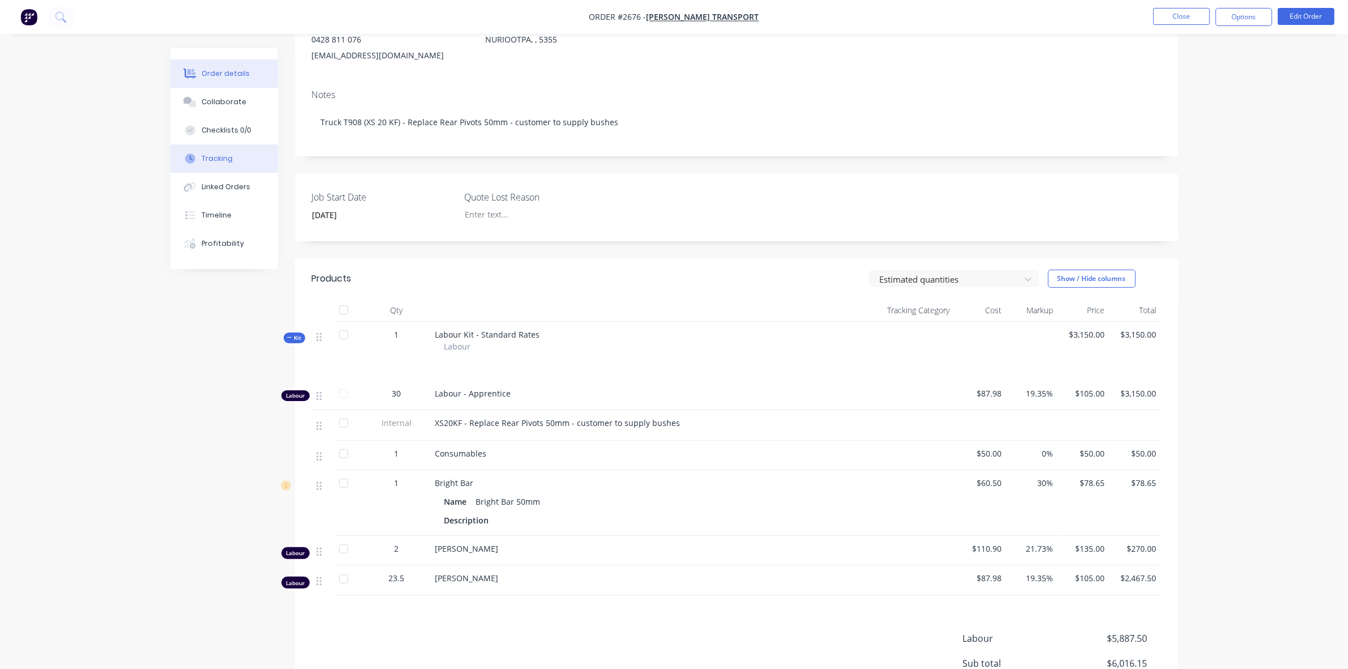
click at [213, 157] on div "Tracking" at bounding box center [217, 158] width 31 height 10
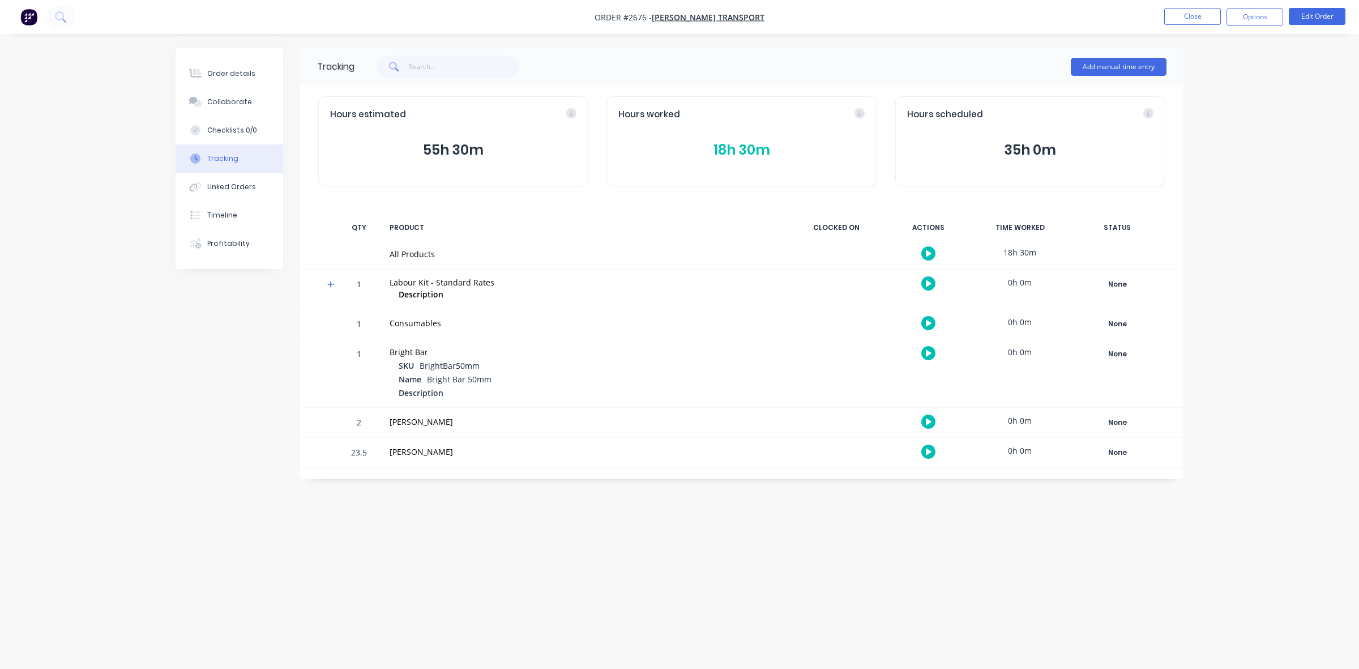
click at [717, 146] on button "18h 30m" at bounding box center [741, 150] width 246 height 22
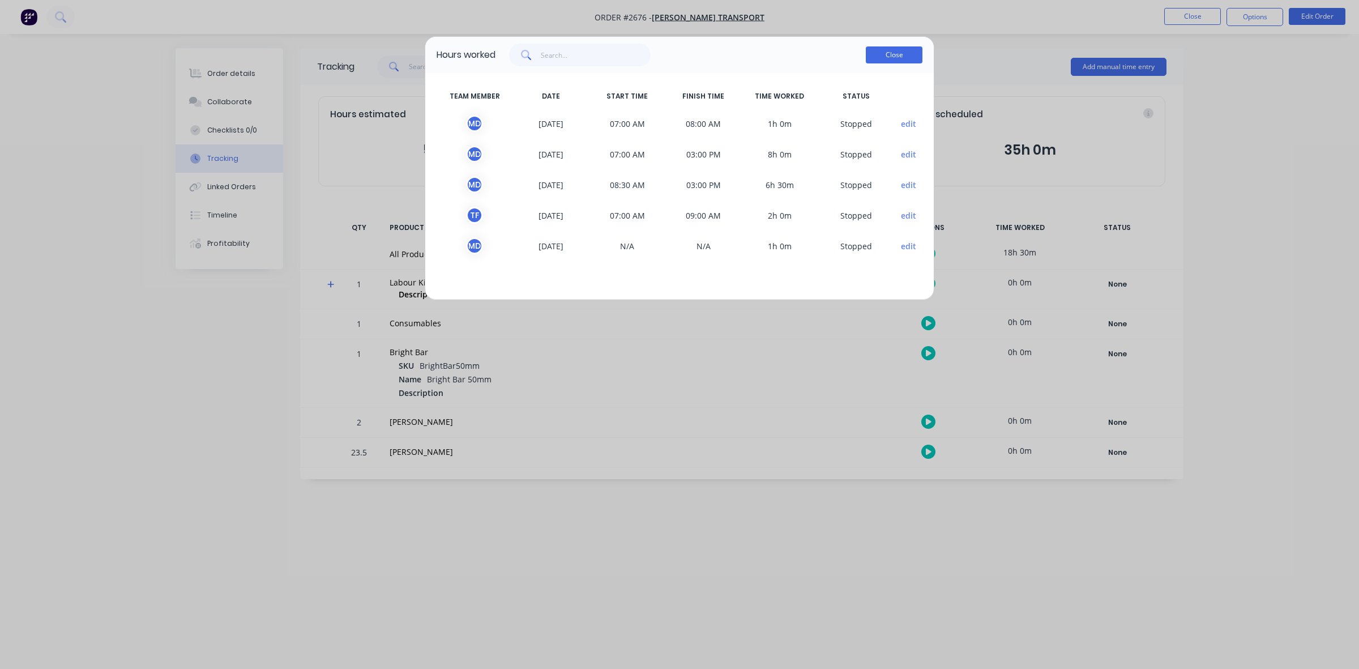
click at [891, 58] on button "Close" at bounding box center [894, 54] width 57 height 17
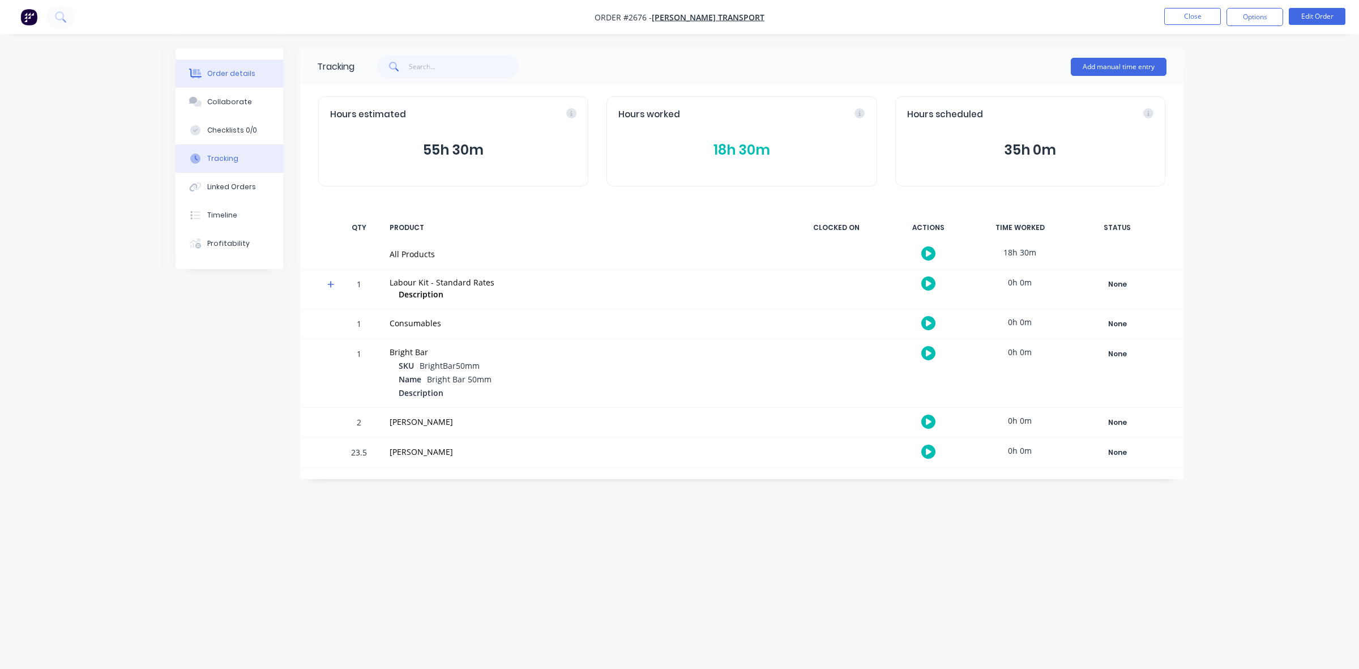
click at [236, 72] on div "Order details" at bounding box center [231, 74] width 48 height 10
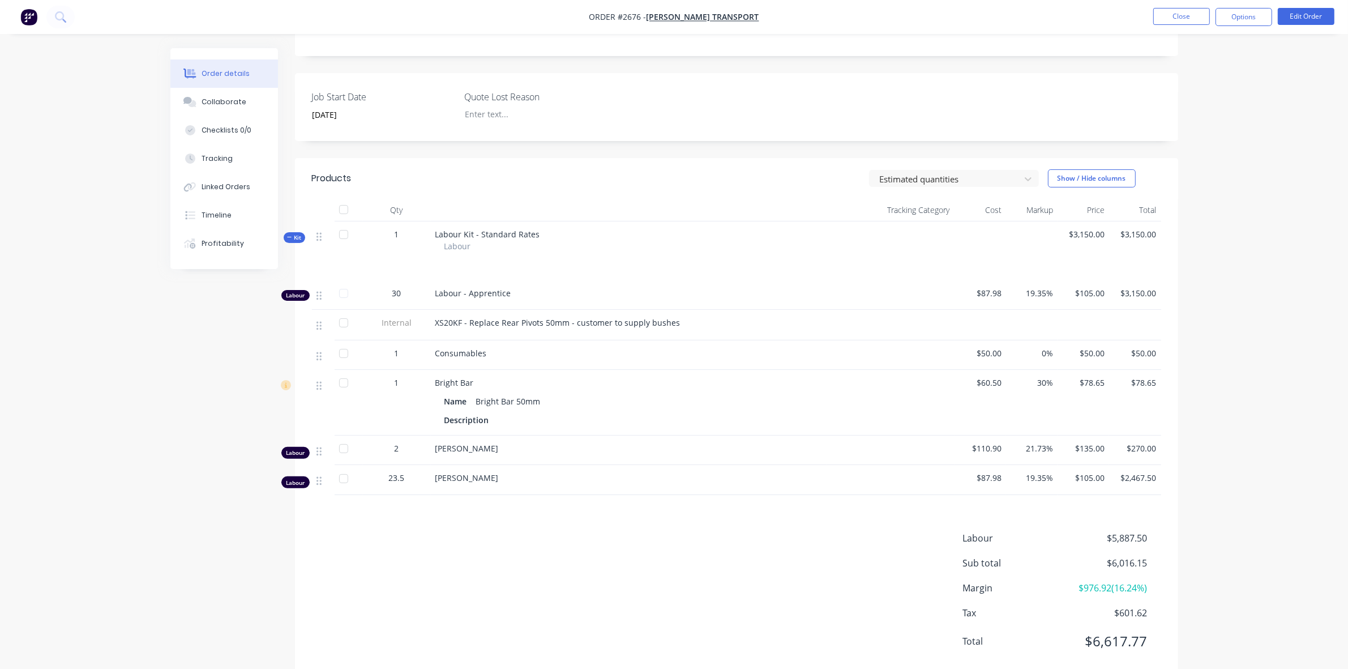
scroll to position [273, 0]
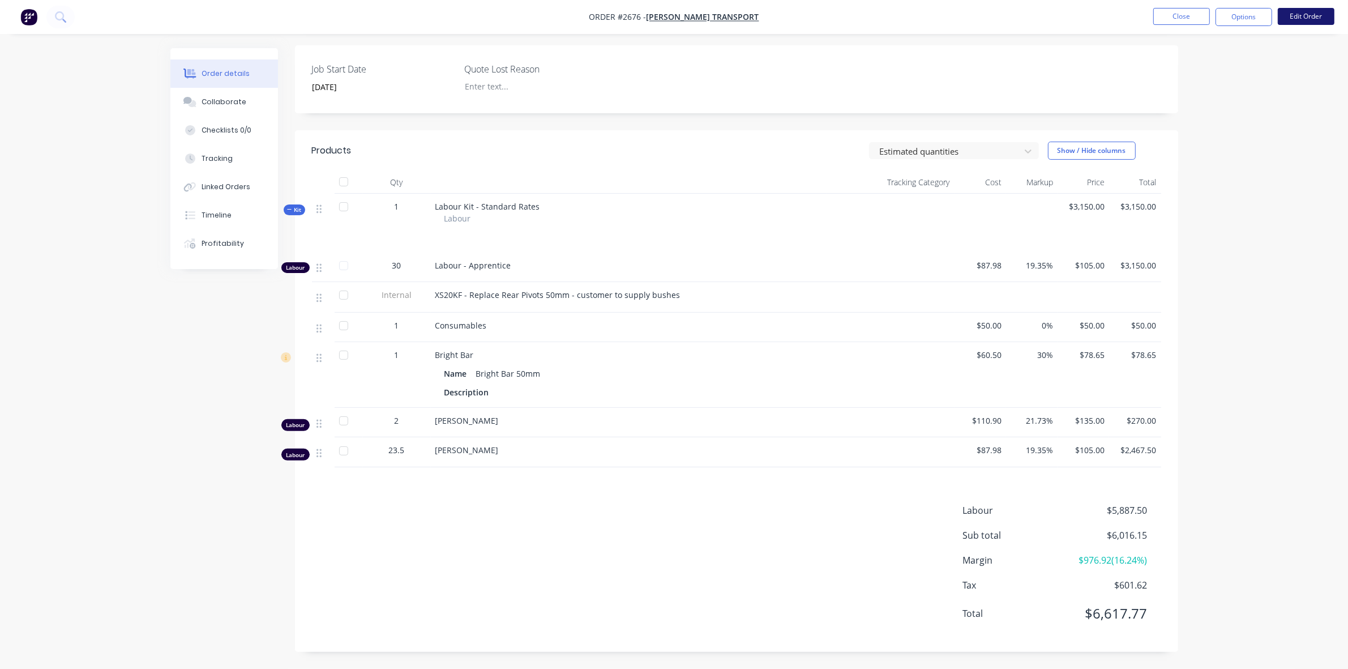
click at [1294, 21] on button "Edit Order" at bounding box center [1306, 16] width 57 height 17
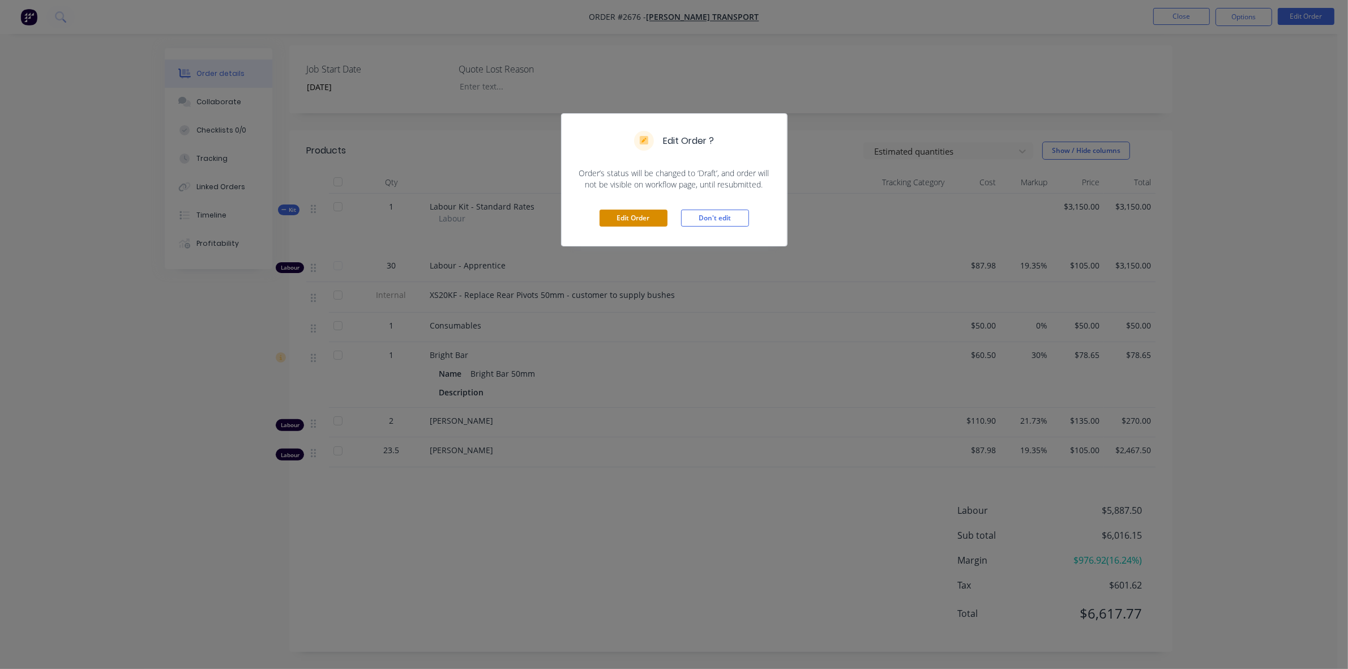
click at [630, 218] on button "Edit Order" at bounding box center [634, 217] width 68 height 17
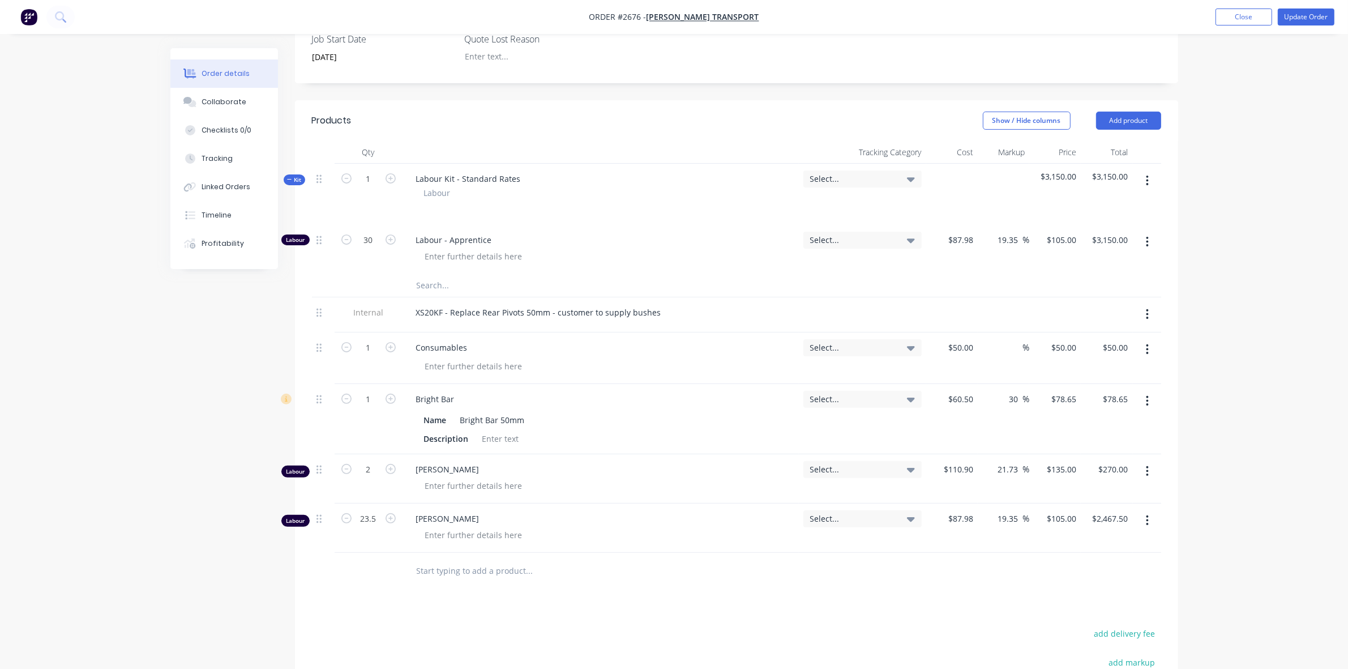
scroll to position [283, 0]
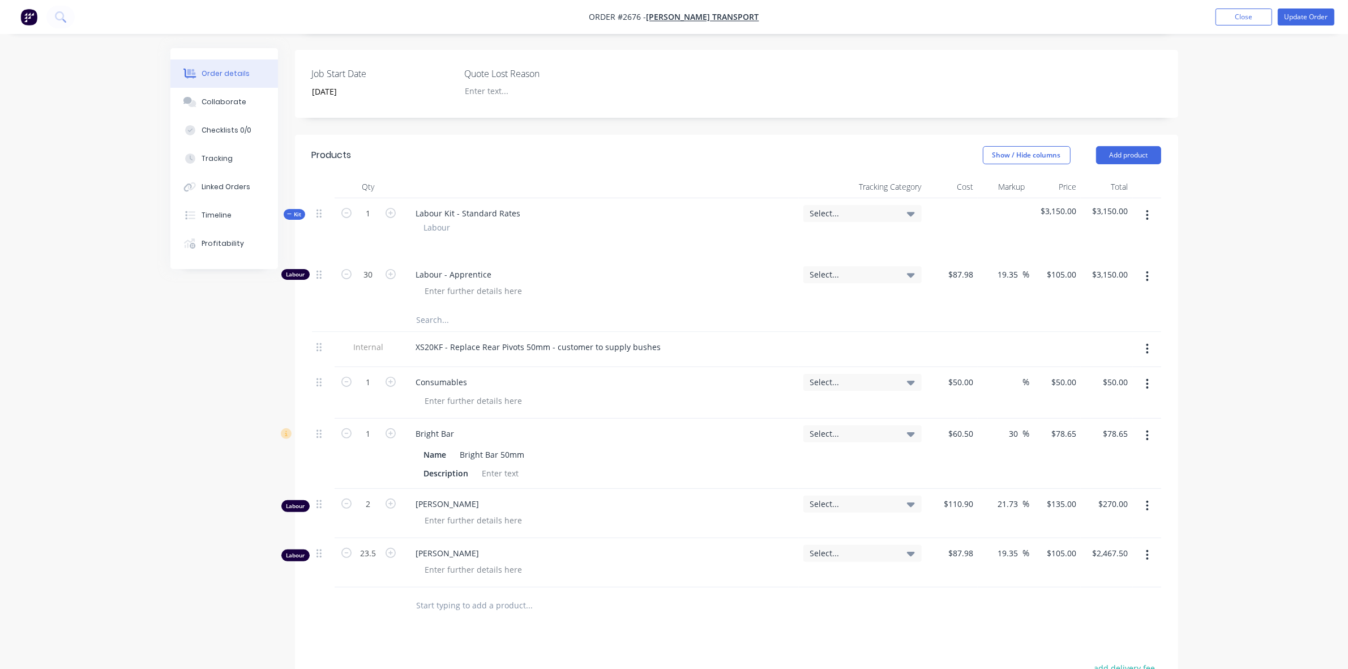
drag, startPoint x: 449, startPoint y: 256, endPoint x: 493, endPoint y: 258, distance: 44.2
click at [493, 268] on span "Labour - Apprentice" at bounding box center [605, 274] width 378 height 12
click at [596, 283] on div at bounding box center [605, 291] width 378 height 16
drag, startPoint x: 1021, startPoint y: 420, endPoint x: 1005, endPoint y: 420, distance: 15.3
click at [1005, 425] on div "30 30 %" at bounding box center [1016, 433] width 26 height 16
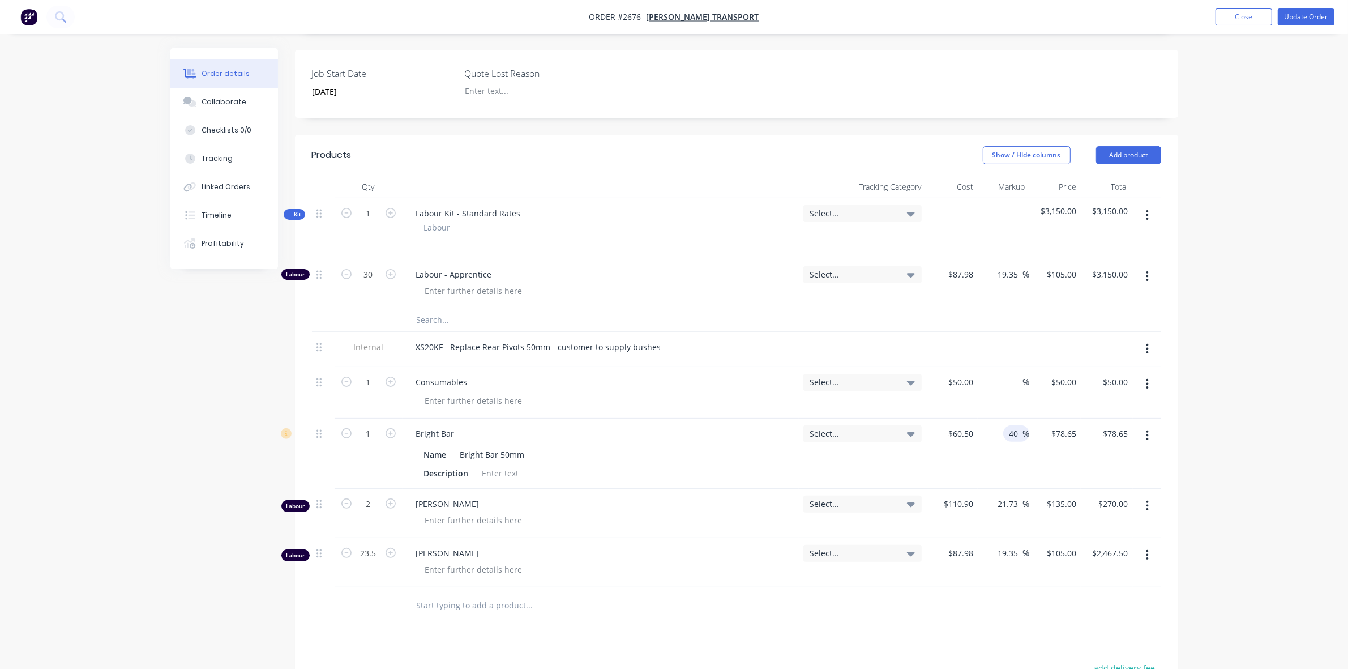
type input "40"
type input "$84.70"
click at [875, 566] on div "Select..." at bounding box center [862, 562] width 127 height 49
click at [345, 269] on icon "button" at bounding box center [346, 274] width 10 height 10
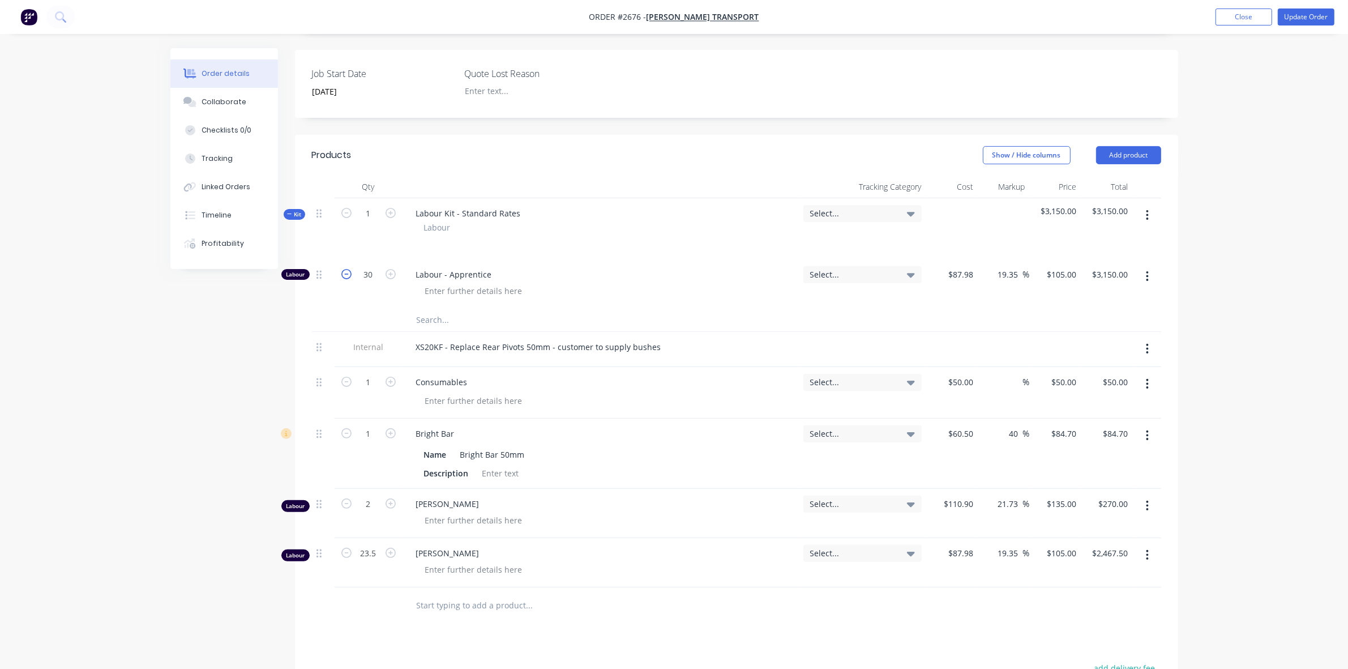
type input "29"
type input "$3,045.00"
click at [345, 269] on icon "button" at bounding box center [346, 274] width 10 height 10
type input "28"
type input "$2,940.00"
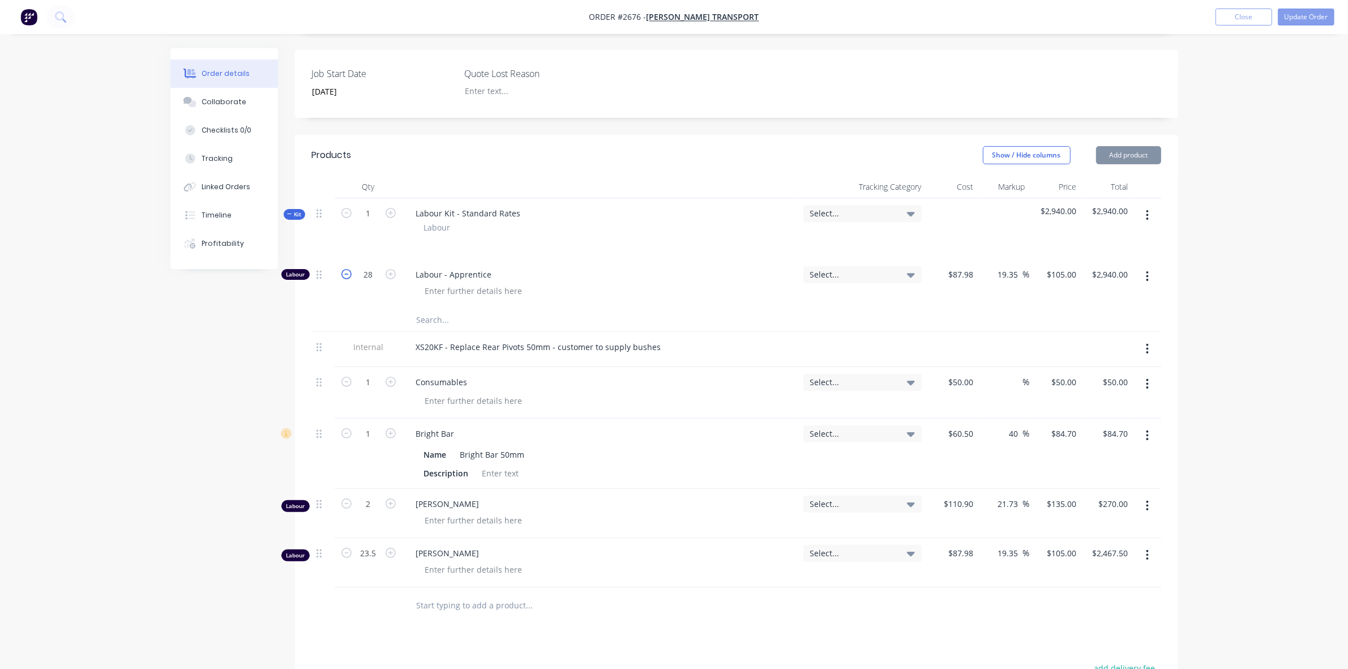
click at [345, 269] on icon "button" at bounding box center [346, 274] width 10 height 10
type input "27"
type input "$2,835.00"
click at [345, 269] on icon "button" at bounding box center [346, 274] width 10 height 10
type input "26"
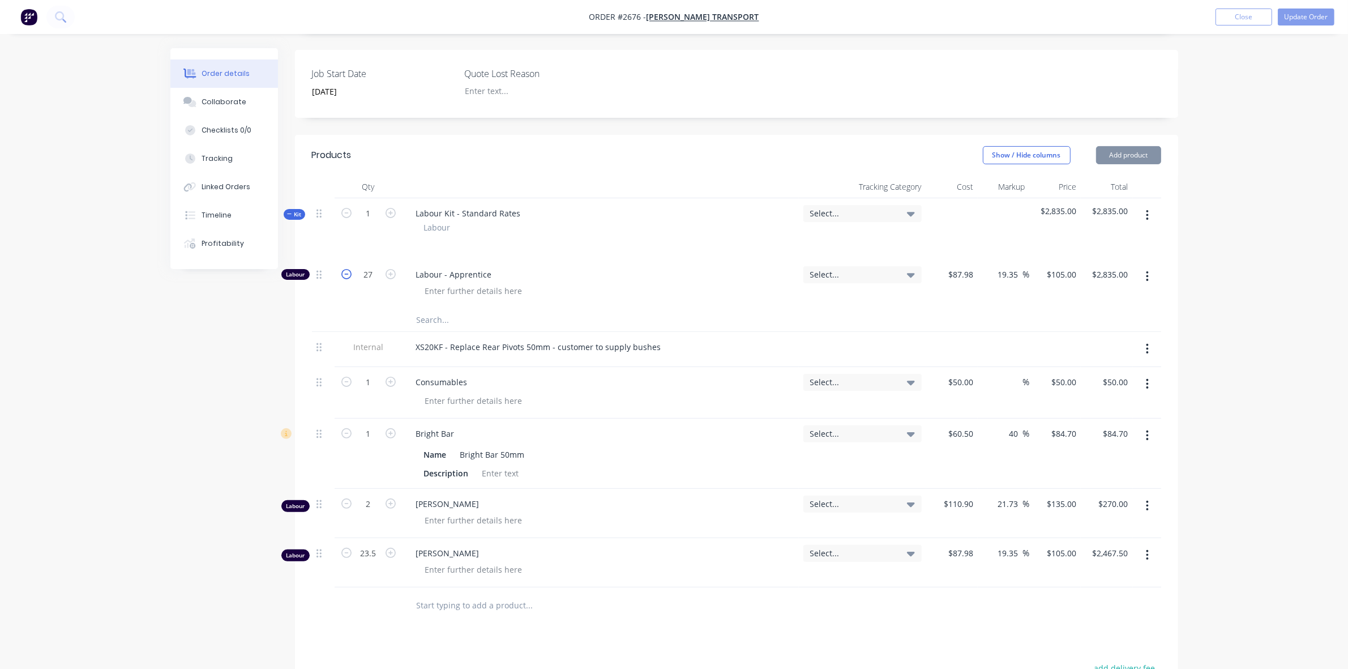
type input "$2,730.00"
click at [345, 269] on icon "button" at bounding box center [346, 274] width 10 height 10
type input "25"
type input "$2,625.00"
click at [1298, 14] on button "Update Order" at bounding box center [1306, 16] width 57 height 17
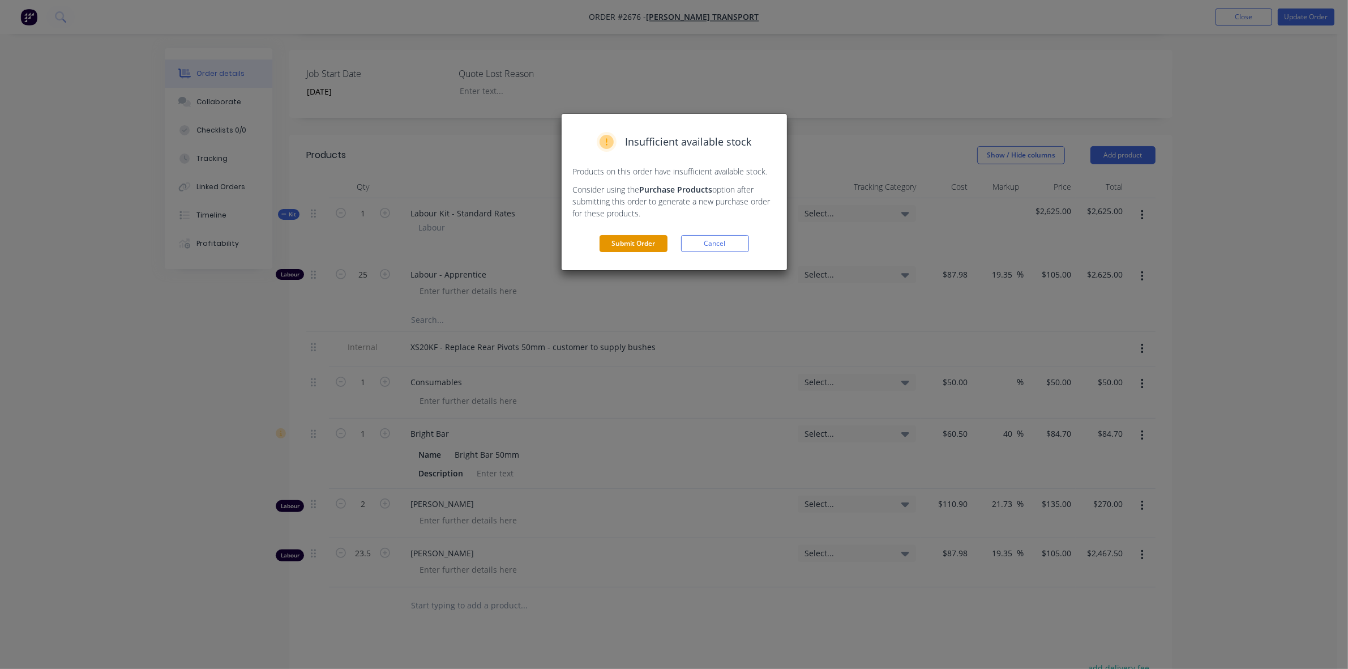
click at [641, 244] on button "Submit Order" at bounding box center [634, 243] width 68 height 17
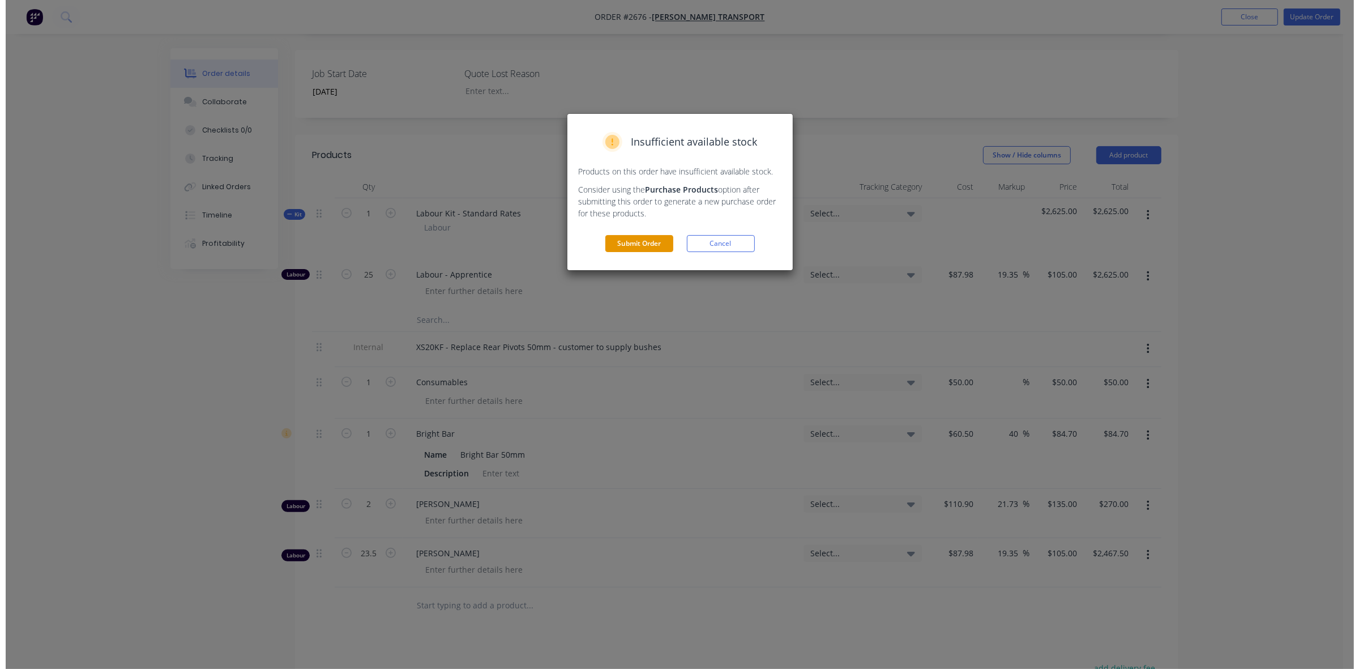
scroll to position [0, 0]
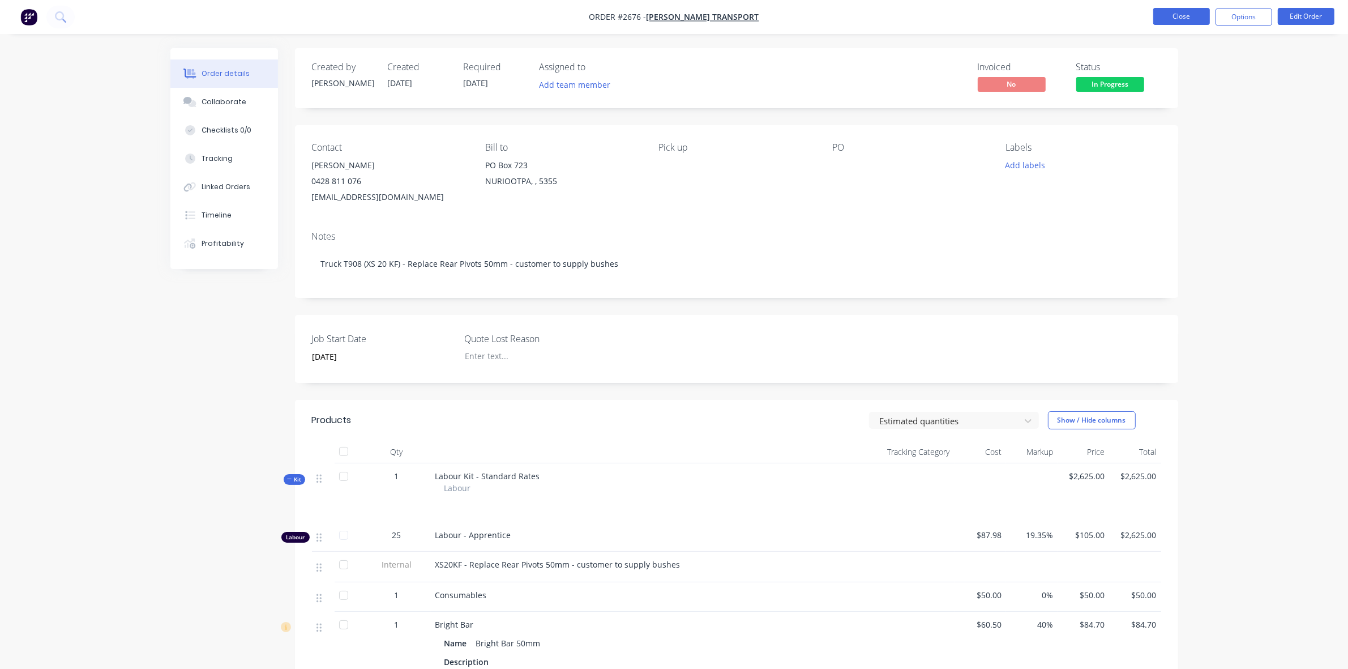
click at [1168, 23] on button "Close" at bounding box center [1181, 16] width 57 height 17
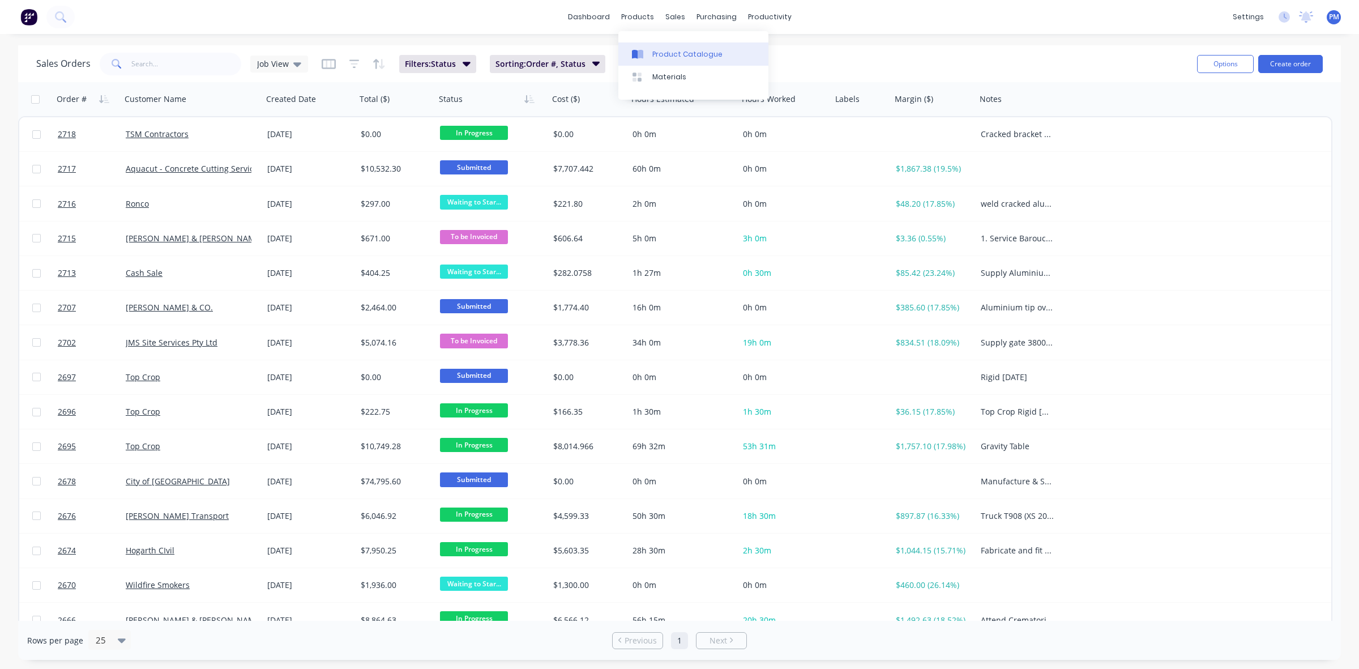
click at [654, 51] on div "Product Catalogue" at bounding box center [687, 54] width 70 height 10
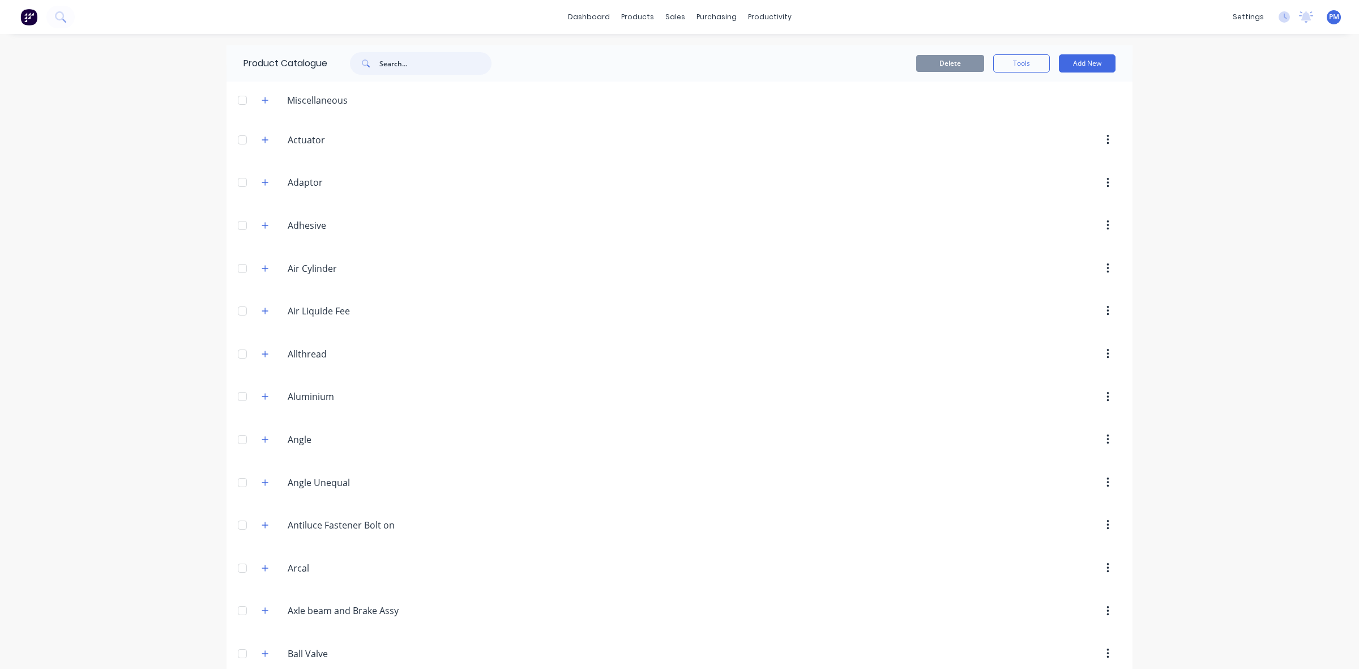
click at [392, 69] on input "text" at bounding box center [435, 63] width 112 height 23
type input "bar"
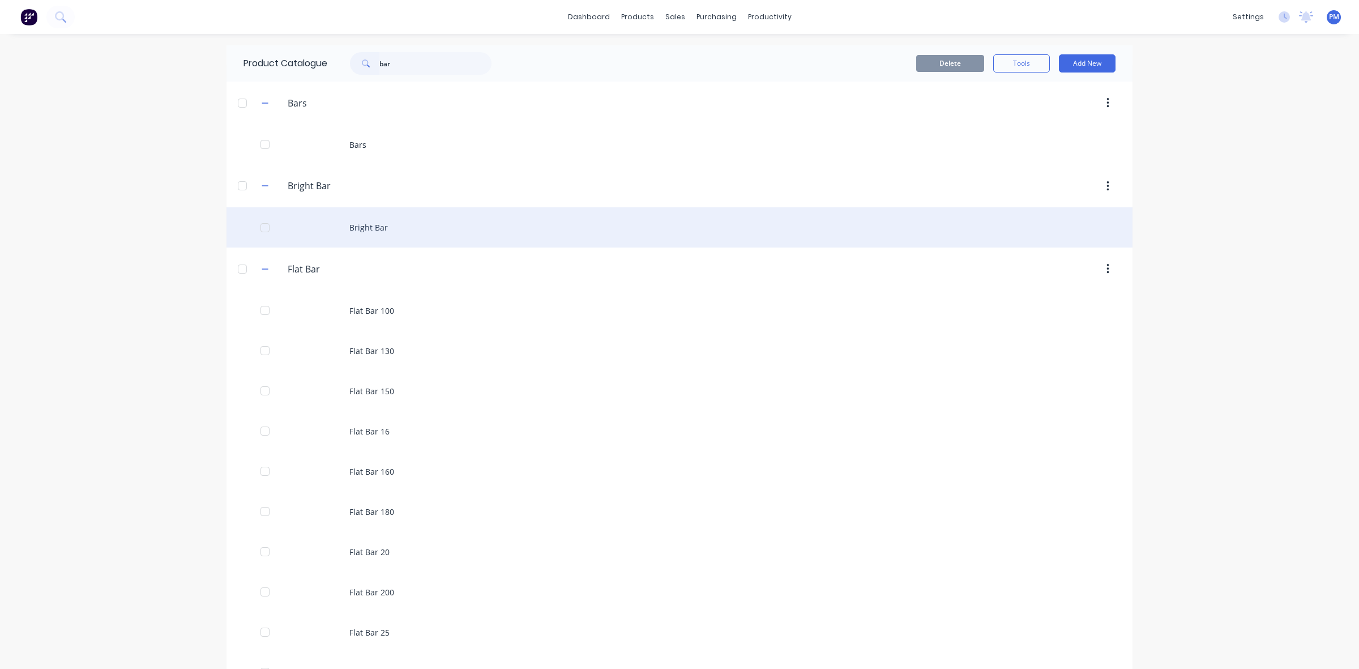
click at [357, 222] on div "Bright Bar" at bounding box center [679, 227] width 906 height 40
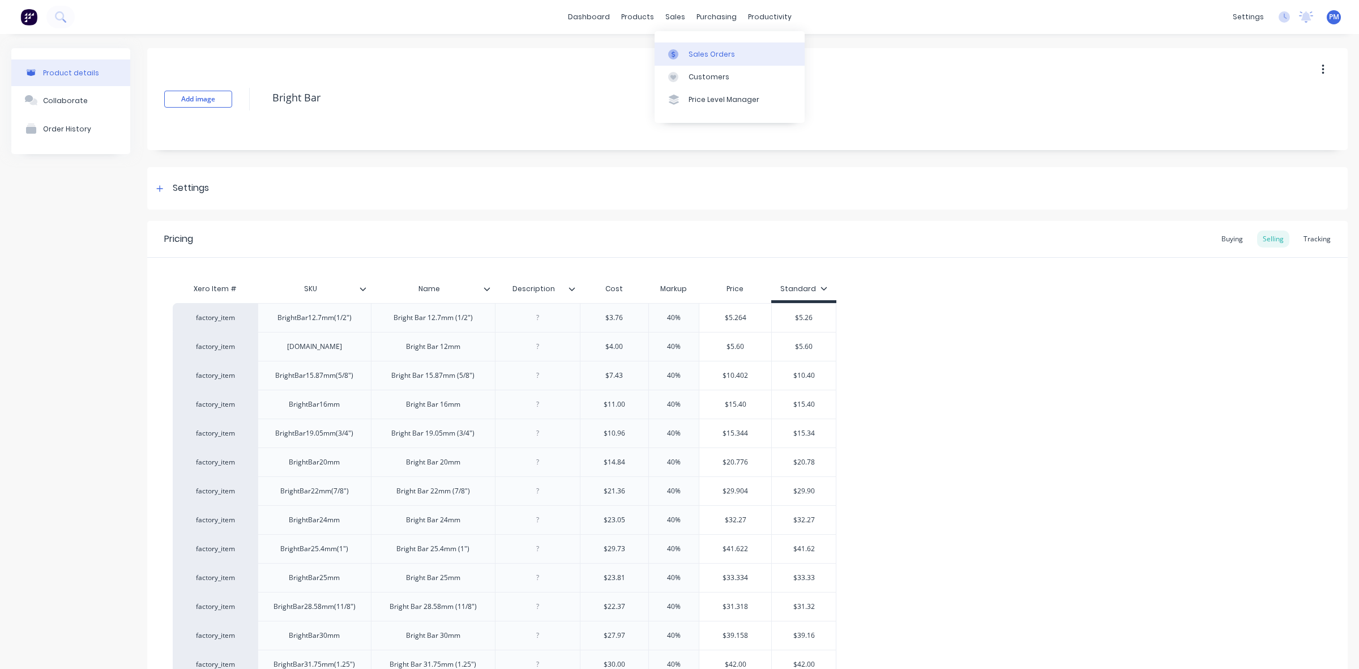
click at [692, 50] on div "Sales Orders" at bounding box center [711, 54] width 46 height 10
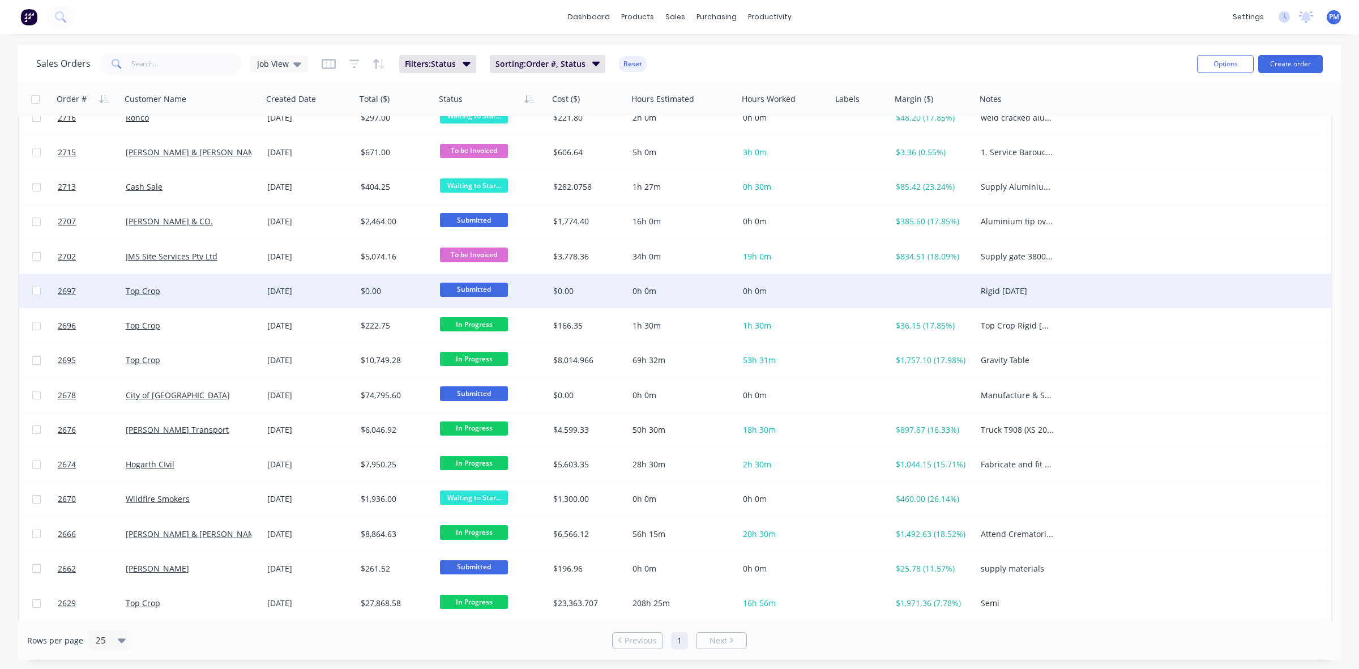
scroll to position [142, 0]
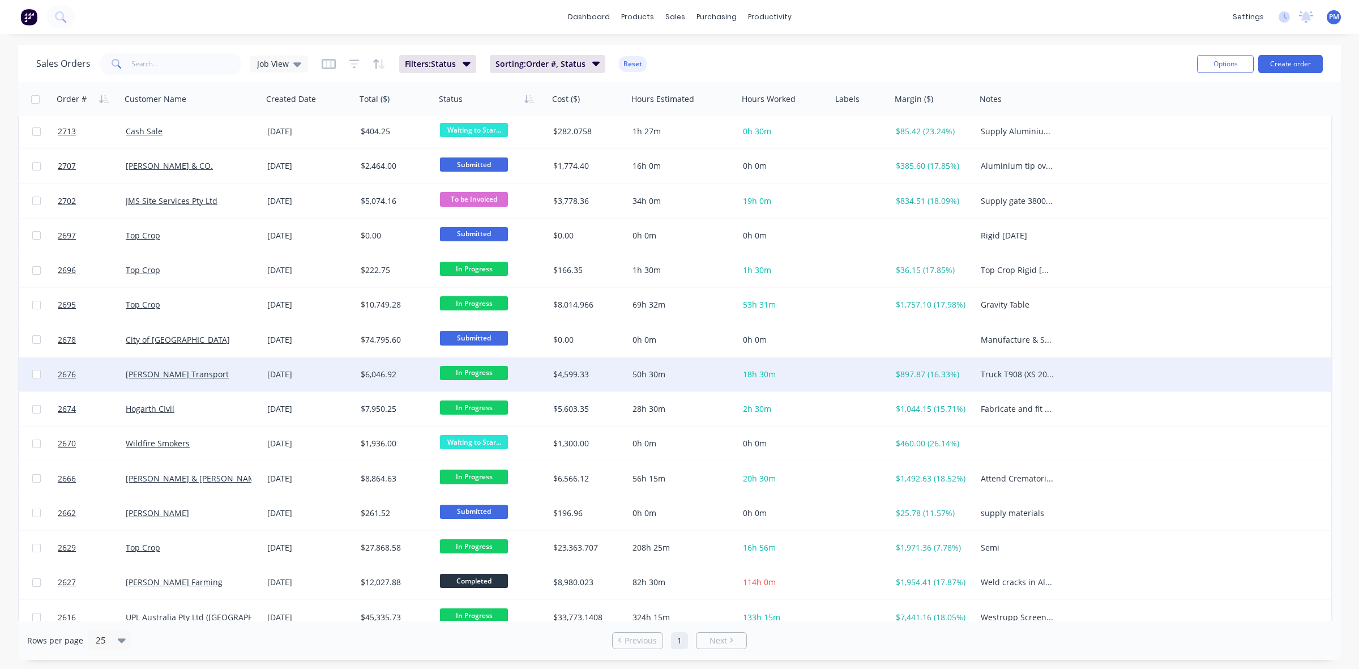
click at [476, 373] on span "In Progress" at bounding box center [474, 373] width 68 height 14
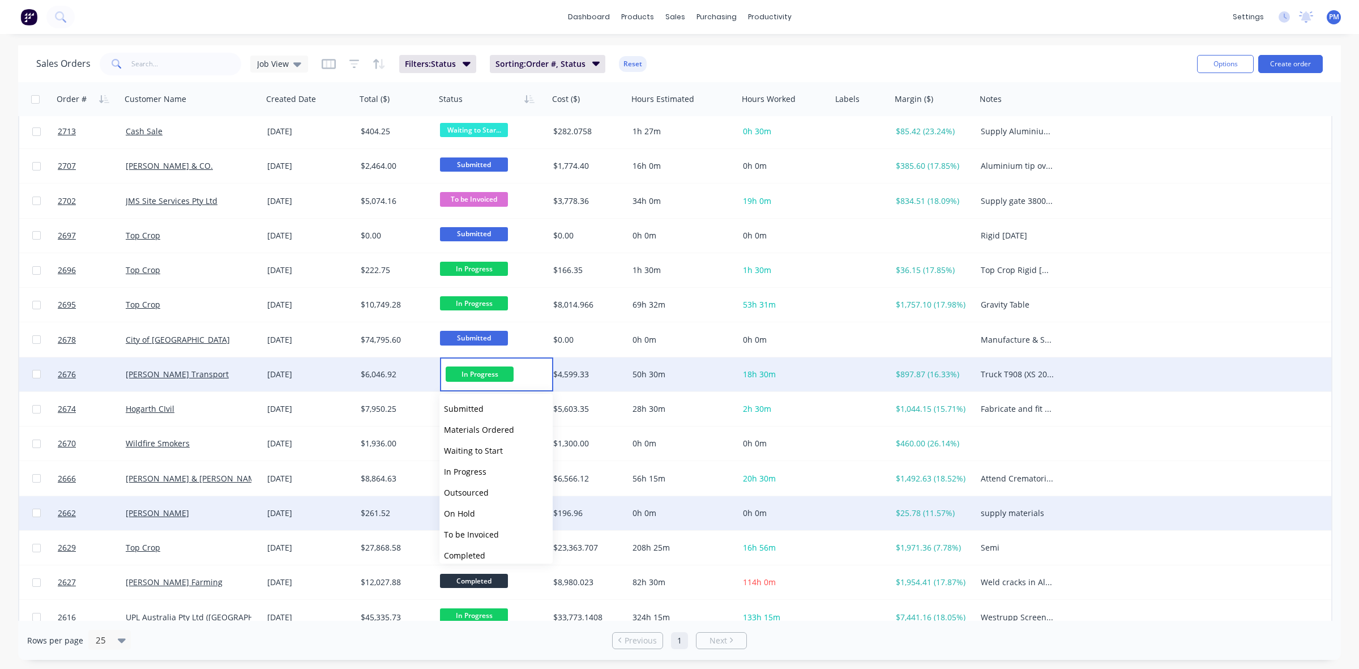
drag, startPoint x: 482, startPoint y: 533, endPoint x: 480, endPoint y: 525, distance: 8.8
click at [482, 533] on span "To be Invoiced" at bounding box center [471, 534] width 55 height 11
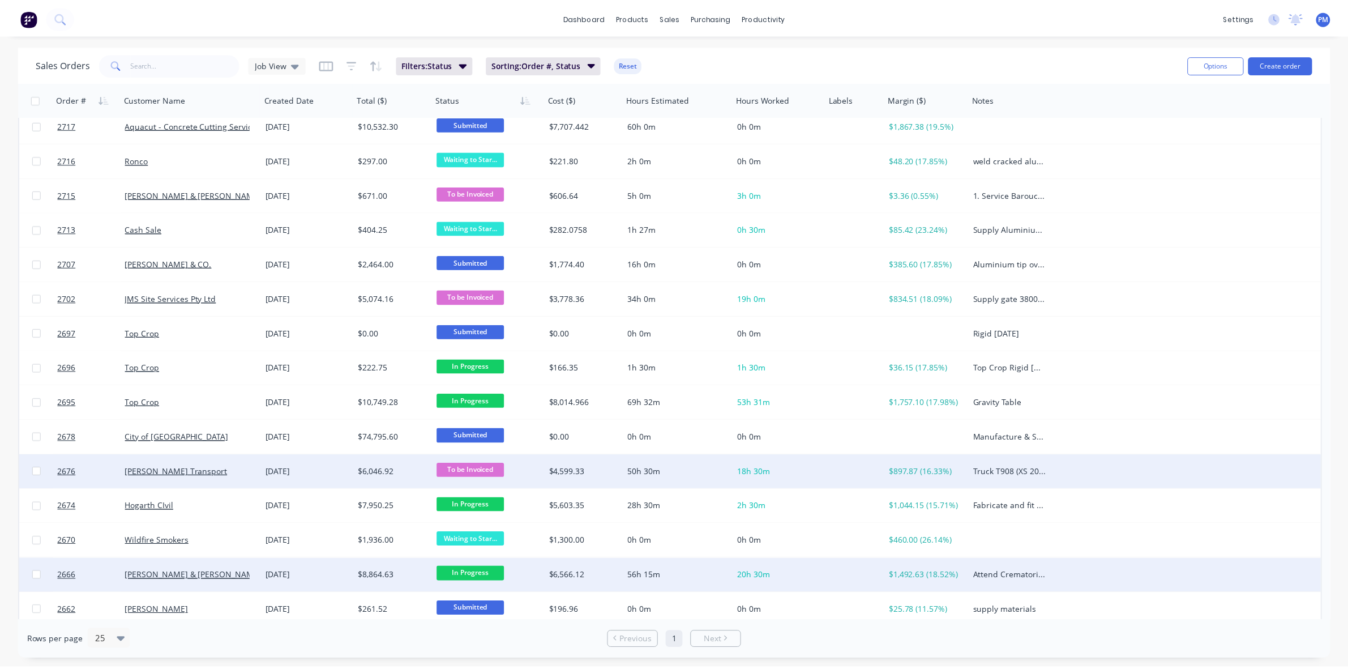
scroll to position [0, 0]
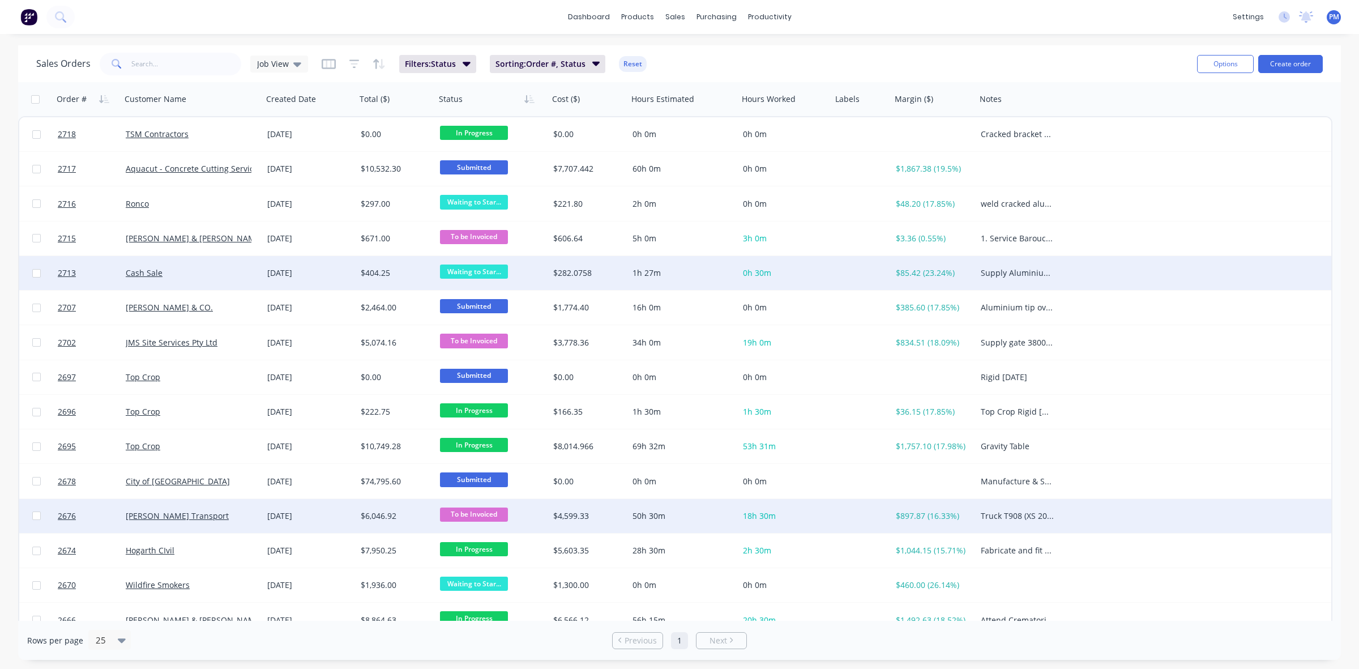
click at [235, 275] on div "Cash Sale" at bounding box center [189, 272] width 126 height 11
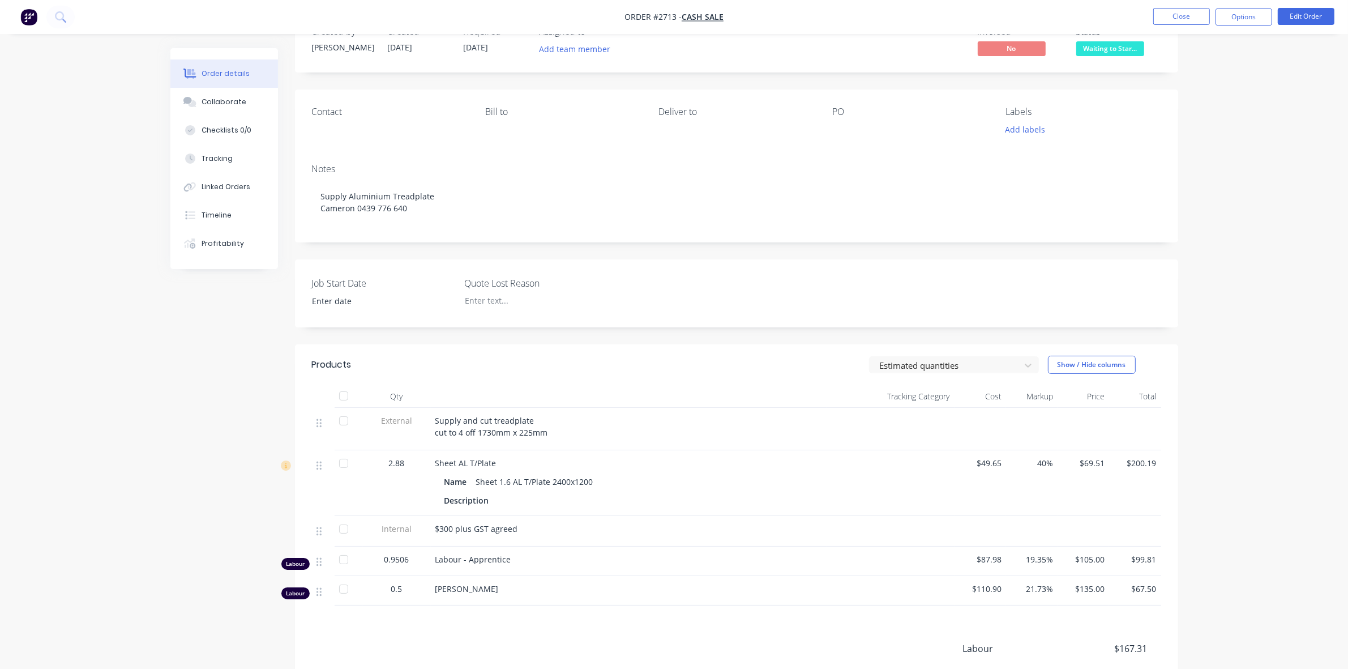
scroll to position [35, 0]
click at [1185, 15] on button "Close" at bounding box center [1181, 16] width 57 height 17
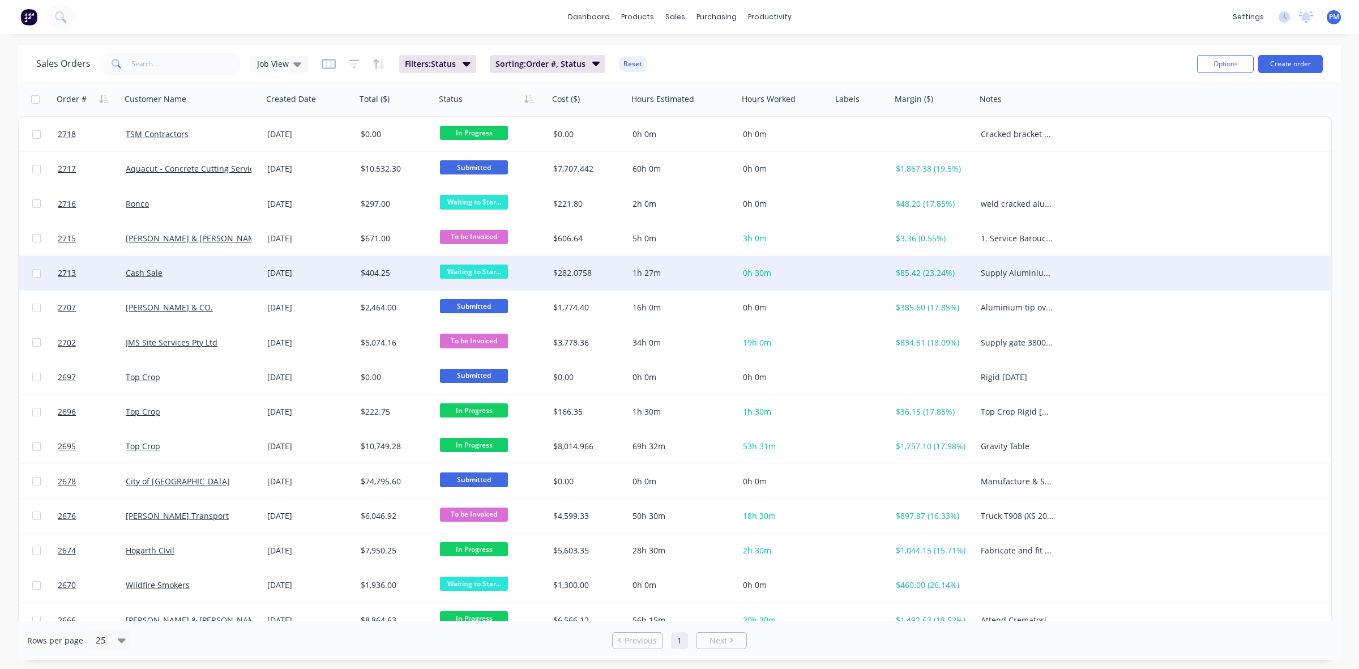
click at [483, 270] on span "Waiting to Star..." at bounding box center [474, 271] width 68 height 14
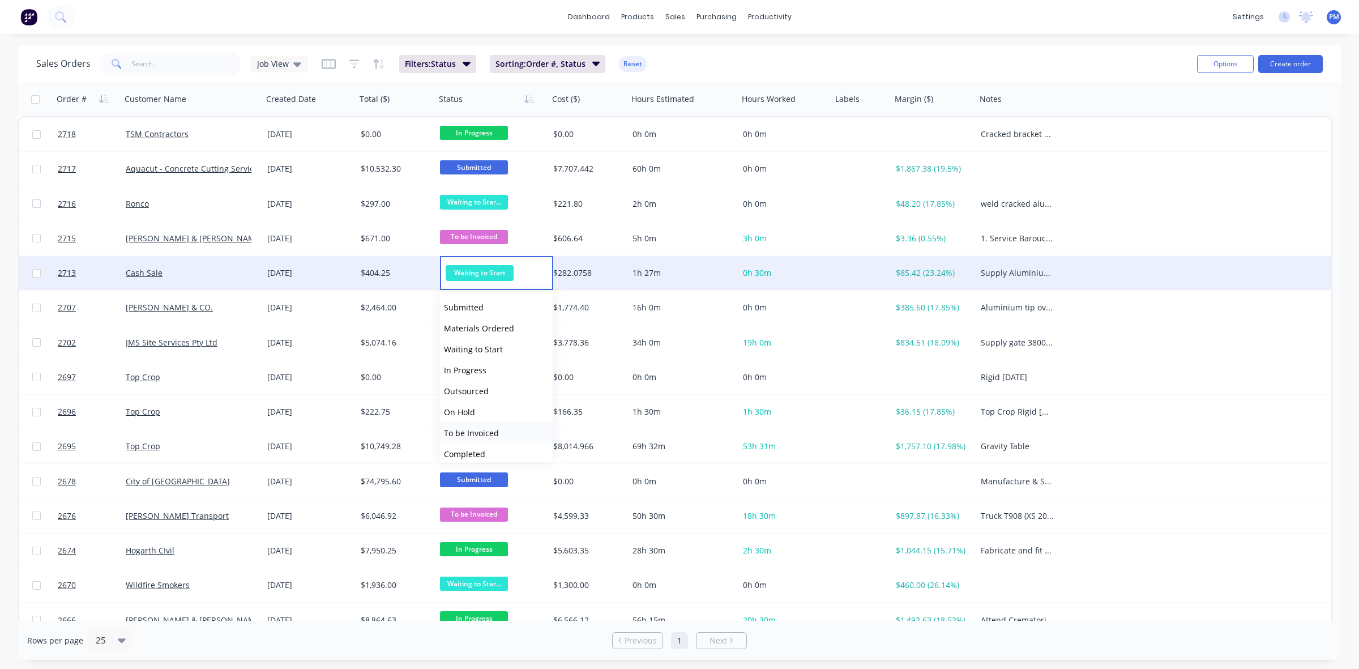
click at [473, 429] on span "To be Invoiced" at bounding box center [471, 432] width 55 height 11
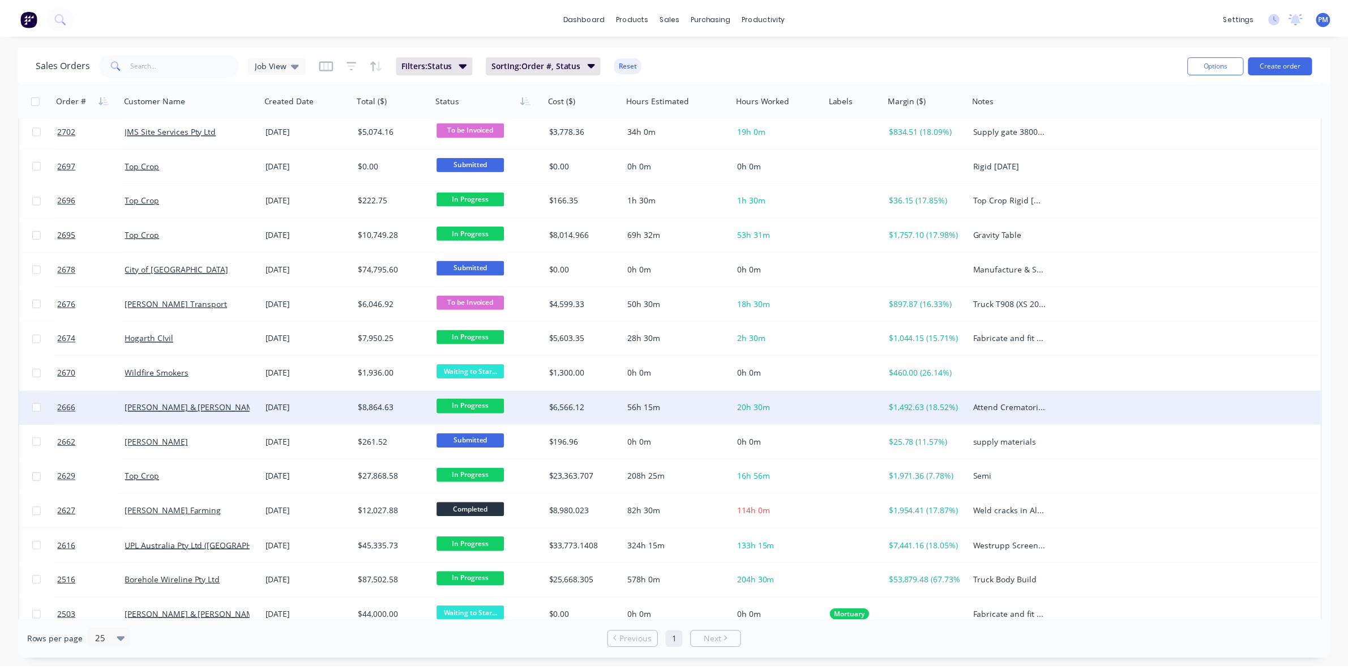
scroll to position [258, 0]
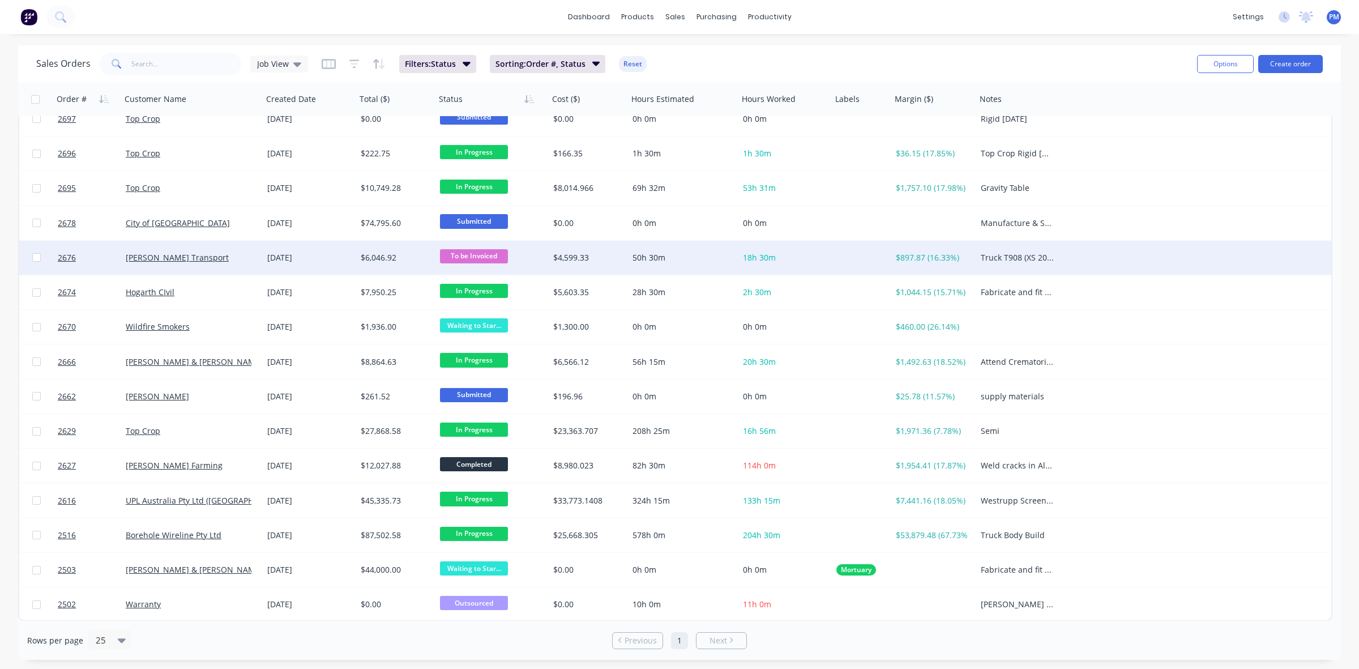
click at [249, 259] on div "[PERSON_NAME] Transport" at bounding box center [189, 257] width 126 height 11
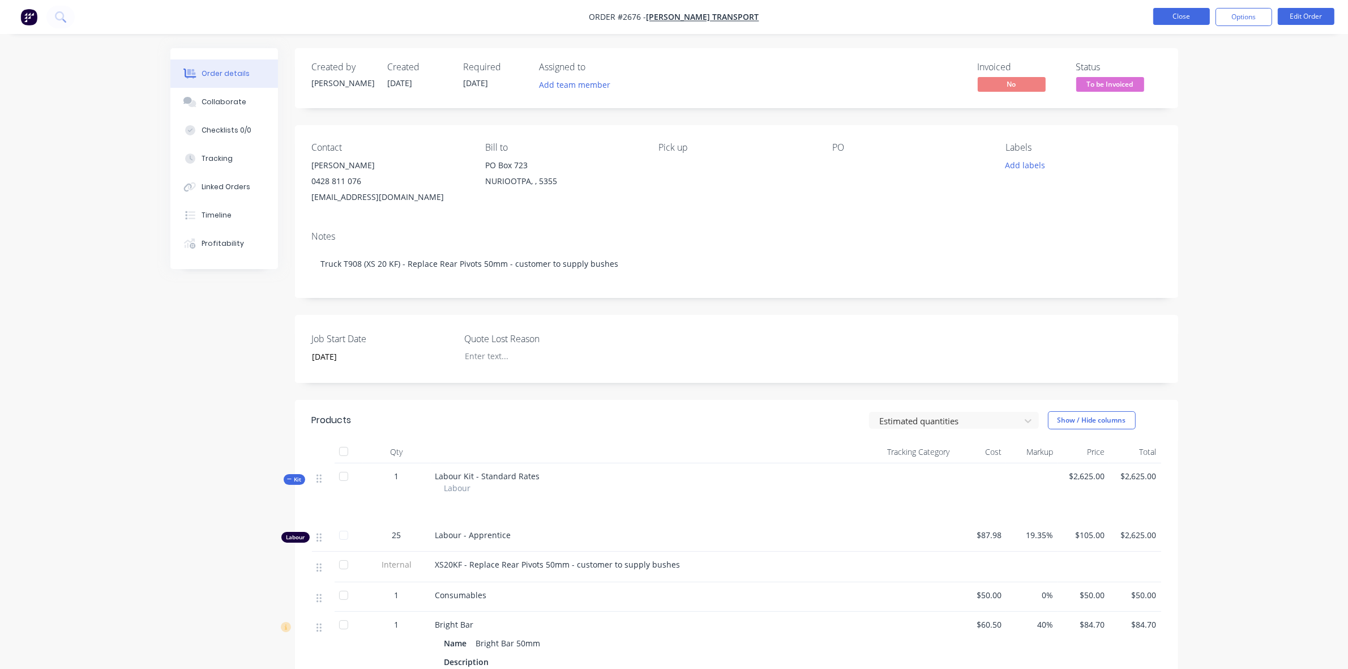
click at [1190, 19] on button "Close" at bounding box center [1181, 16] width 57 height 17
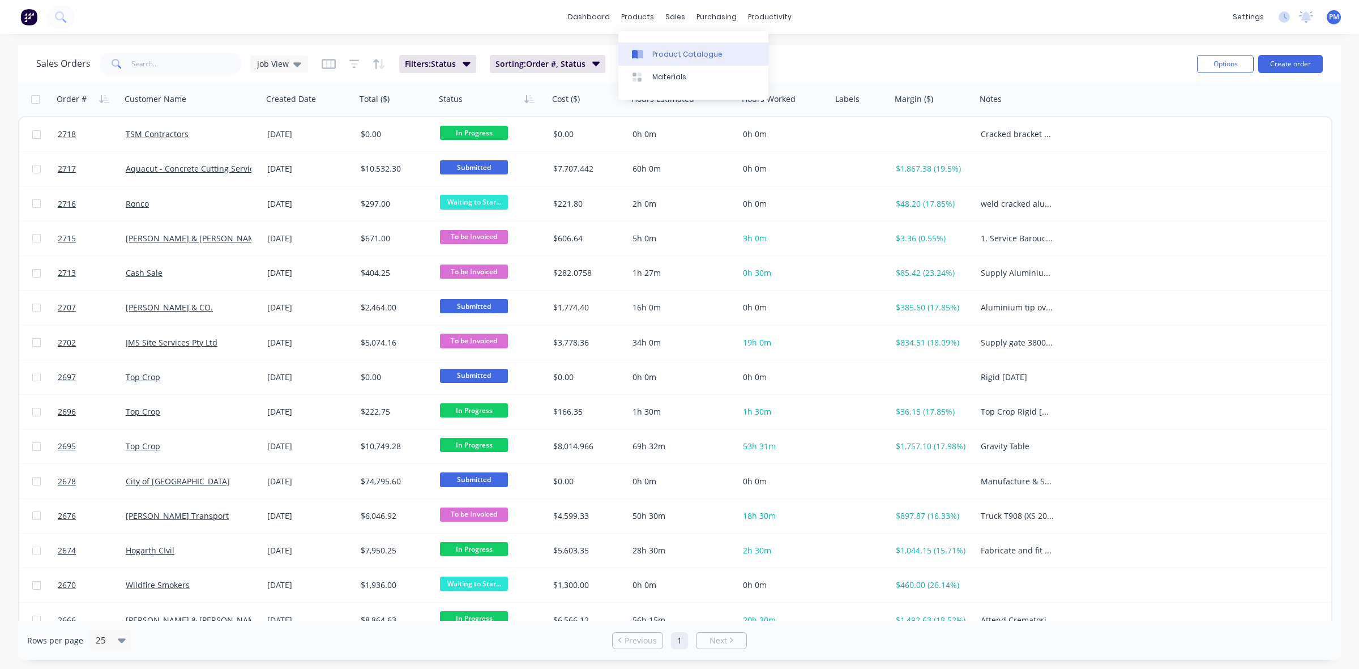
click at [662, 52] on div "Product Catalogue" at bounding box center [687, 54] width 70 height 10
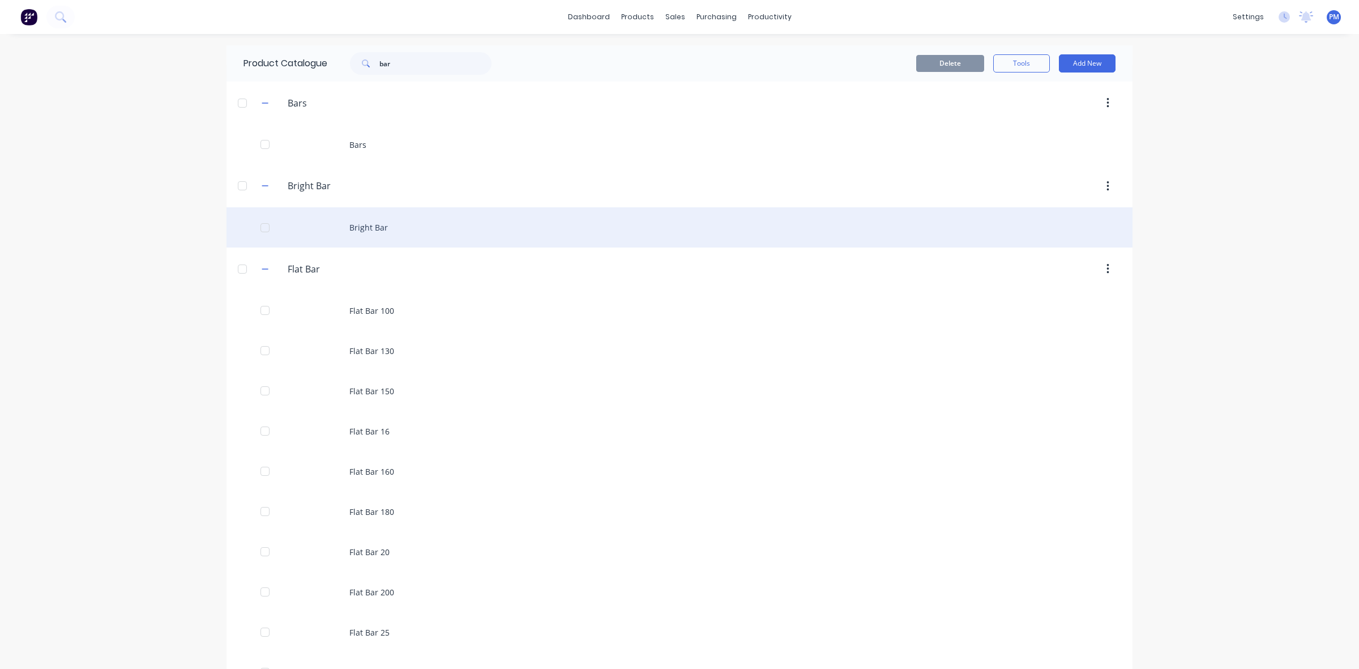
click at [369, 226] on div "Bright Bar" at bounding box center [679, 227] width 906 height 40
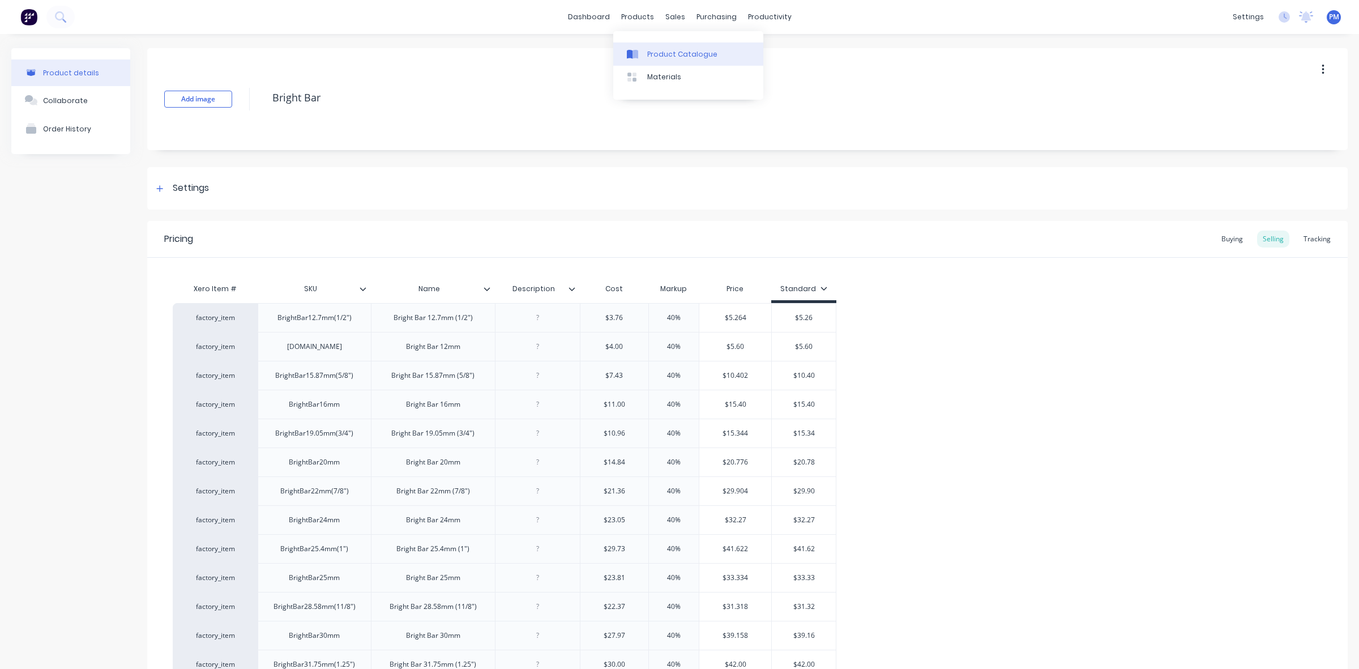
click at [657, 55] on div "Product Catalogue" at bounding box center [682, 54] width 70 height 10
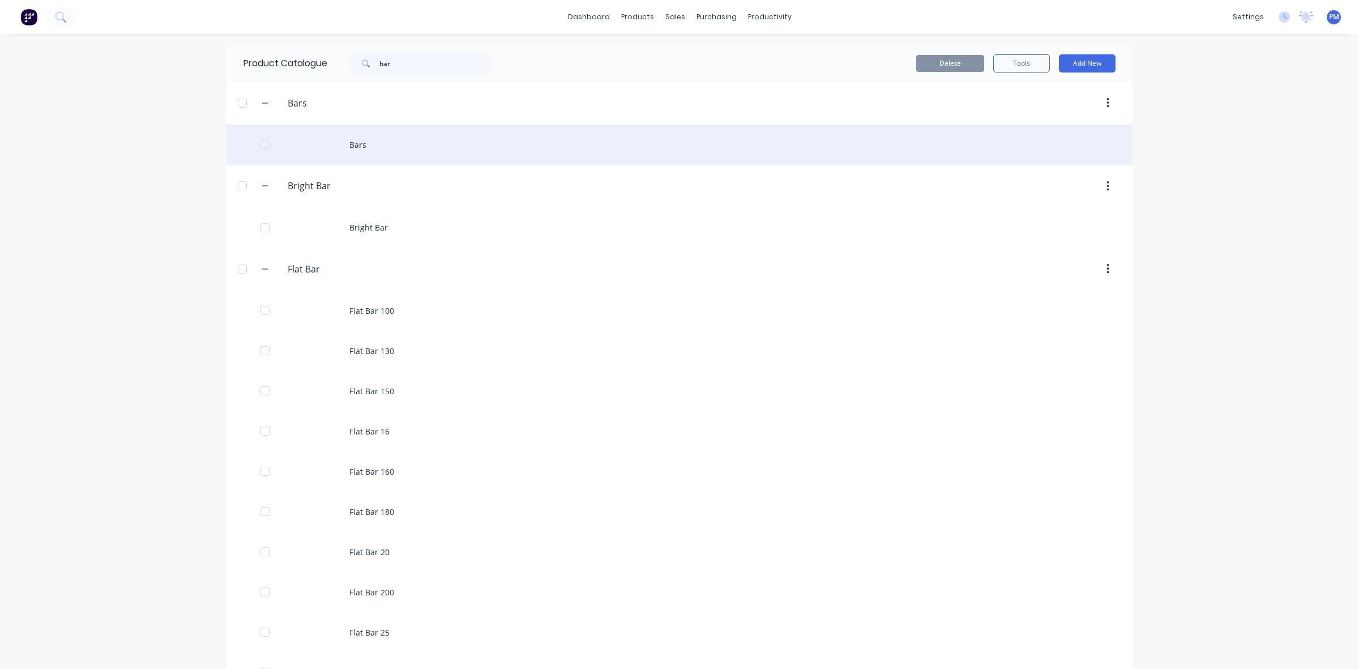
click at [361, 144] on div "Bars" at bounding box center [679, 145] width 906 height 40
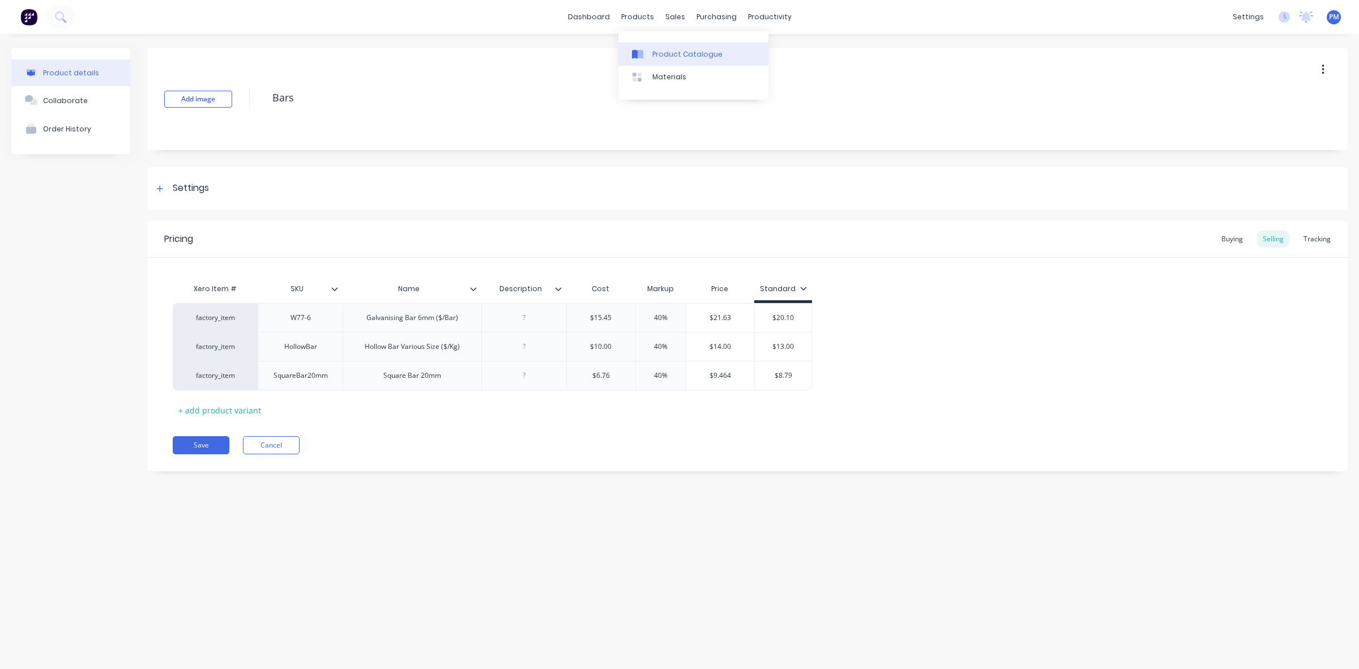
click at [663, 54] on div "Product Catalogue" at bounding box center [687, 54] width 70 height 10
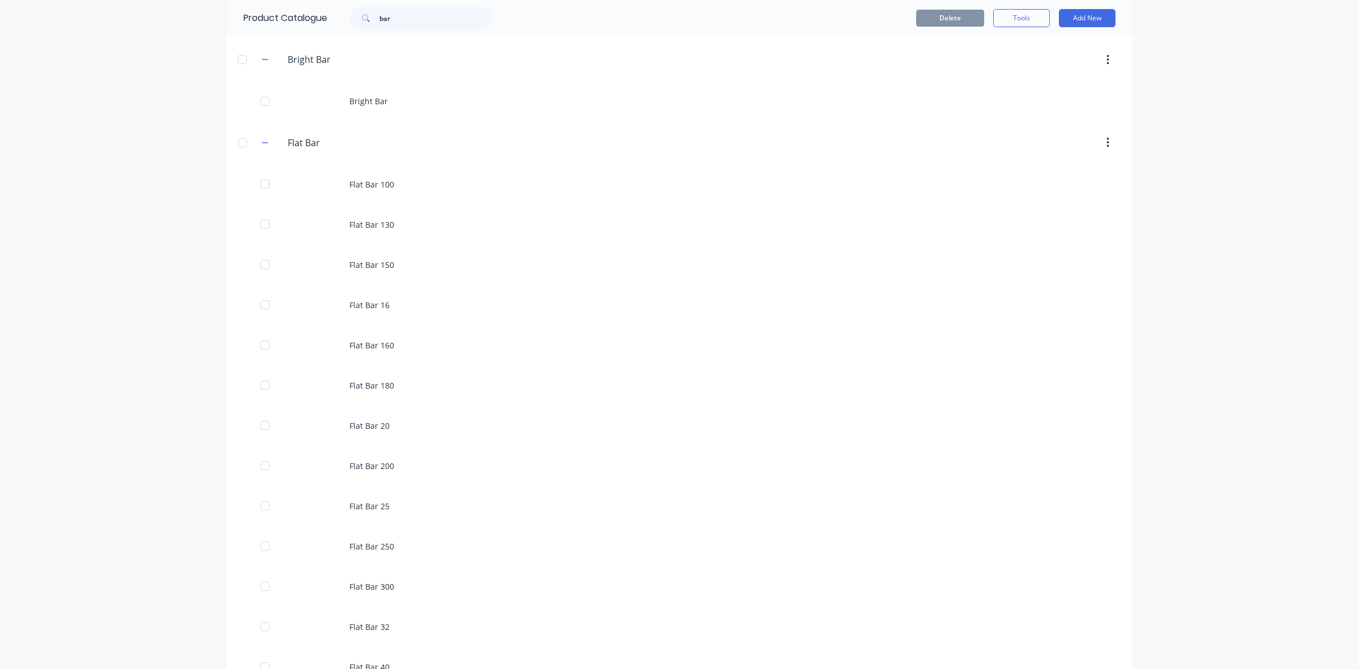
scroll to position [142, 0]
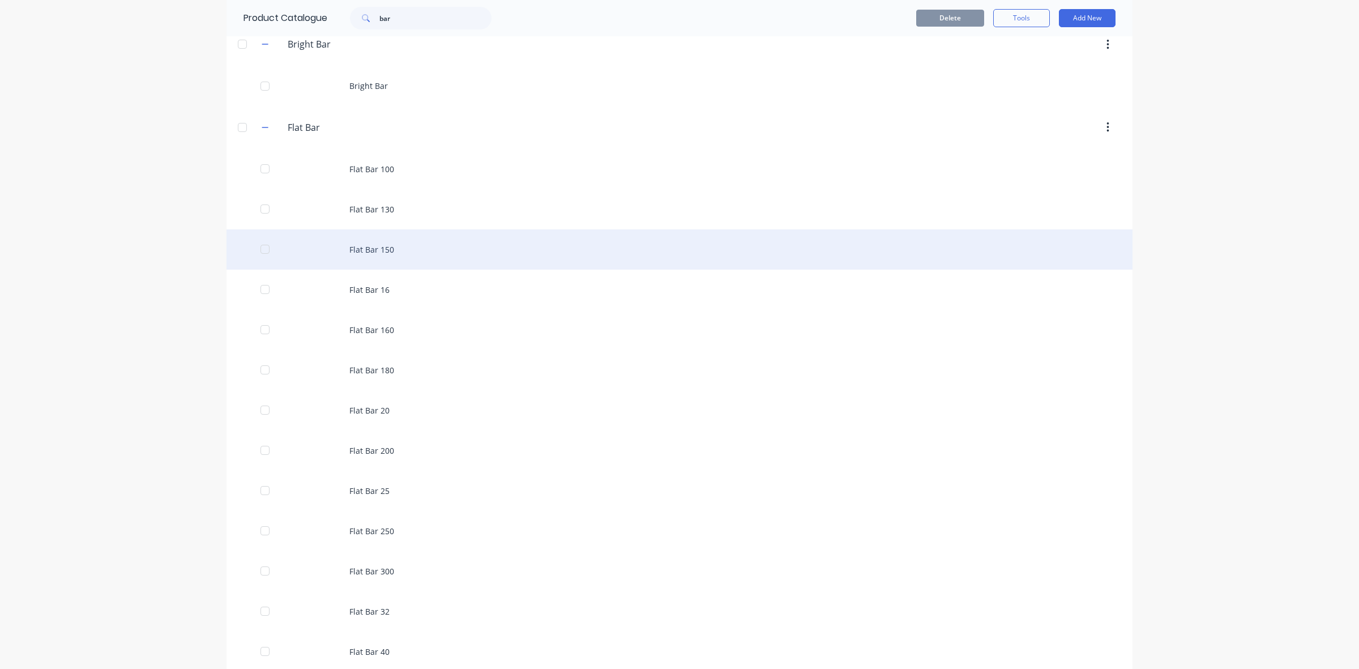
click at [374, 249] on div "Flat Bar 150" at bounding box center [679, 249] width 906 height 40
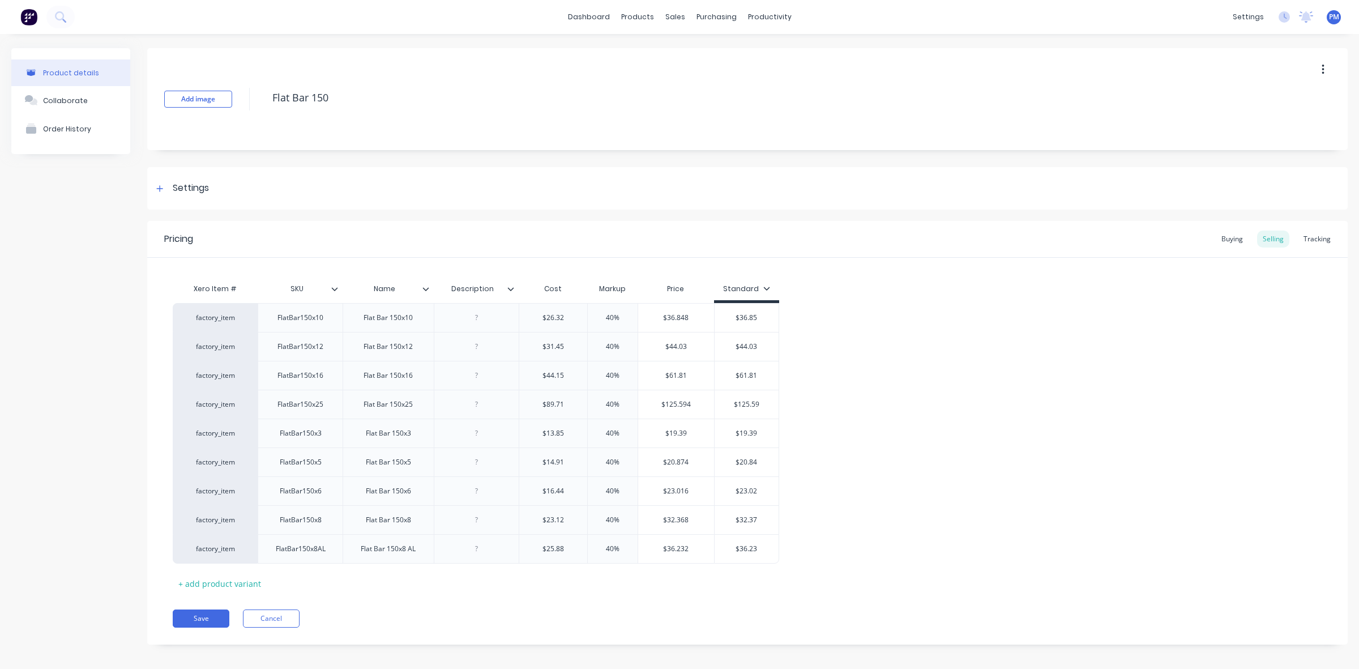
type textarea "x"
click at [592, 15] on link "dashboard" at bounding box center [588, 16] width 53 height 17
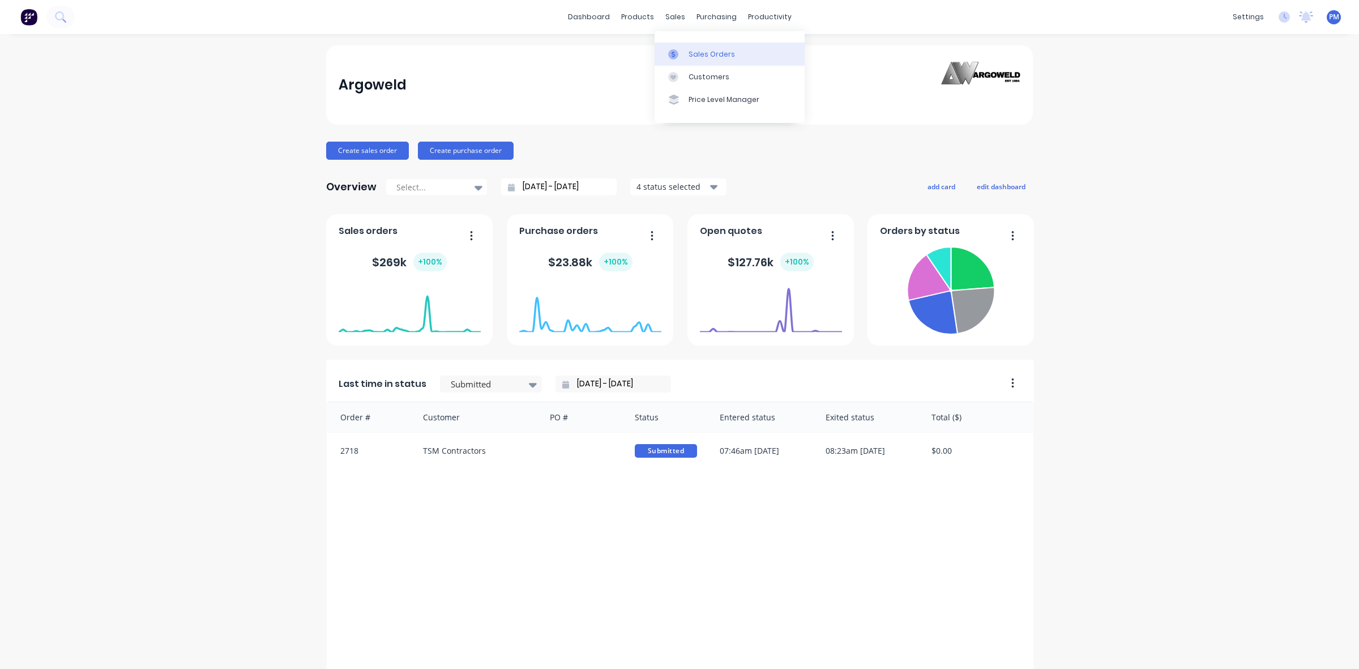
click at [699, 54] on div "Sales Orders" at bounding box center [711, 54] width 46 height 10
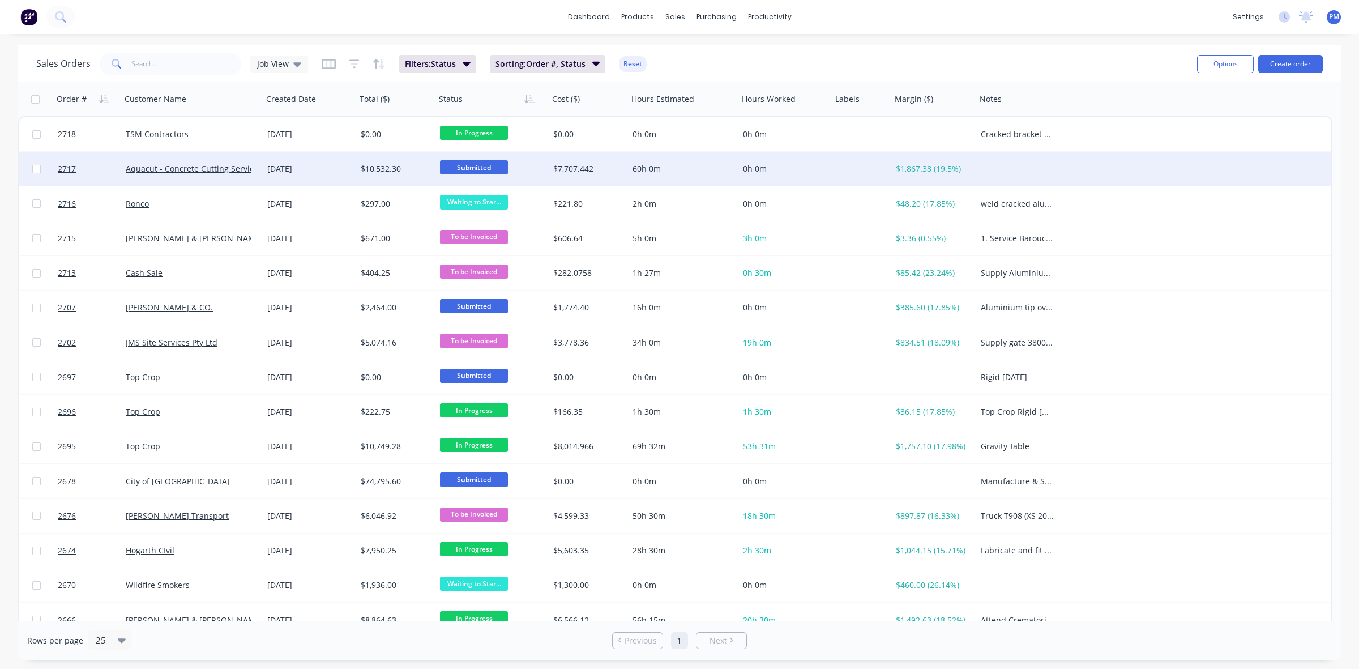
click at [333, 164] on div "[DATE]" at bounding box center [309, 168] width 84 height 11
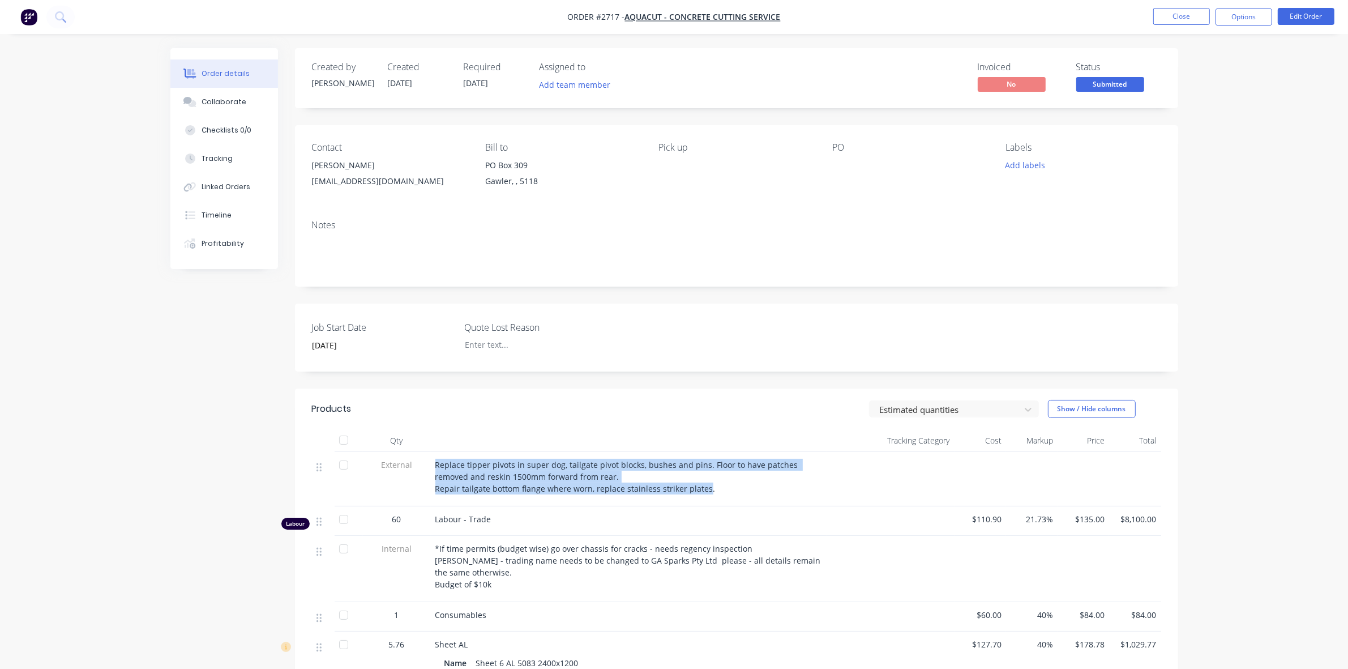
drag, startPoint x: 704, startPoint y: 488, endPoint x: 434, endPoint y: 465, distance: 270.4
click at [435, 465] on span "Replace tipper pivots in super dog, tailgate pivot blocks, bushes and pins. Flo…" at bounding box center [617, 476] width 365 height 35
copy span "Replace tipper pivots in super dog, tailgate pivot blocks, bushes and pins. Flo…"
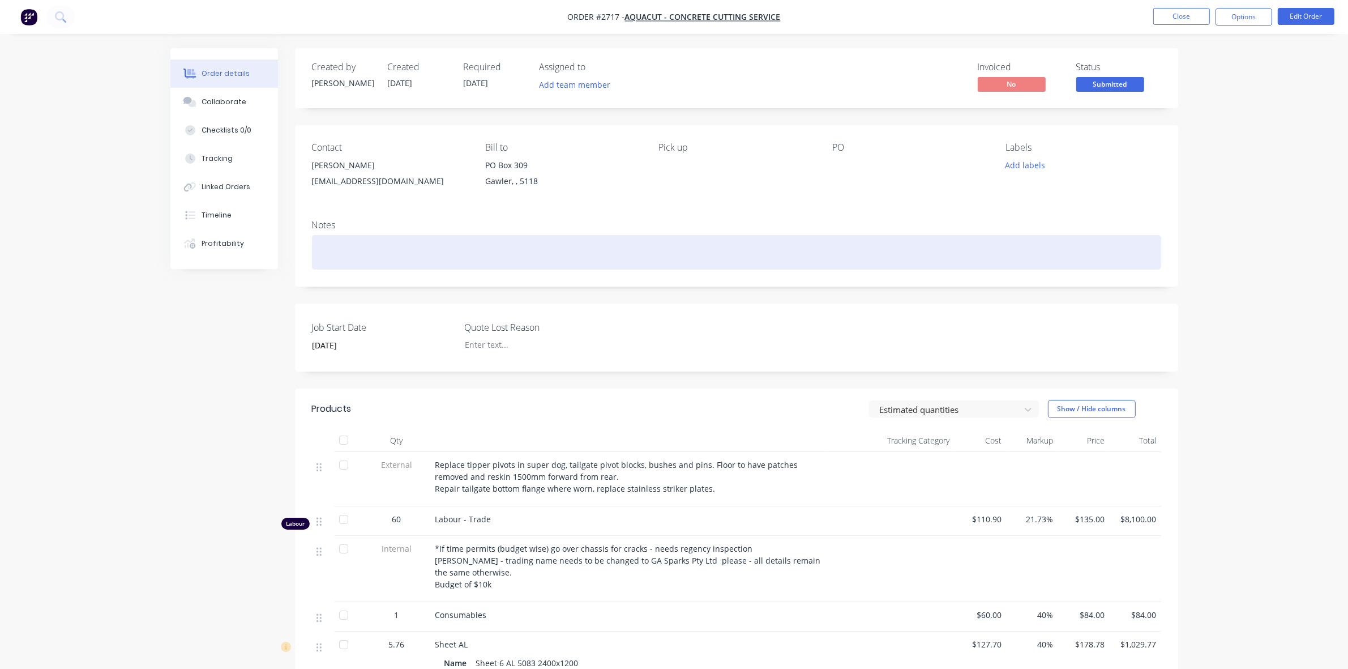
click at [330, 243] on div at bounding box center [736, 252] width 849 height 35
paste div
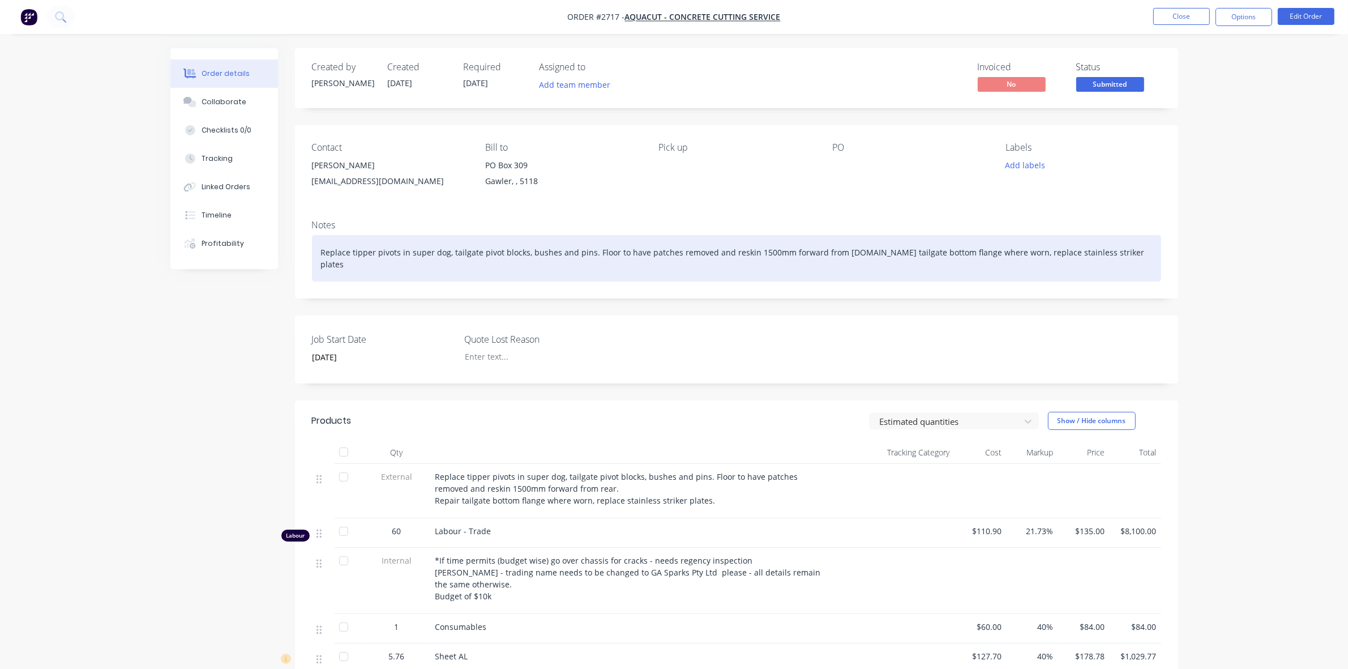
click at [853, 253] on div "Replace tipper pivots in super dog, tailgate pivot blocks, bushes and pins. Flo…" at bounding box center [736, 258] width 849 height 46
click at [593, 254] on div "Replace tipper pivots in super dog, tailgate pivot blocks, bushes and pins. Flo…" at bounding box center [736, 258] width 849 height 46
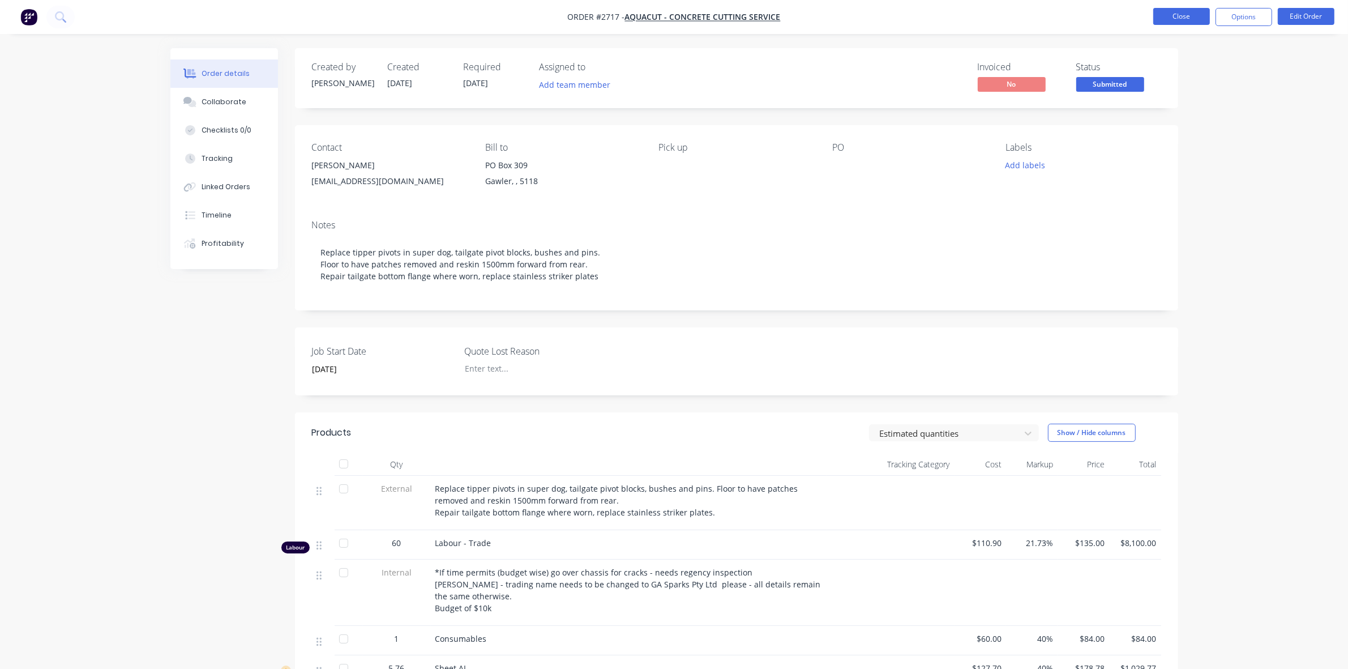
click at [1176, 16] on button "Close" at bounding box center [1181, 16] width 57 height 17
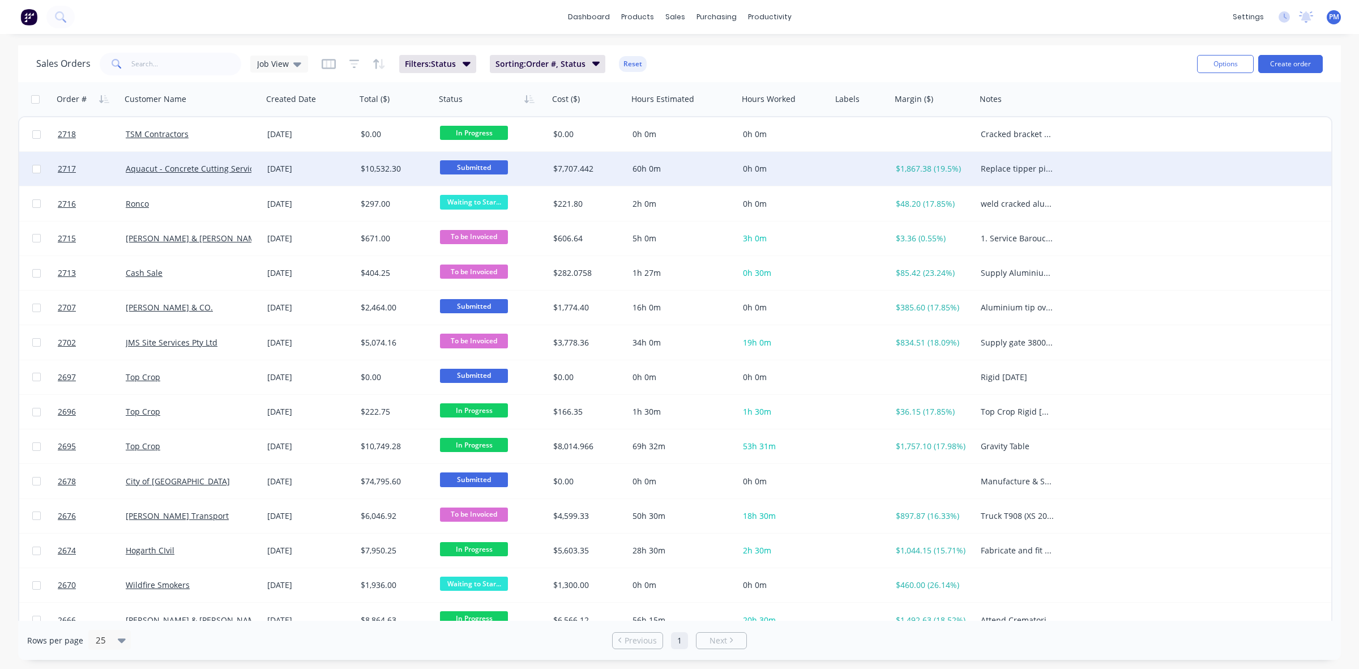
click at [341, 168] on div "[DATE]" at bounding box center [309, 168] width 84 height 11
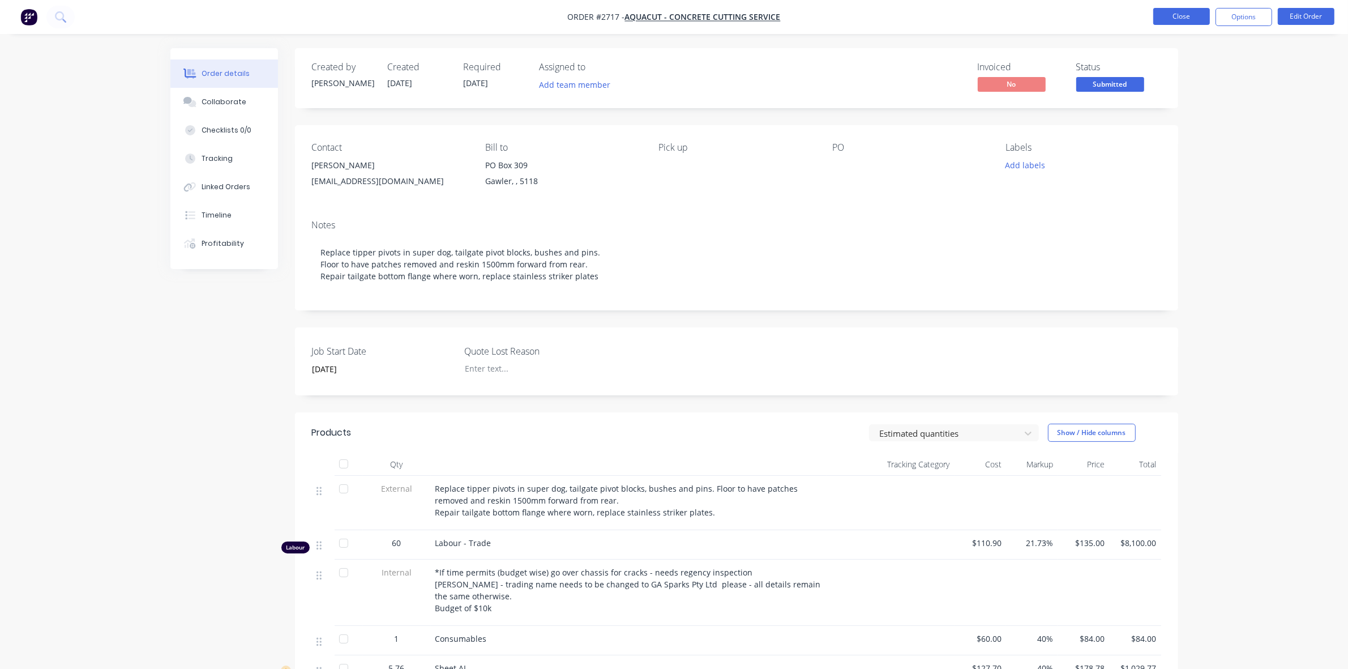
click at [1181, 18] on button "Close" at bounding box center [1181, 16] width 57 height 17
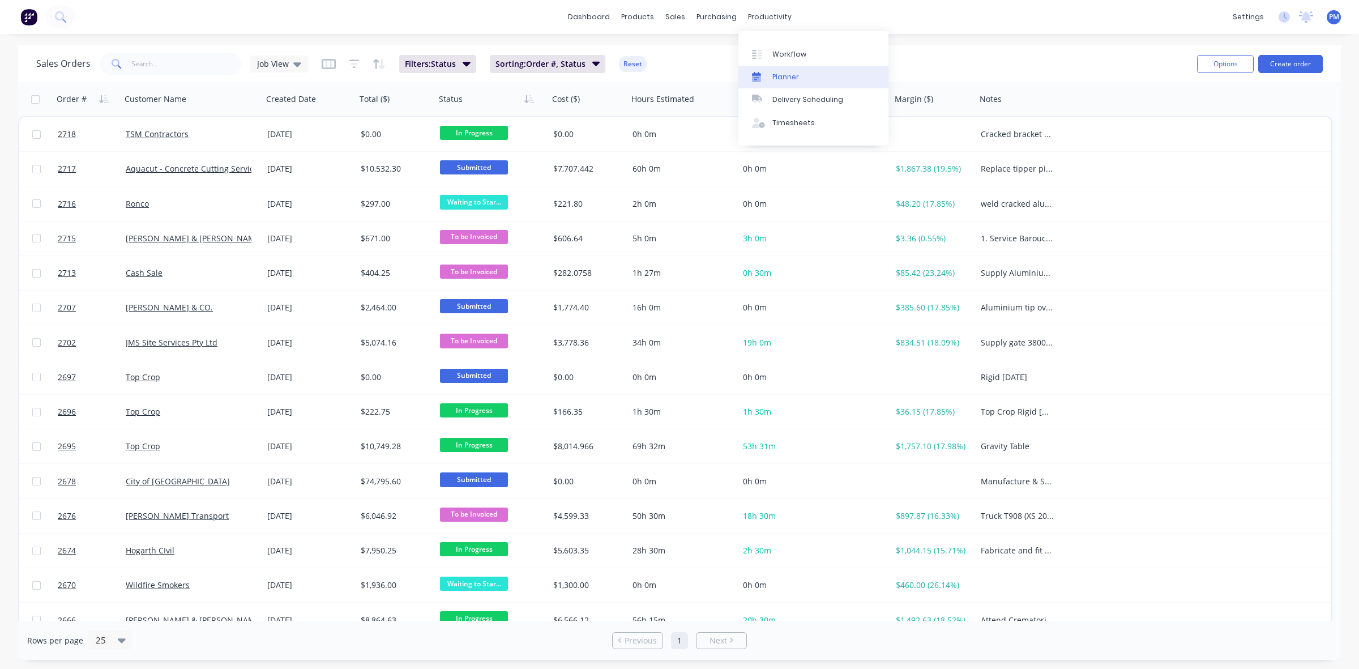
click at [780, 75] on div "Planner" at bounding box center [785, 77] width 27 height 10
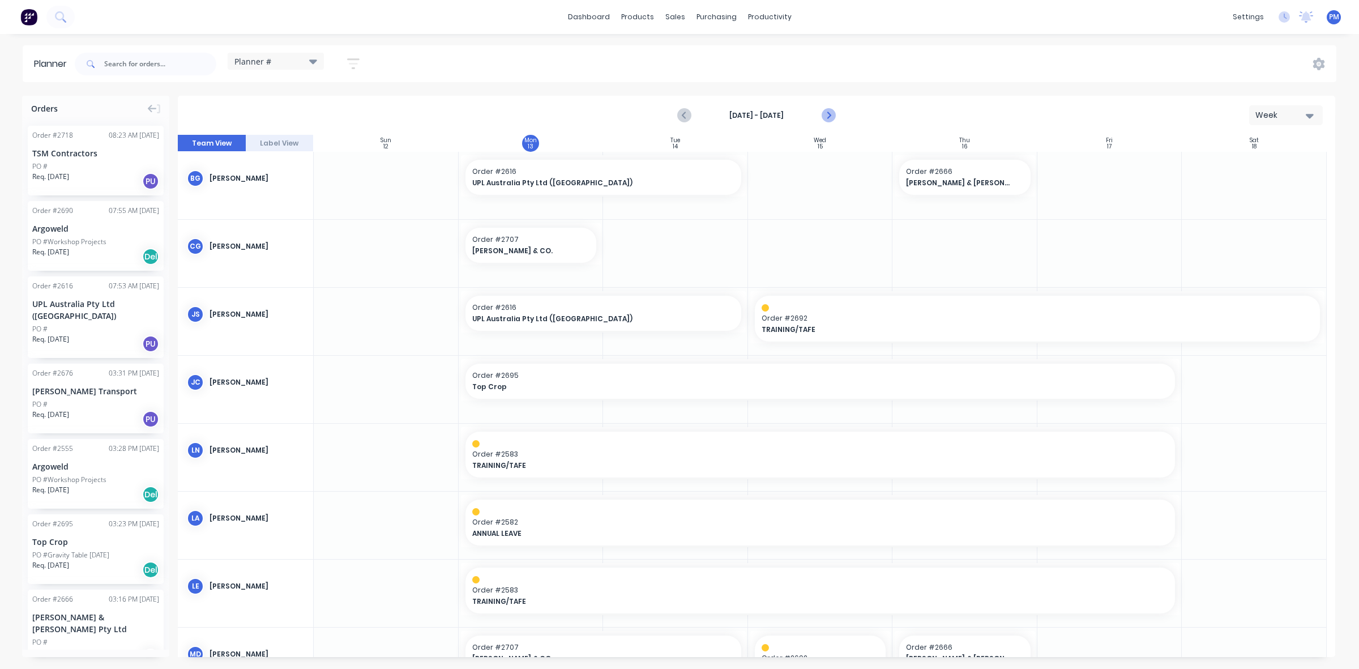
click at [827, 117] on icon "Next page" at bounding box center [828, 116] width 14 height 14
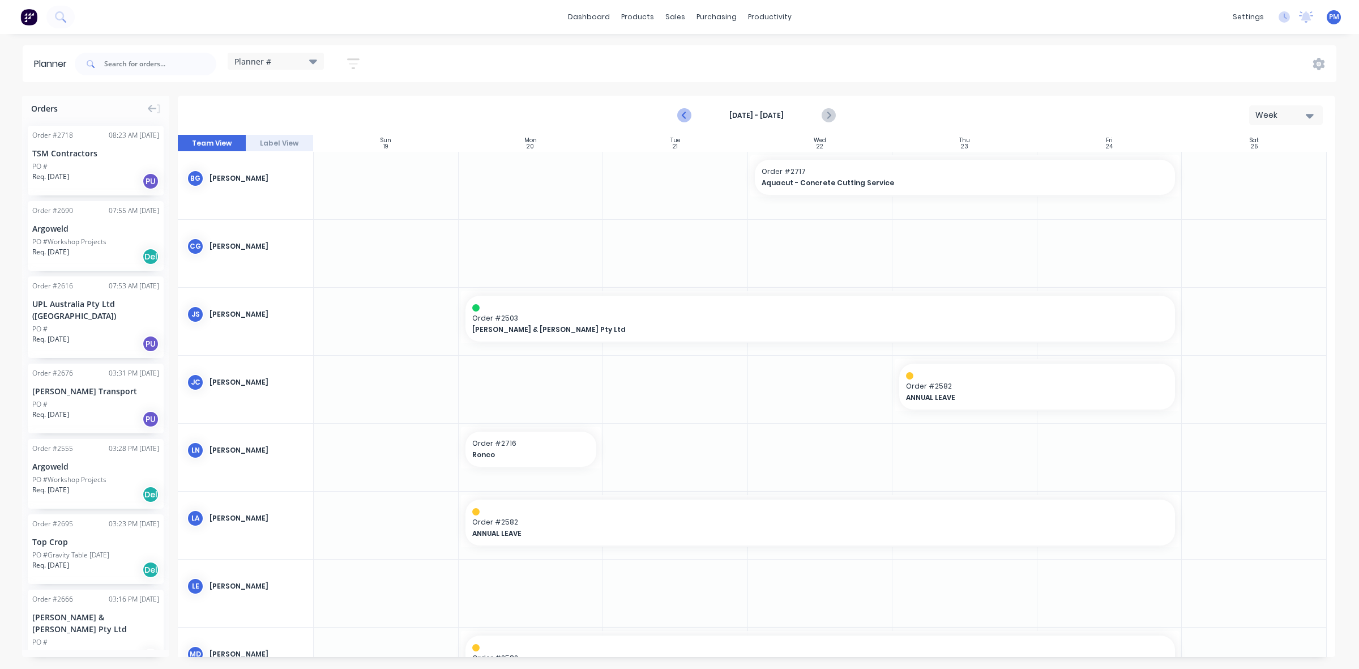
click at [681, 117] on icon "Previous page" at bounding box center [685, 116] width 14 height 14
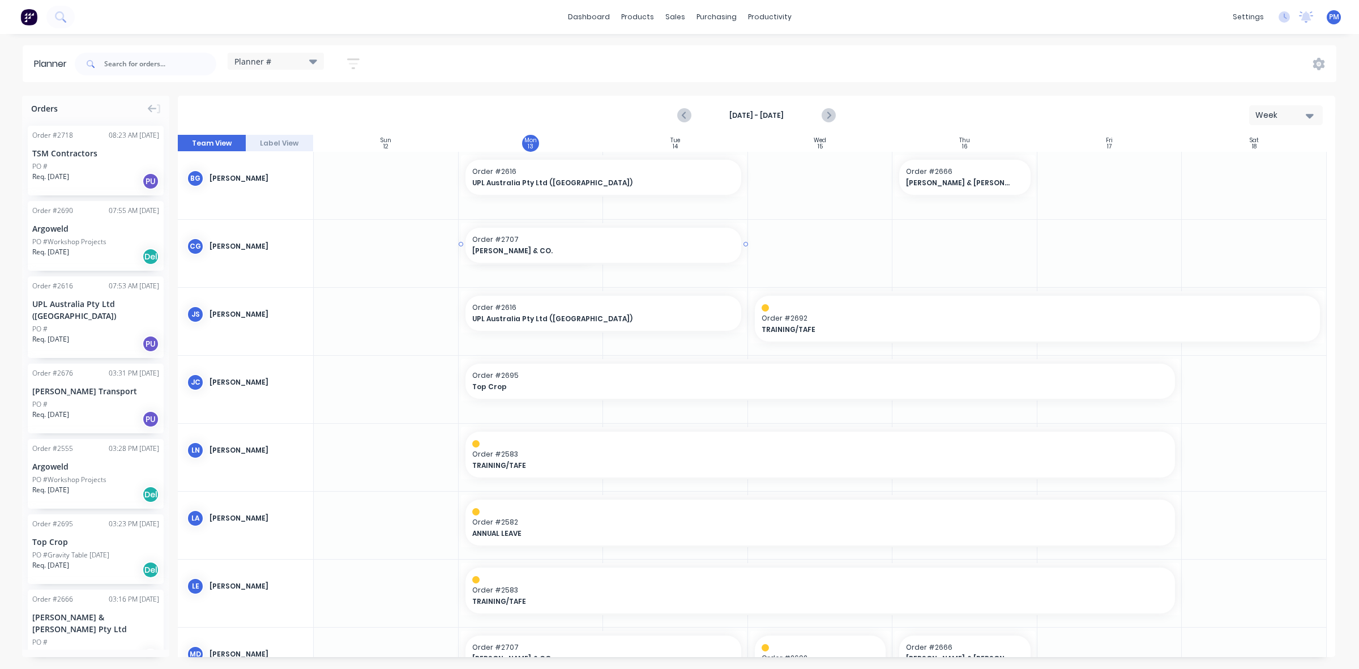
drag, startPoint x: 597, startPoint y: 242, endPoint x: 604, endPoint y: 242, distance: 6.2
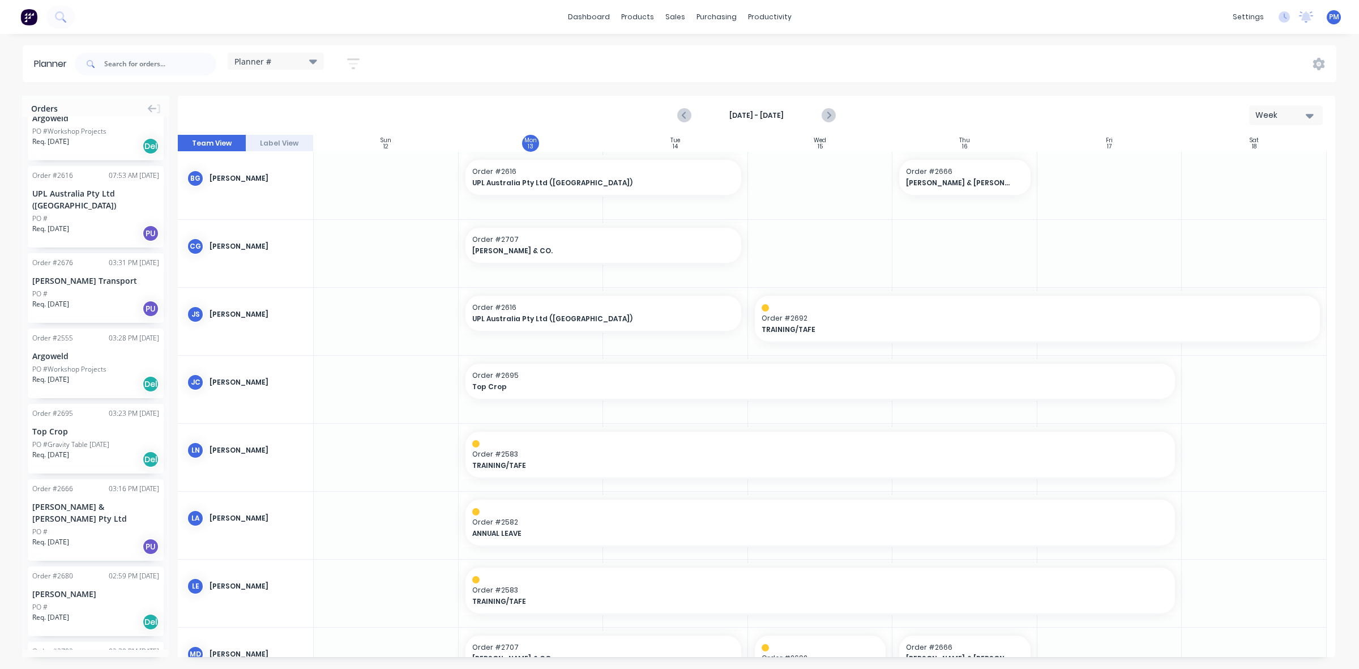
scroll to position [142, 0]
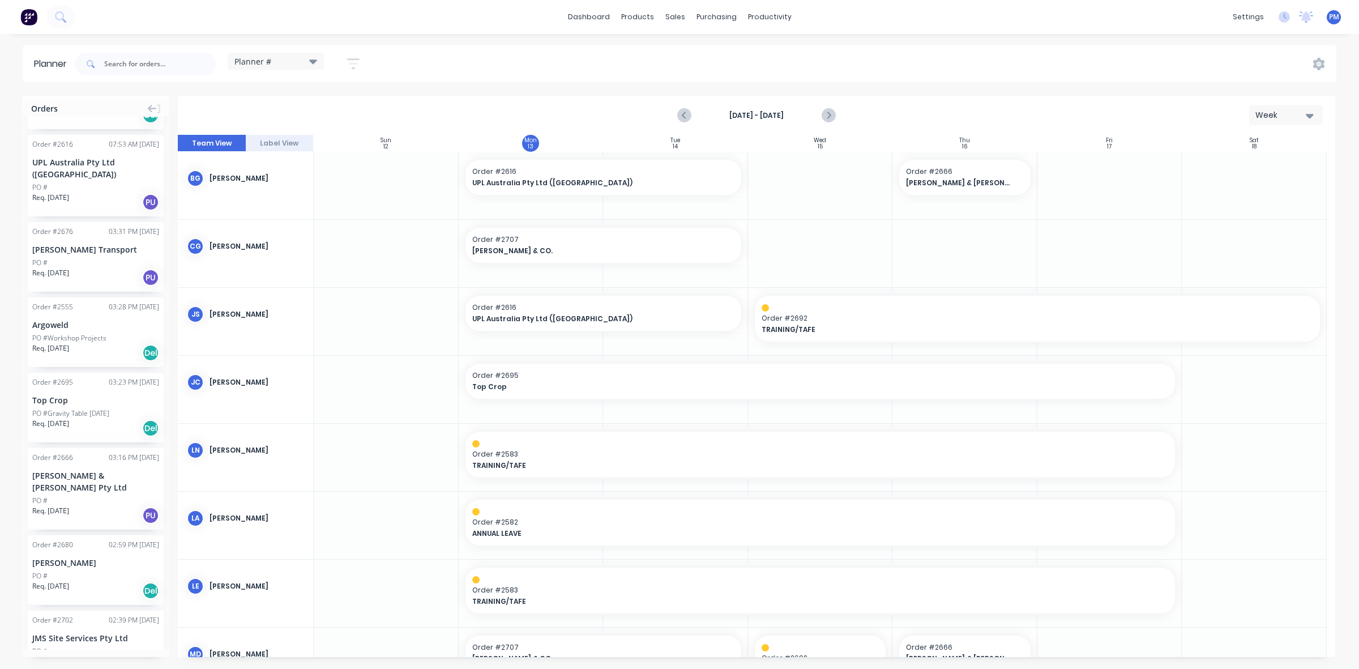
click at [95, 337] on div "PO #Workshop Projects" at bounding box center [69, 338] width 74 height 10
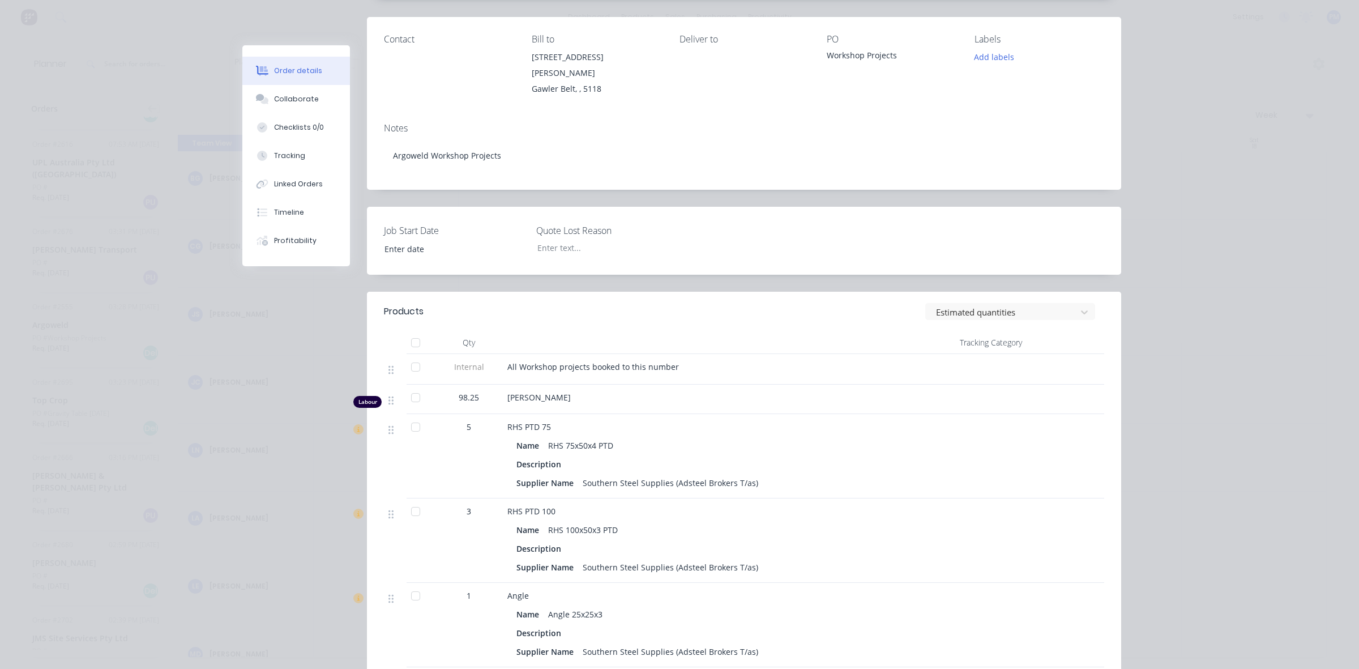
scroll to position [0, 0]
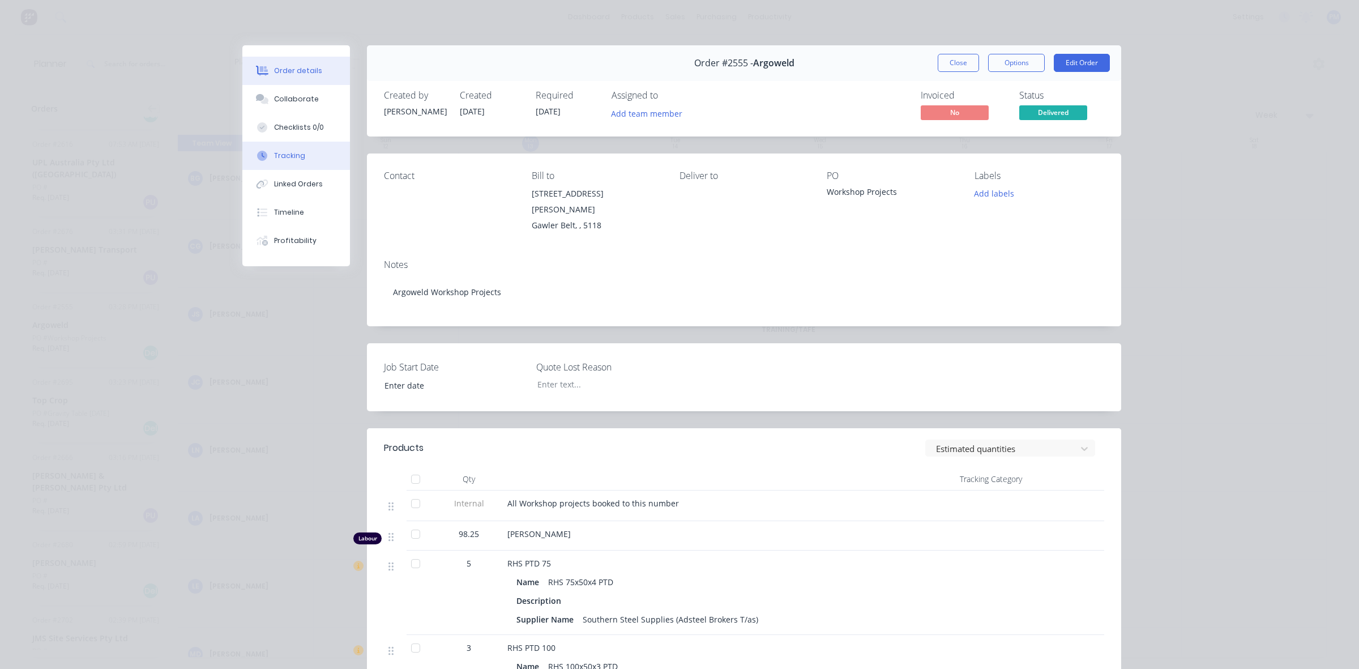
click at [293, 157] on div "Tracking" at bounding box center [289, 156] width 31 height 10
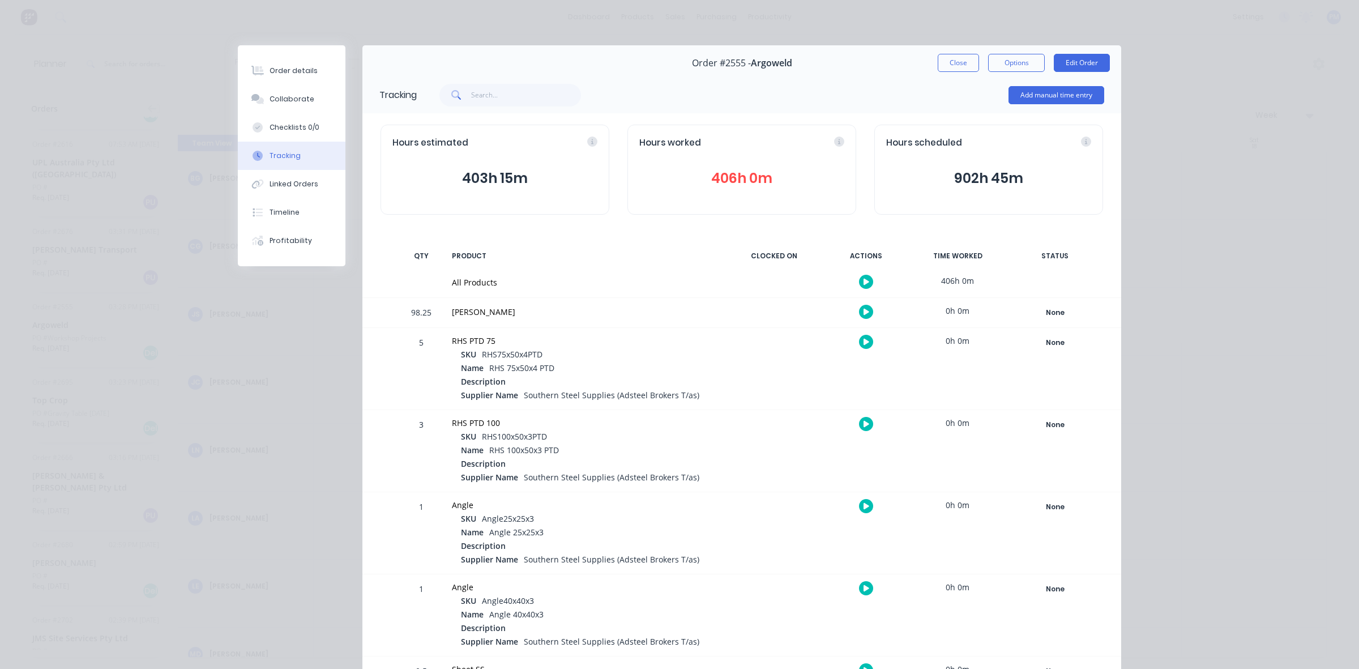
click at [720, 177] on button "406h 0m" at bounding box center [741, 179] width 205 height 22
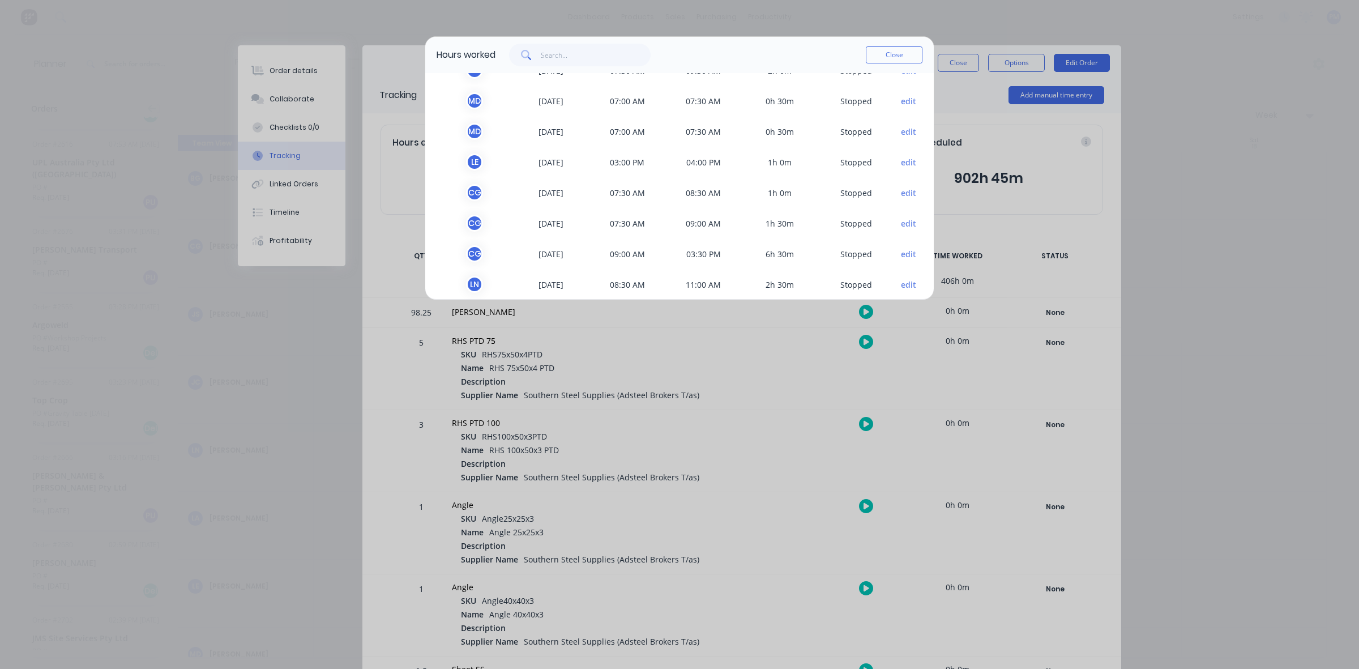
scroll to position [3548, 0]
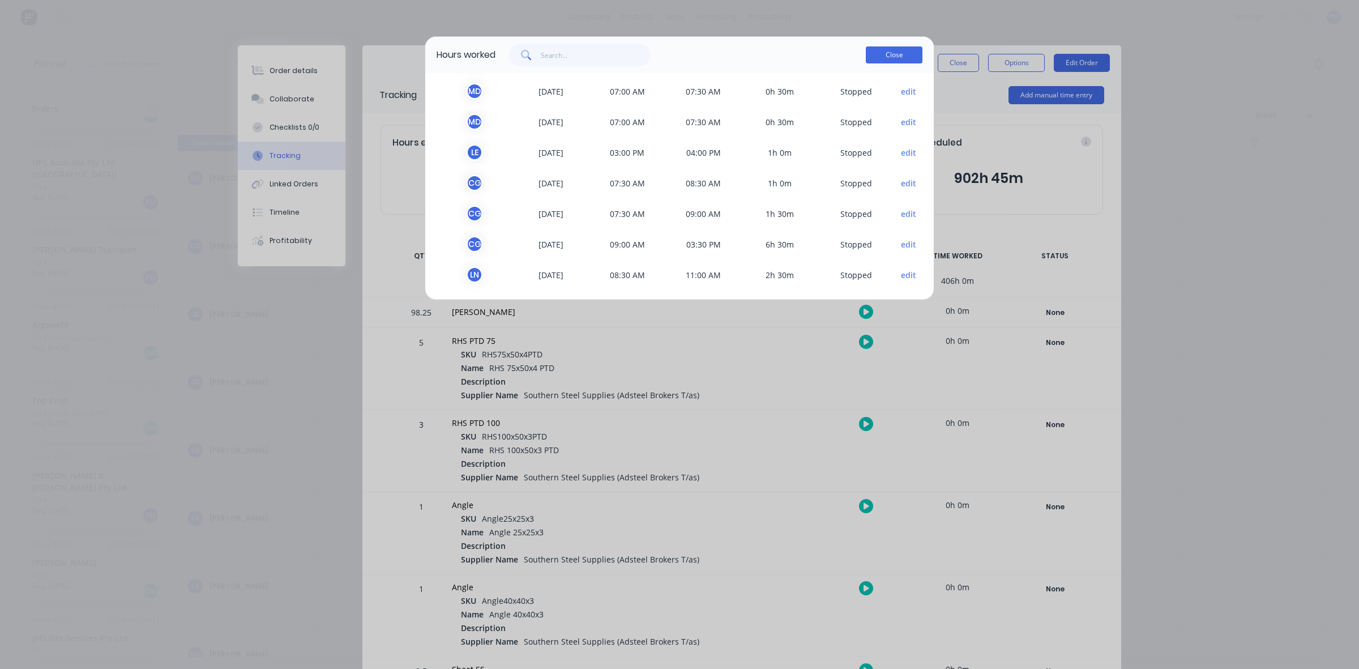
click at [885, 61] on button "Close" at bounding box center [894, 54] width 57 height 17
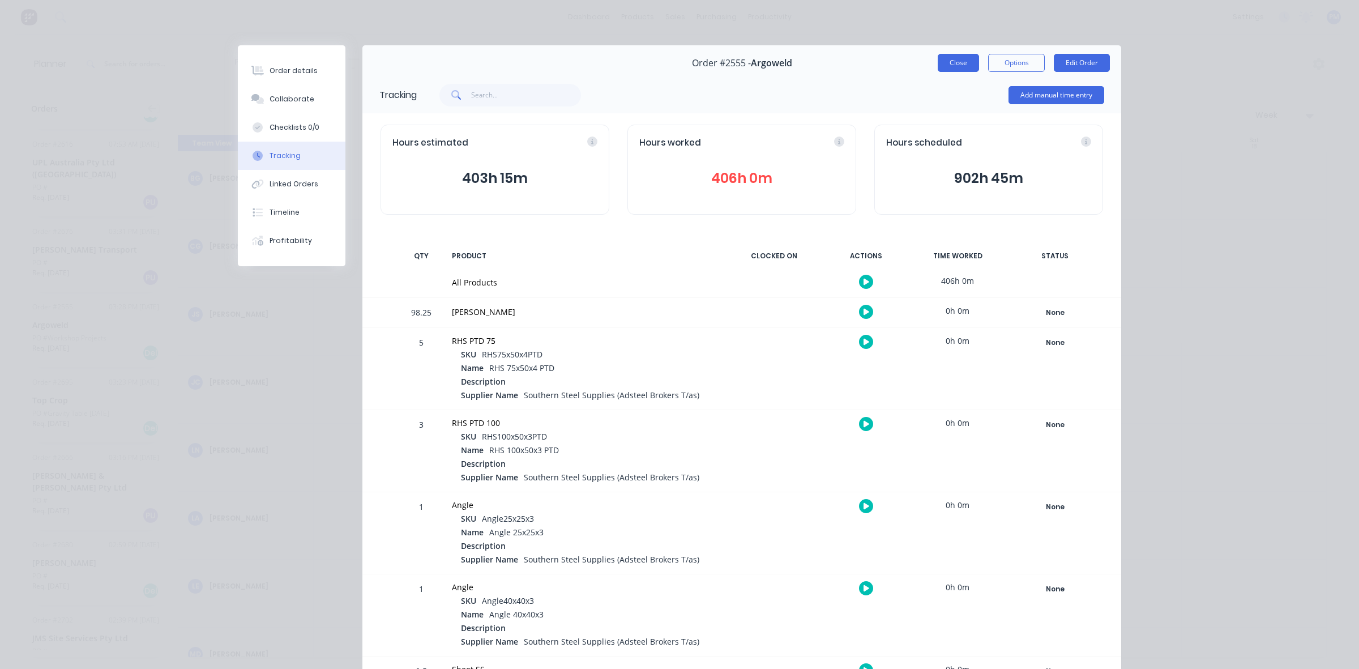
click at [952, 61] on button "Close" at bounding box center [958, 63] width 41 height 18
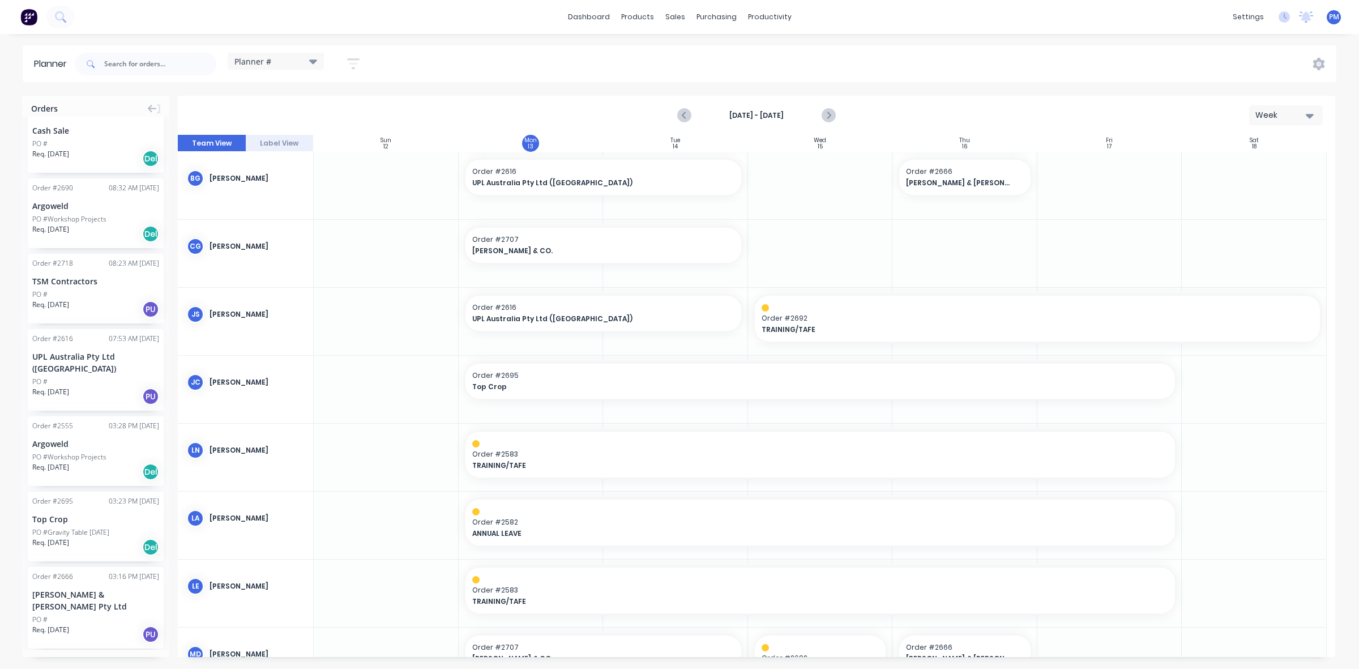
scroll to position [142, 0]
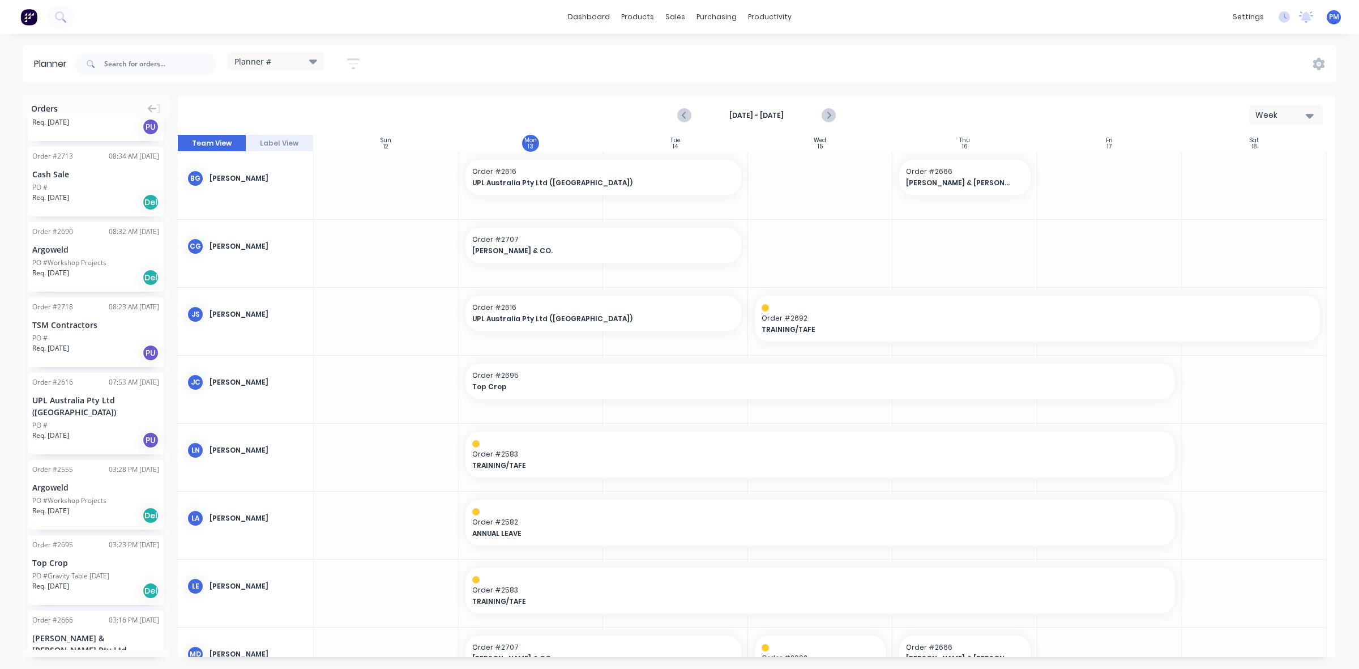
click at [114, 487] on div "Argoweld" at bounding box center [95, 487] width 127 height 12
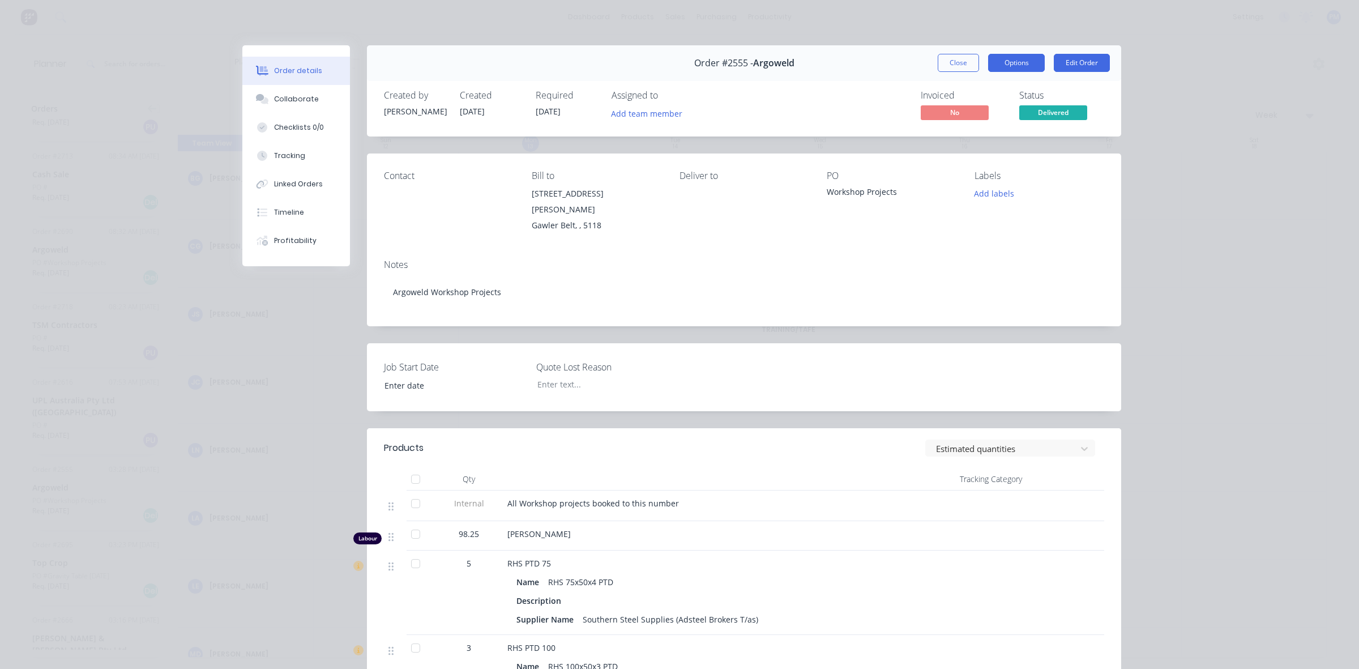
click at [1009, 61] on button "Options" at bounding box center [1016, 63] width 57 height 18
click at [289, 241] on div "Profitability" at bounding box center [295, 241] width 42 height 10
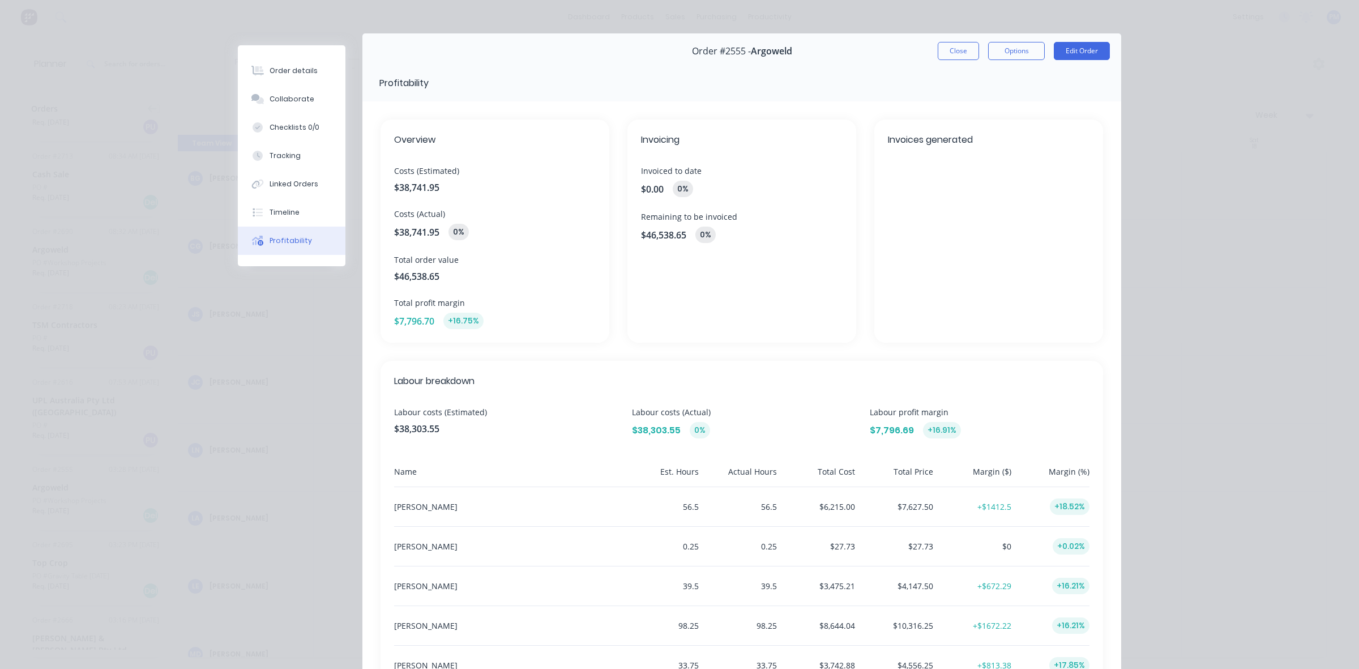
scroll to position [0, 0]
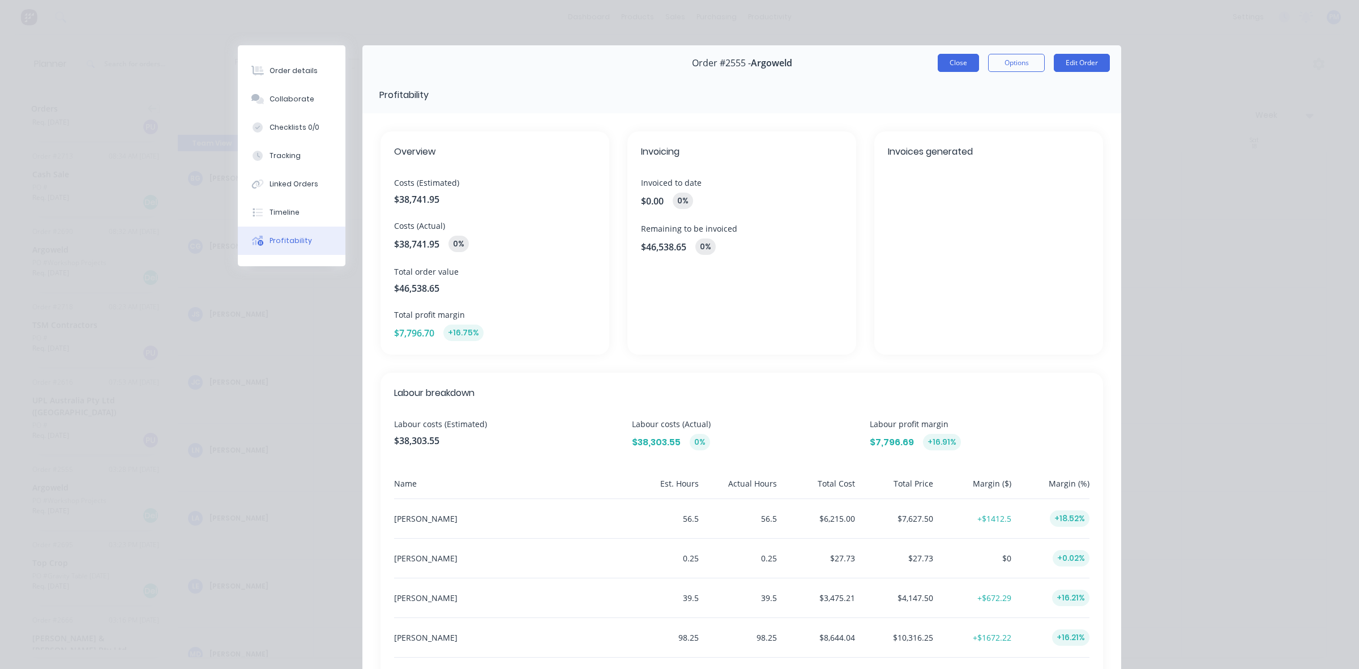
click at [943, 69] on button "Close" at bounding box center [958, 63] width 41 height 18
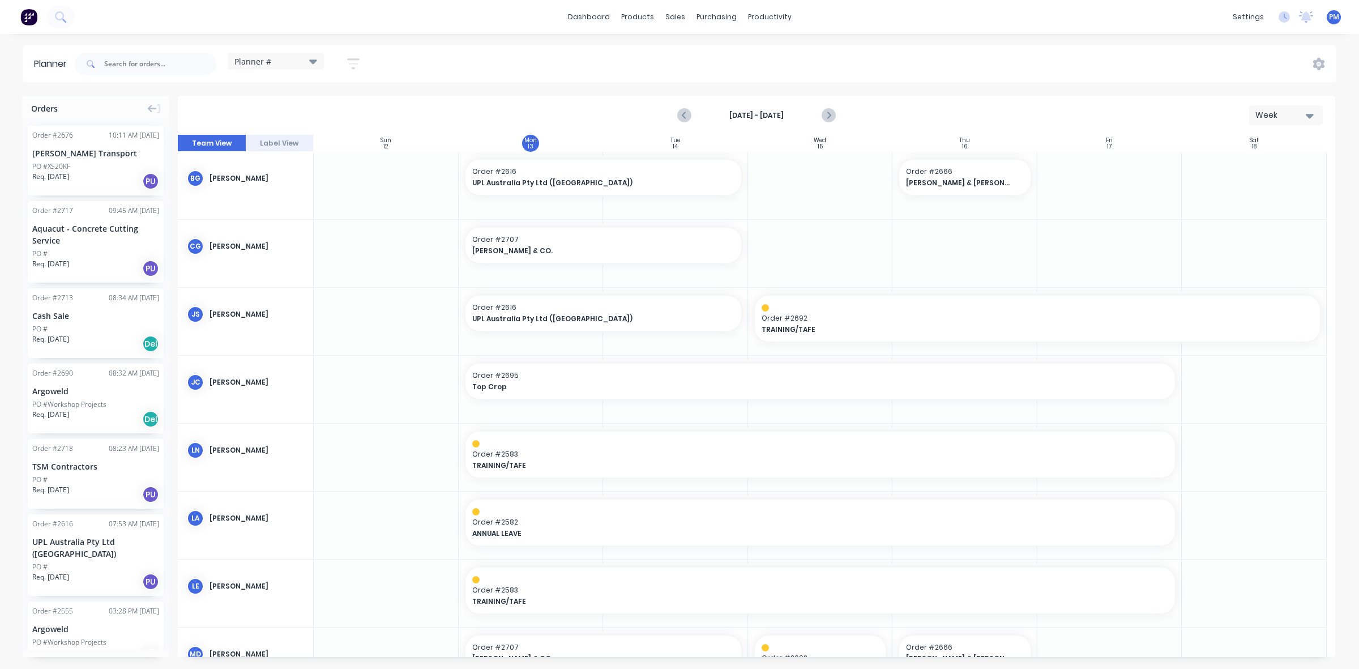
click at [103, 162] on div "PO #XS20KF" at bounding box center [95, 166] width 127 height 10
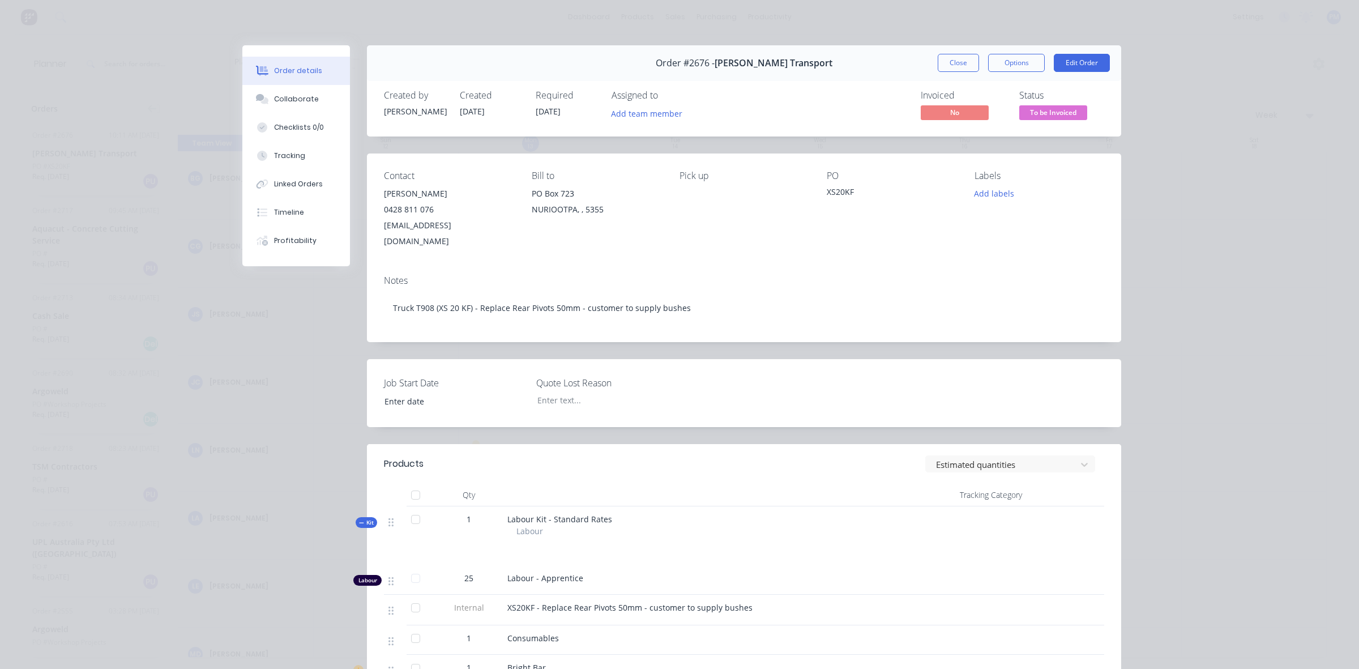
type input "[DATE]"
click at [954, 68] on button "Close" at bounding box center [958, 63] width 41 height 18
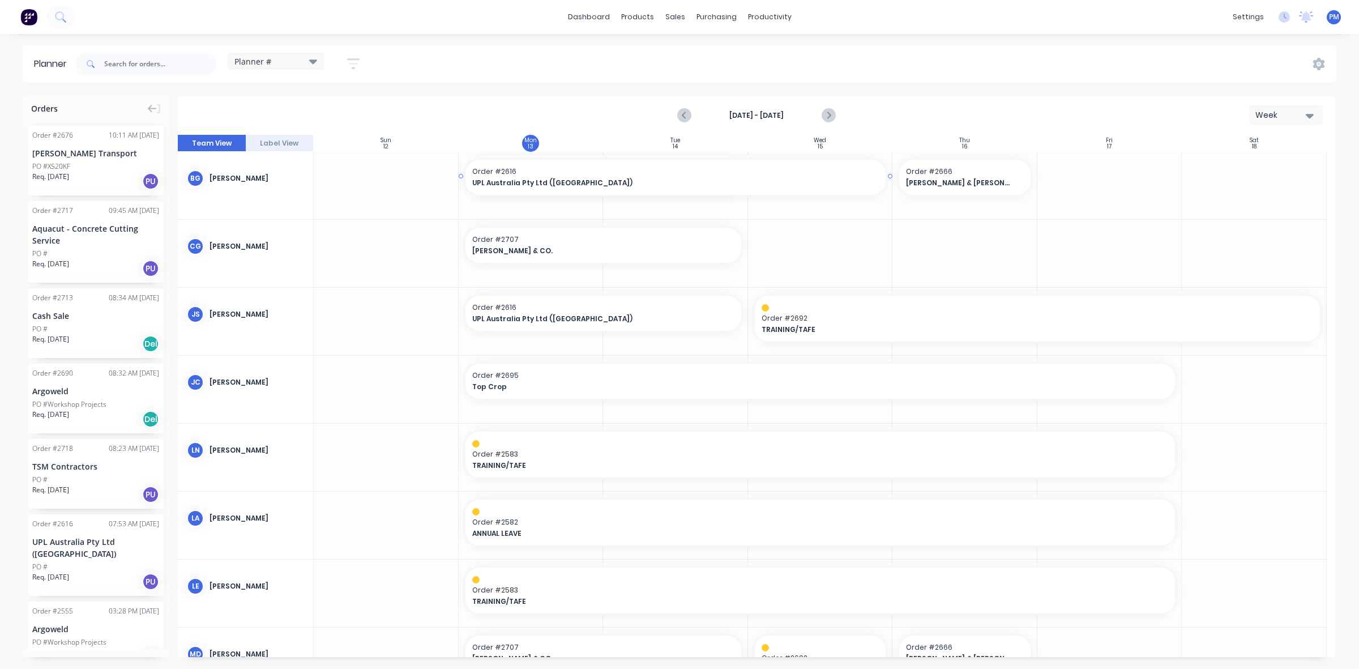
drag, startPoint x: 743, startPoint y: 174, endPoint x: 774, endPoint y: 174, distance: 30.6
click at [704, 54] on div "Sales Orders" at bounding box center [717, 54] width 46 height 10
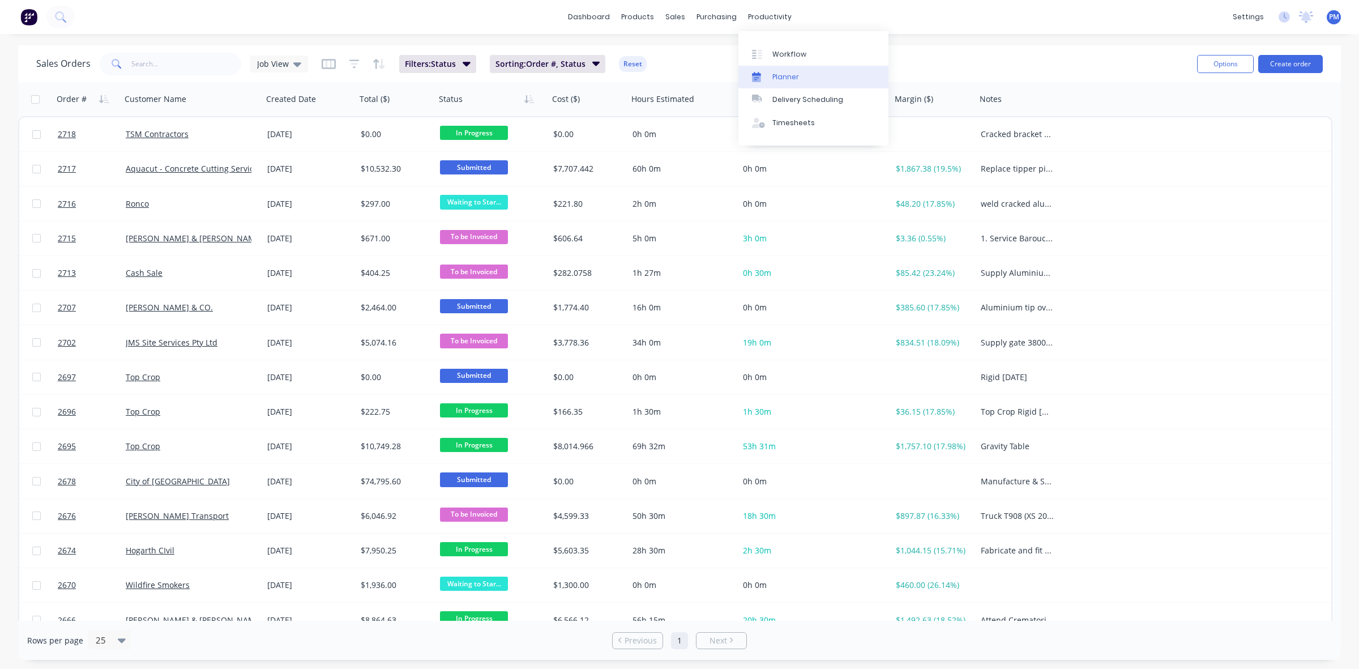
click at [786, 75] on div "Planner" at bounding box center [785, 77] width 27 height 10
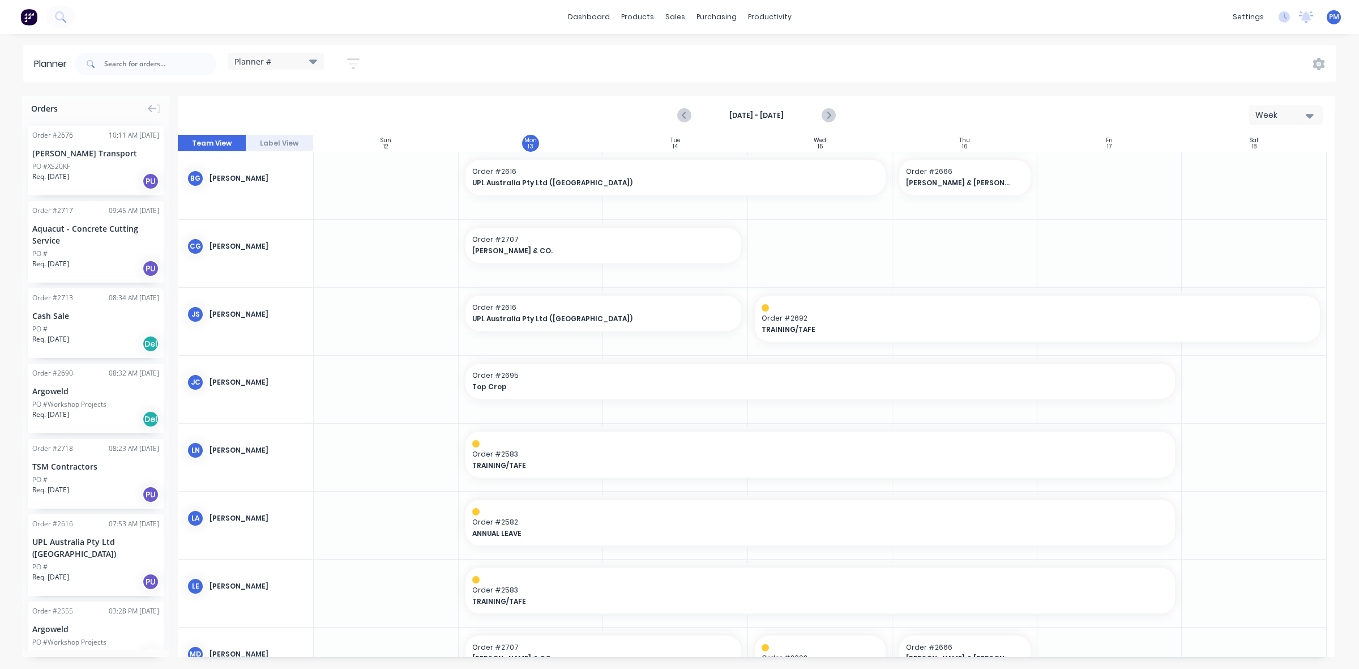
click at [790, 204] on div at bounding box center [820, 185] width 145 height 67
drag, startPoint x: 888, startPoint y: 174, endPoint x: 743, endPoint y: 176, distance: 144.9
click at [783, 204] on div at bounding box center [820, 185] width 145 height 67
